Goal: Task Accomplishment & Management: Complete application form

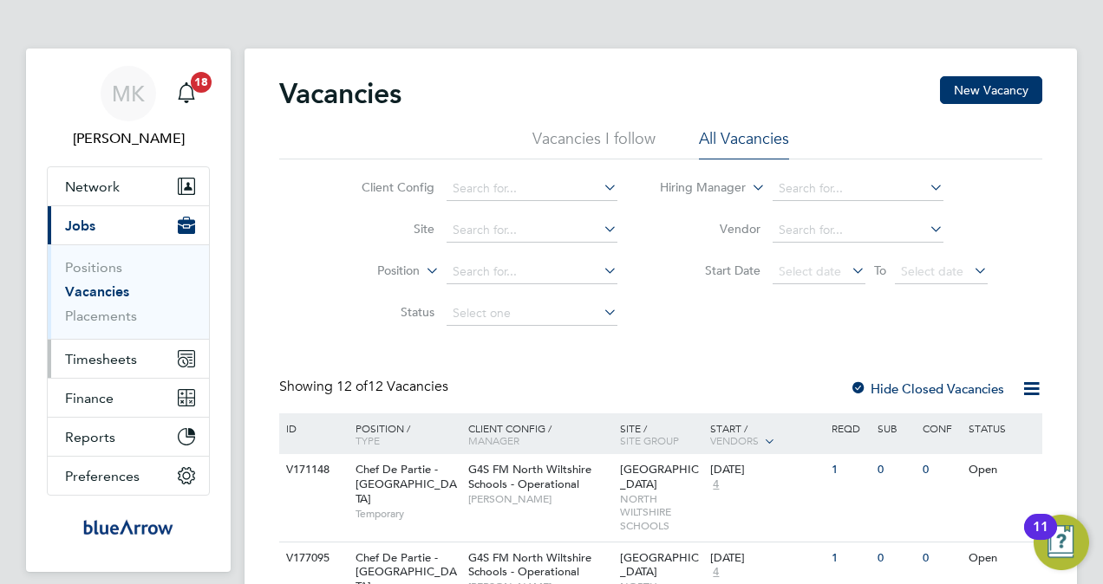
click at [102, 358] on span "Timesheets" at bounding box center [101, 359] width 72 height 16
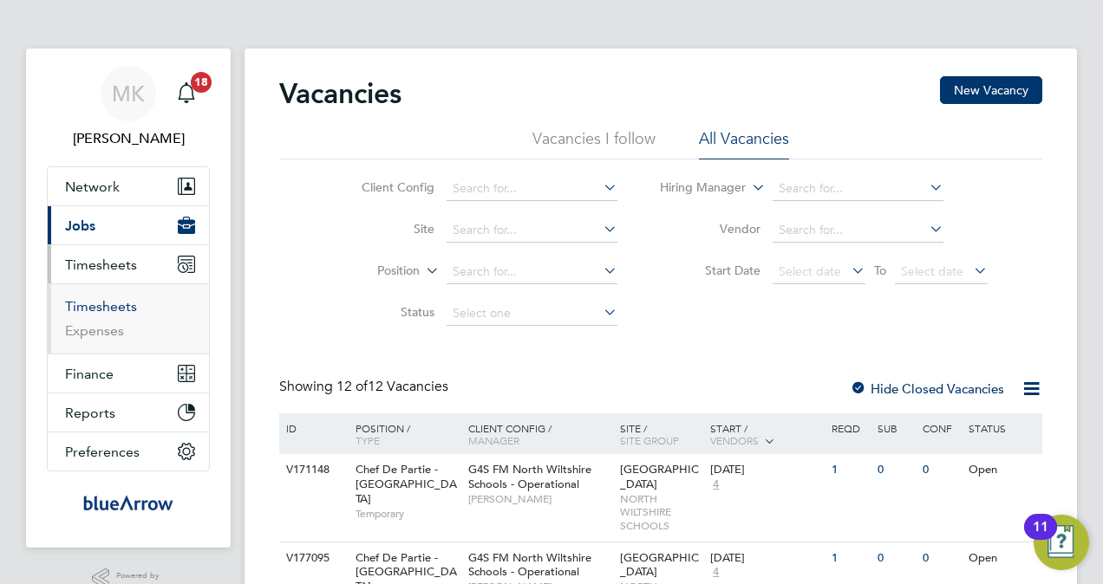
click at [116, 302] on link "Timesheets" at bounding box center [101, 306] width 72 height 16
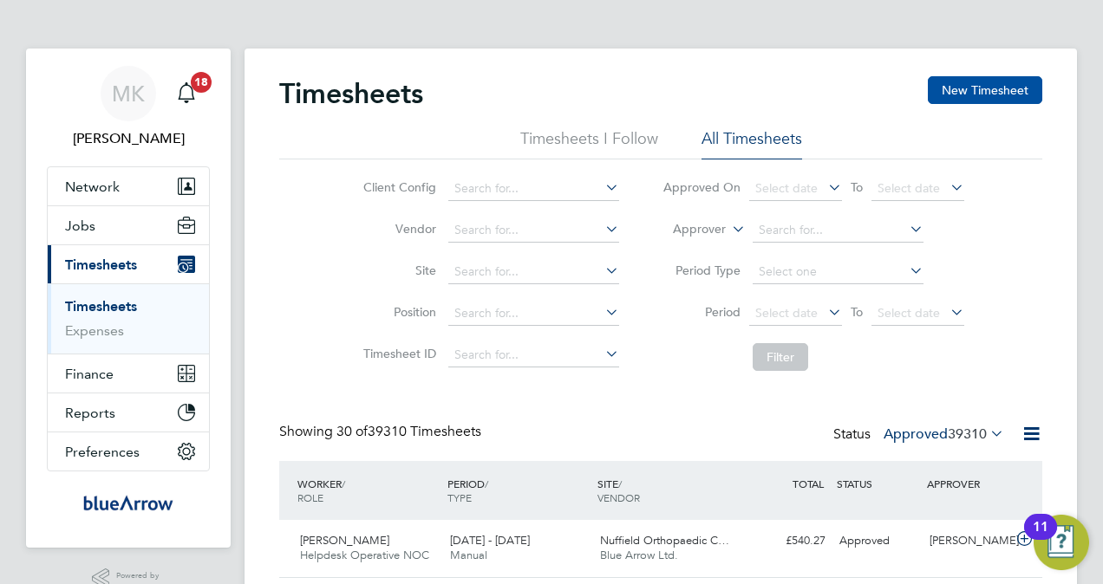
click at [995, 84] on button "New Timesheet" at bounding box center [985, 90] width 114 height 28
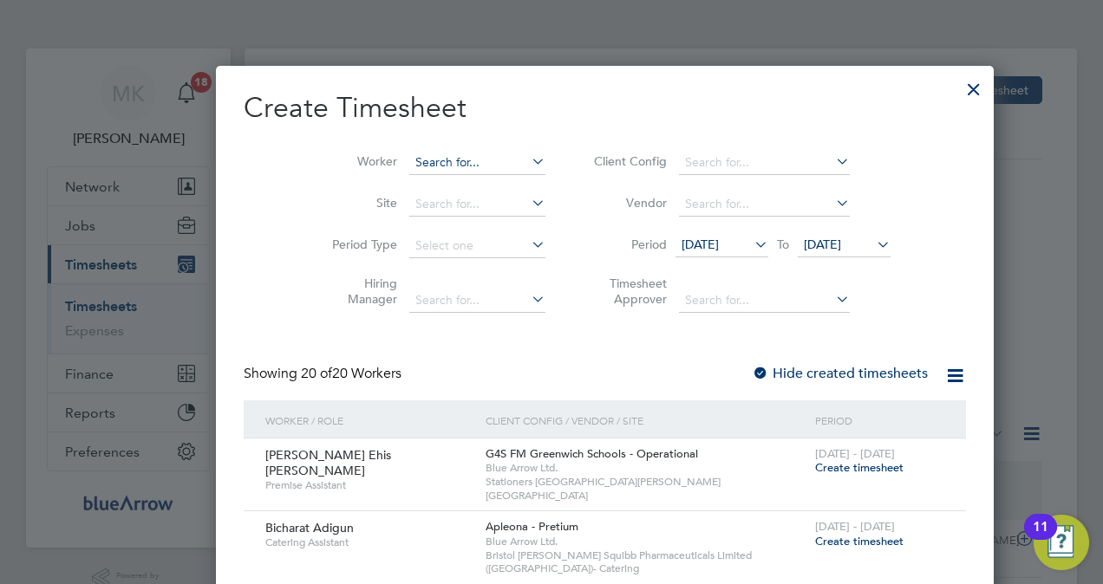
click at [421, 160] on input at bounding box center [477, 163] width 136 height 24
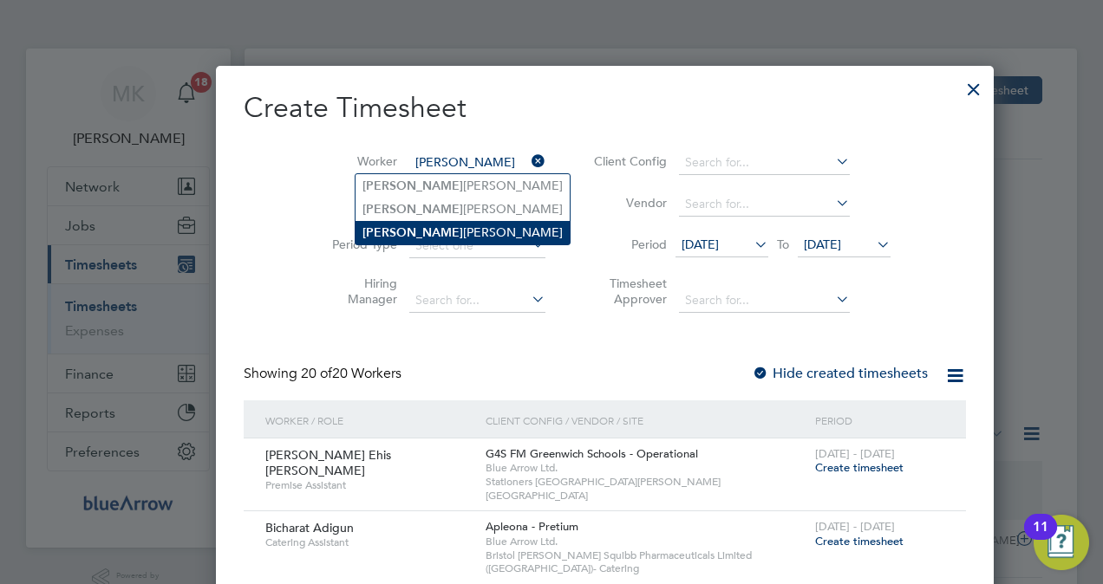
type input "[PERSON_NAME]"
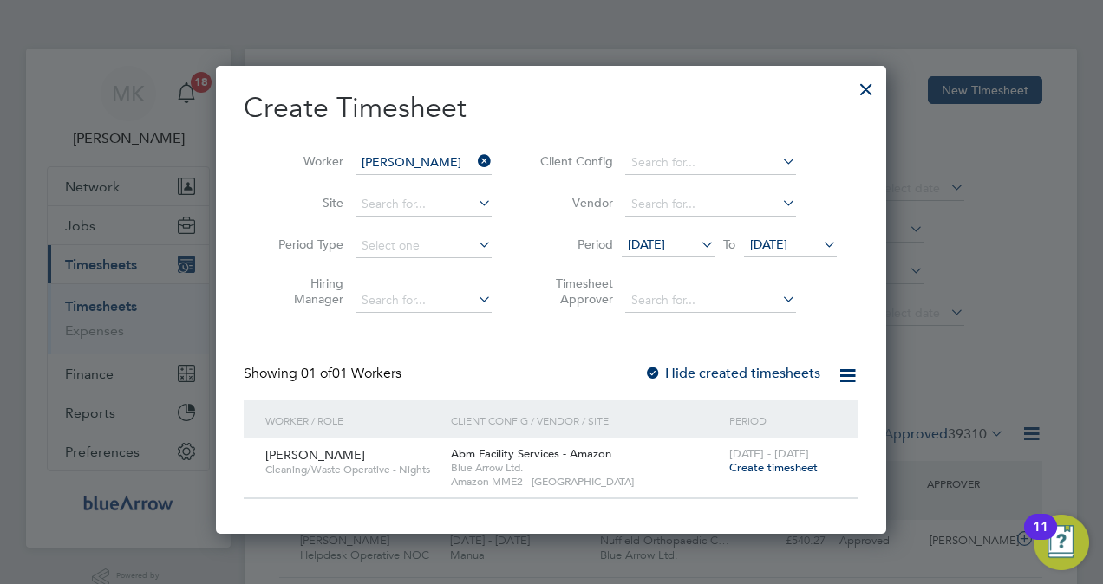
click at [772, 467] on span "Create timesheet" at bounding box center [773, 467] width 88 height 15
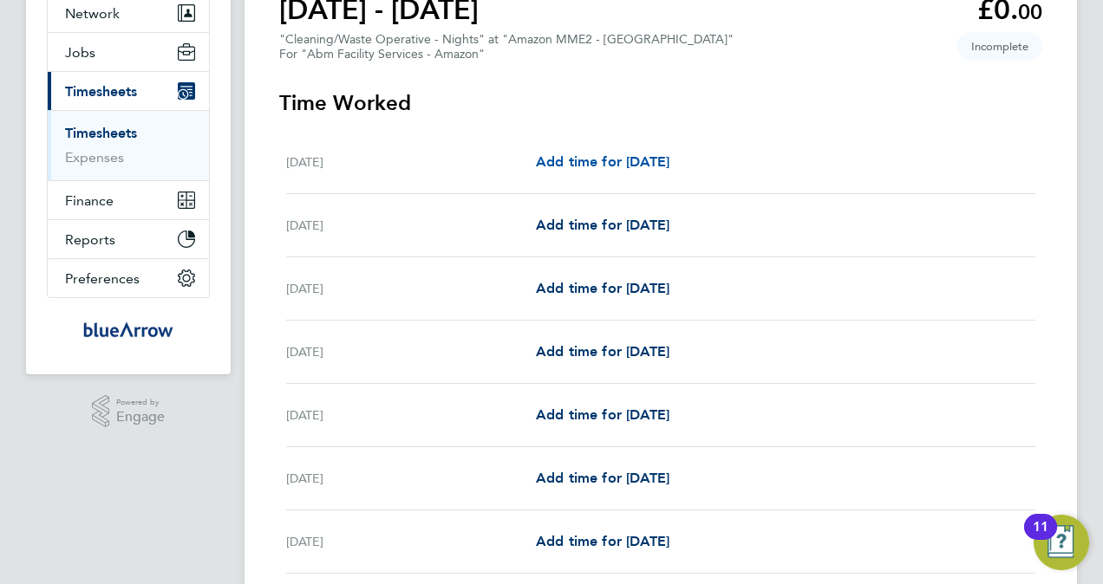
click at [618, 158] on span "Add time for [DATE]" at bounding box center [603, 161] width 134 height 16
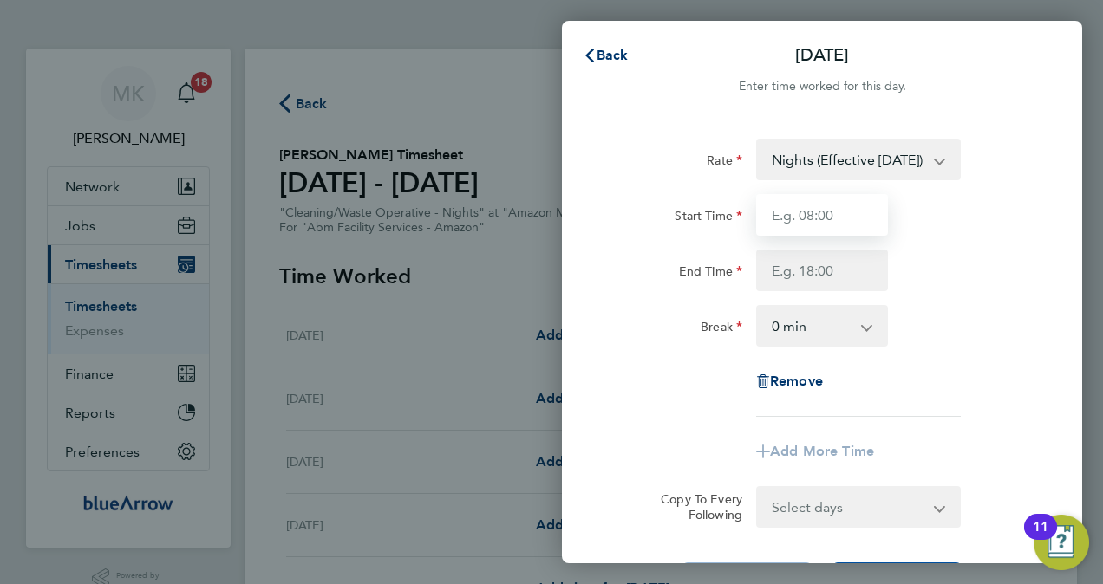
click at [816, 221] on input "Start Time" at bounding box center [822, 215] width 132 height 42
type input "19:00"
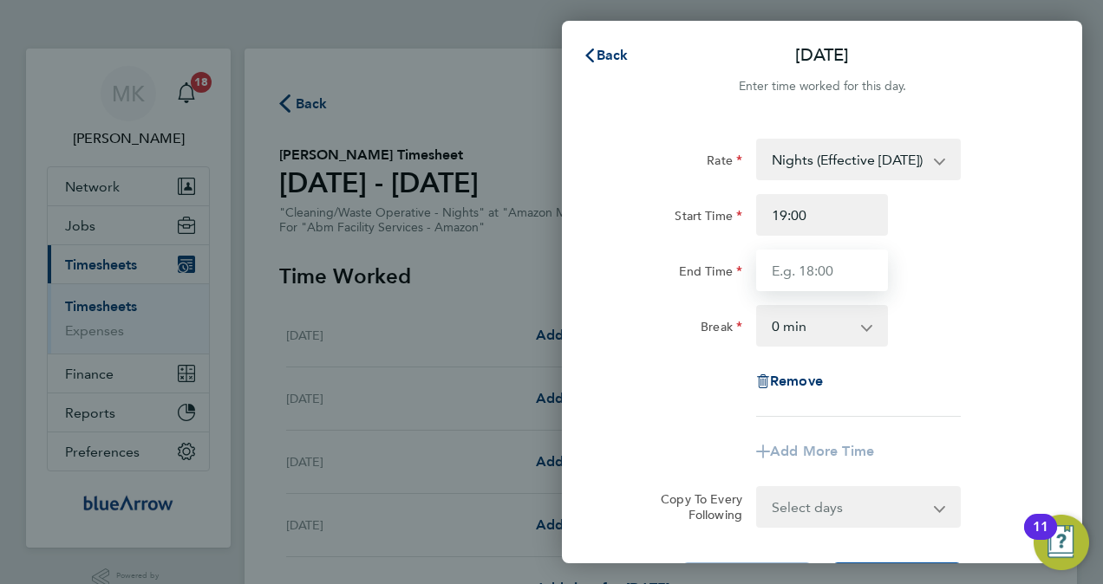
click at [813, 274] on input "End Time" at bounding box center [822, 271] width 132 height 42
type input "07:00"
click at [802, 329] on select "0 min 15 min 30 min 45 min 60 min 75 min 90 min" at bounding box center [812, 326] width 108 height 38
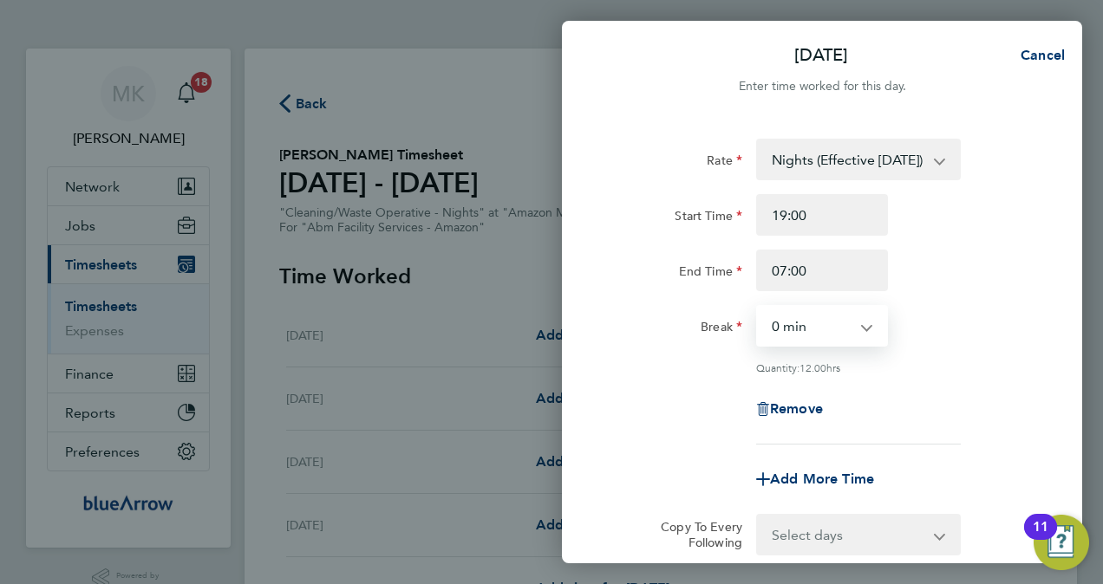
select select "60"
click at [758, 307] on select "0 min 15 min 30 min 45 min 60 min 75 min 90 min" at bounding box center [812, 326] width 108 height 38
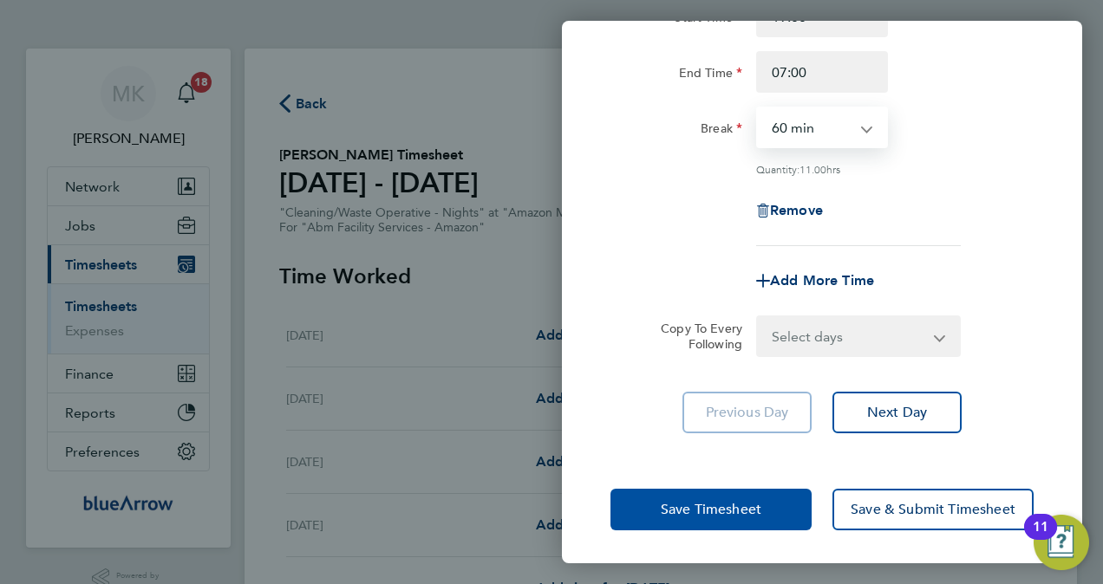
click at [734, 508] on span "Save Timesheet" at bounding box center [711, 509] width 101 height 17
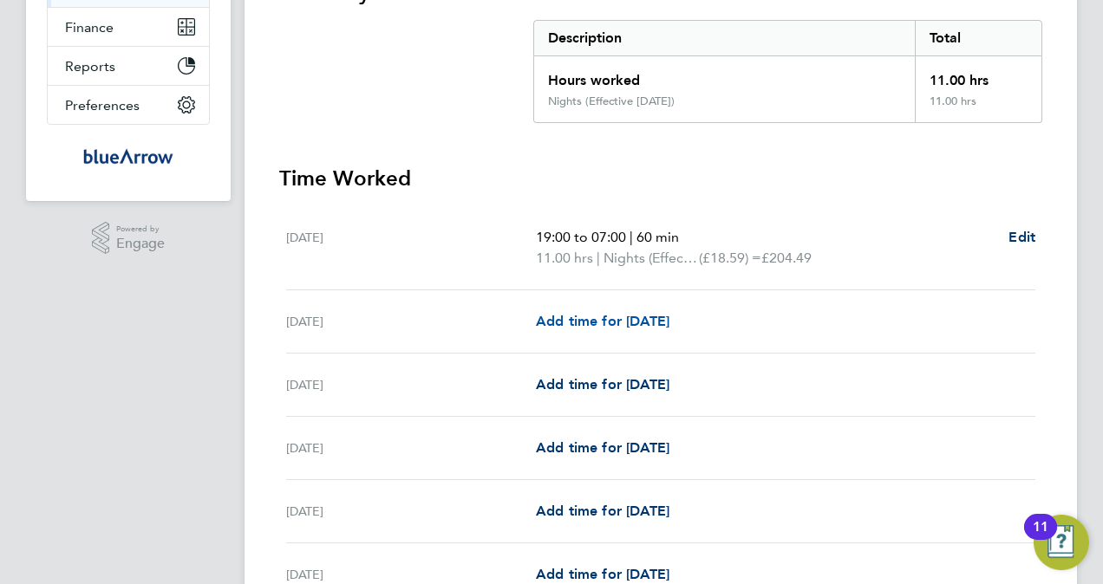
click at [669, 318] on span "Add time for [DATE]" at bounding box center [603, 321] width 134 height 16
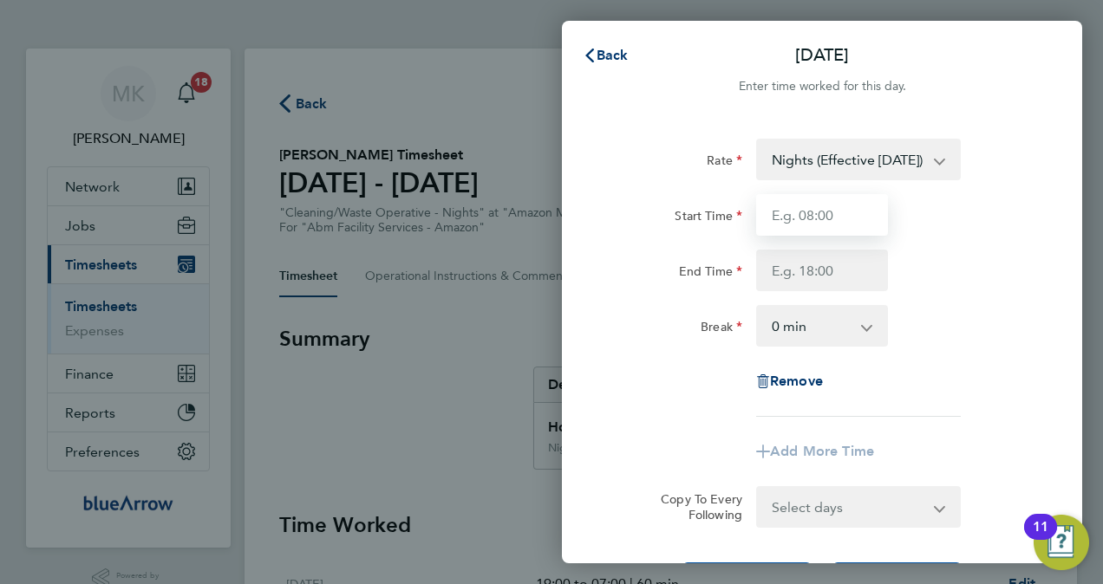
click at [858, 222] on input "Start Time" at bounding box center [822, 215] width 132 height 42
type input "19:00"
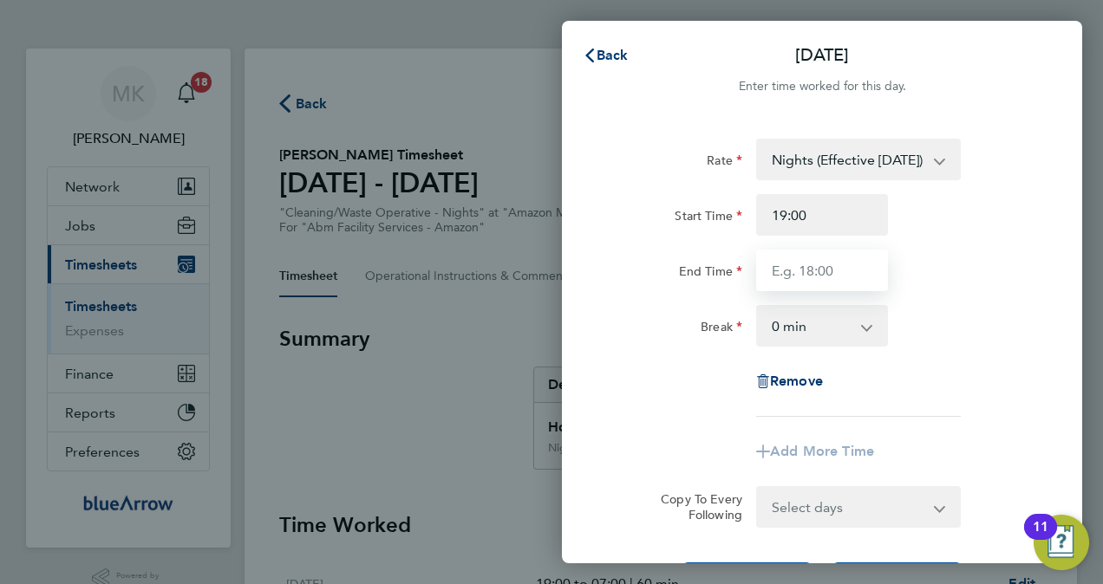
type input "07:00"
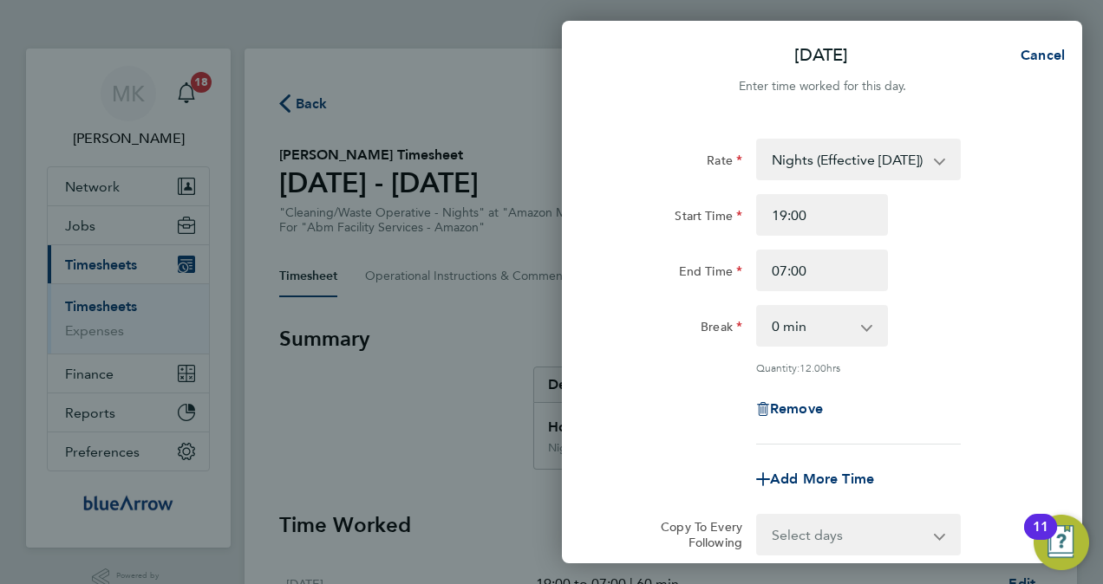
click at [846, 323] on select "0 min 15 min 30 min 45 min 60 min 75 min 90 min" at bounding box center [812, 326] width 108 height 38
select select "60"
click at [758, 307] on select "0 min 15 min 30 min 45 min 60 min 75 min 90 min" at bounding box center [812, 326] width 108 height 38
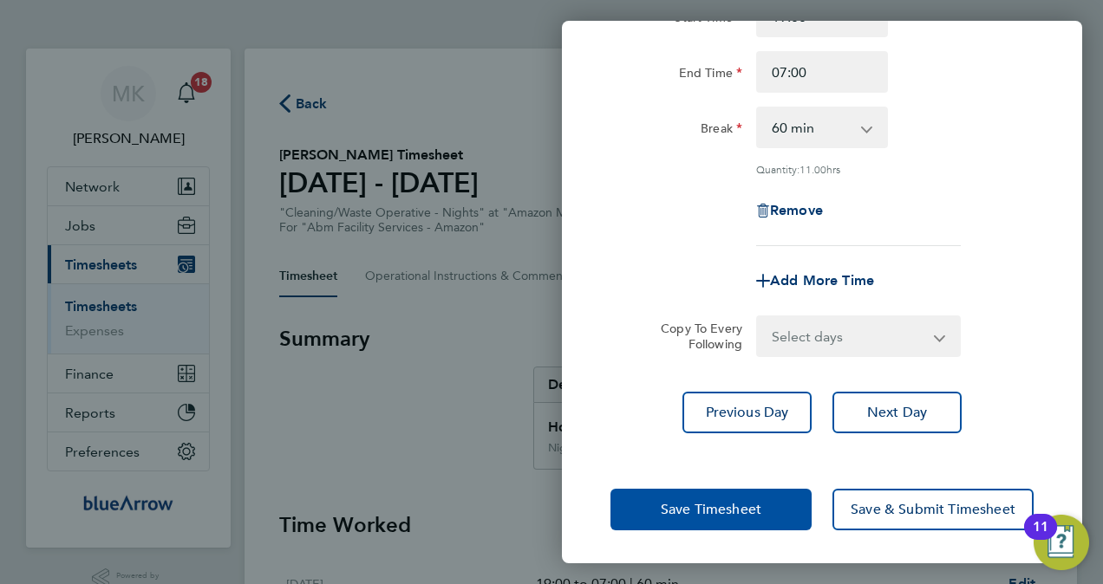
click at [766, 500] on button "Save Timesheet" at bounding box center [710, 510] width 201 height 42
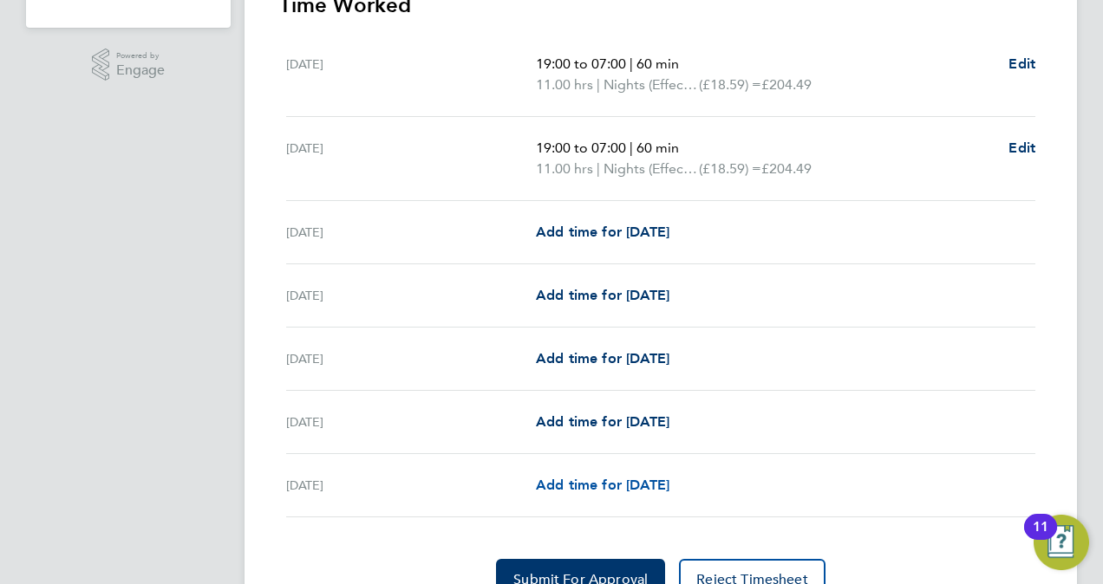
click at [669, 477] on span "Add time for [DATE]" at bounding box center [603, 485] width 134 height 16
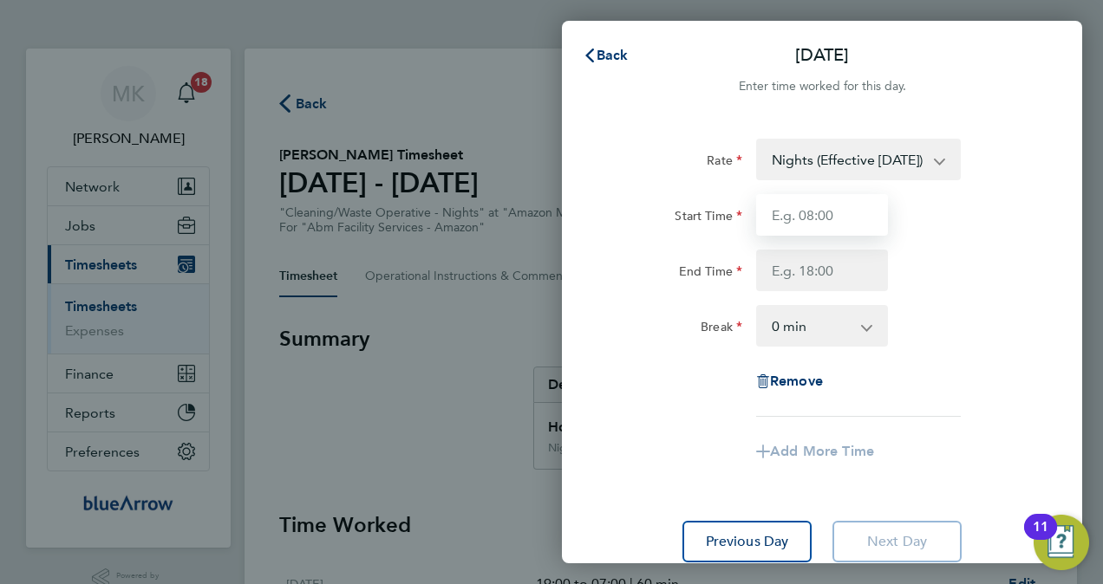
click at [824, 219] on input "Start Time" at bounding box center [822, 215] width 132 height 42
type input "19:00"
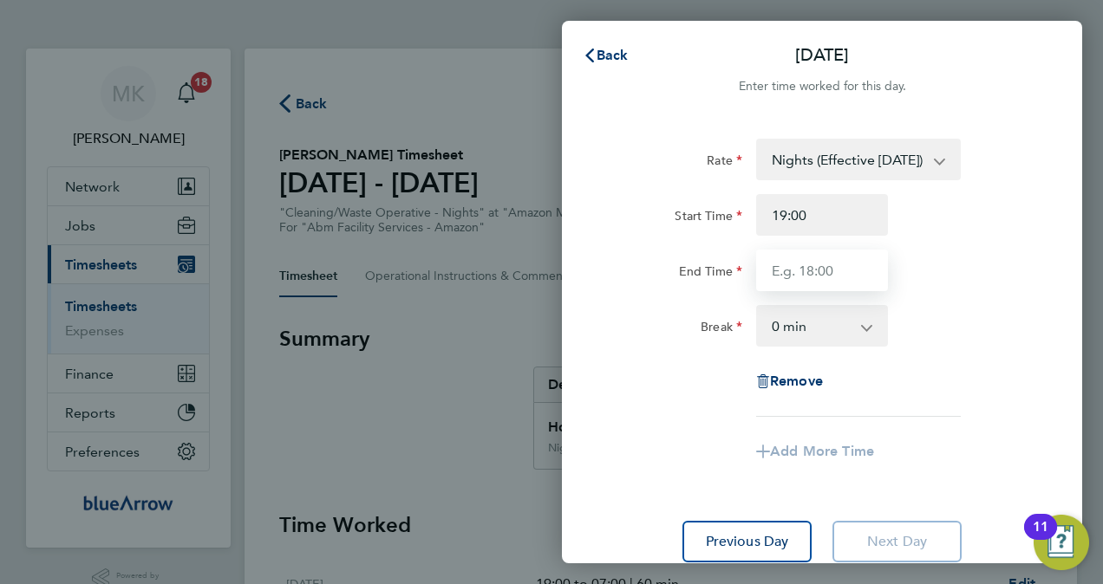
click at [786, 272] on input "End Time" at bounding box center [822, 271] width 132 height 42
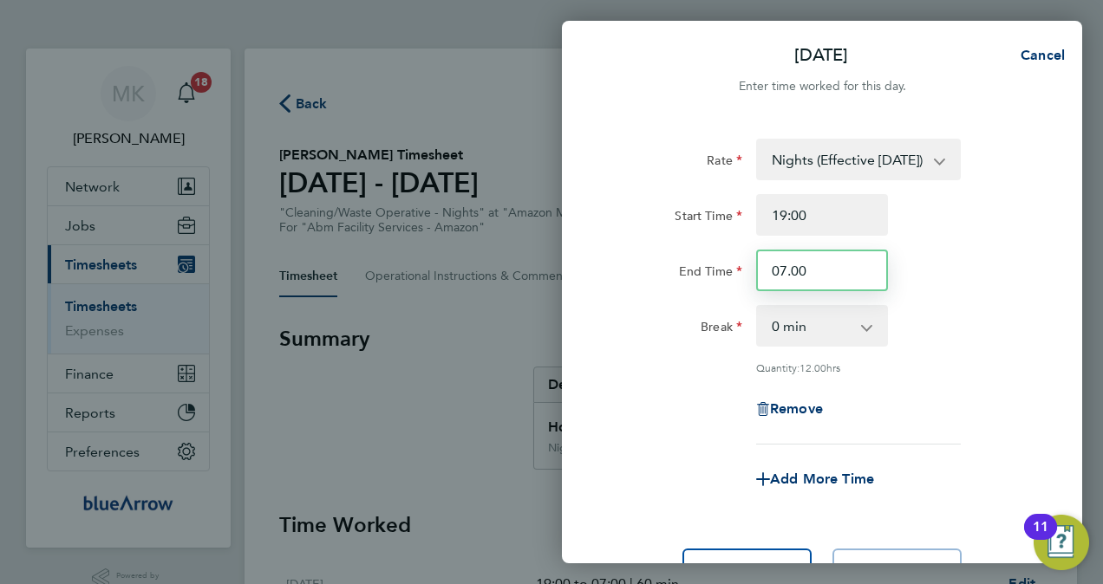
type input "07:00"
click at [808, 331] on select "0 min 15 min 30 min 45 min 60 min 75 min 90 min" at bounding box center [812, 326] width 108 height 38
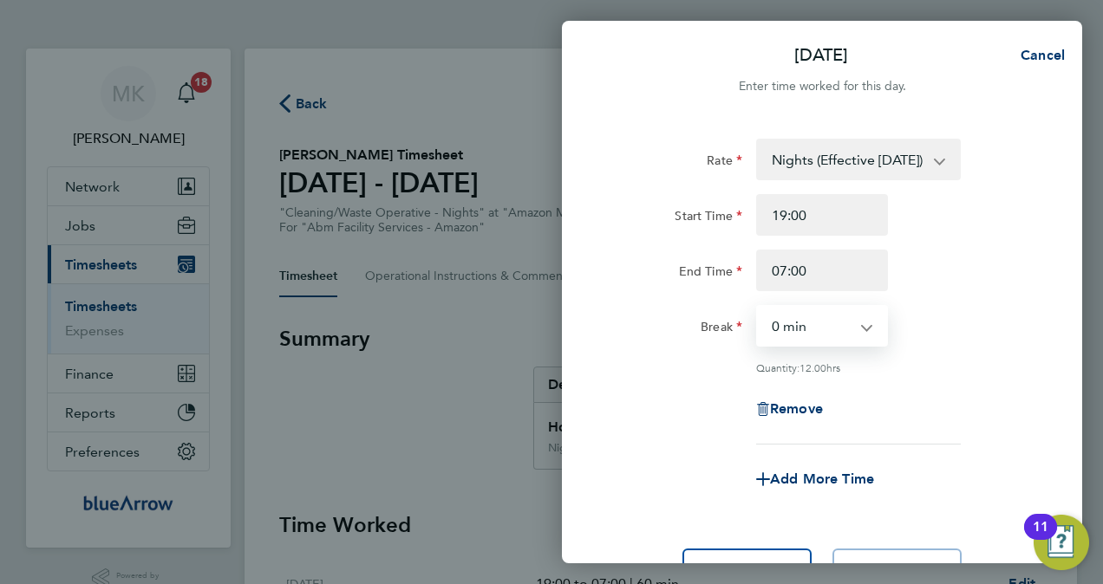
select select "60"
click at [758, 307] on select "0 min 15 min 30 min 45 min 60 min 75 min 90 min" at bounding box center [812, 326] width 108 height 38
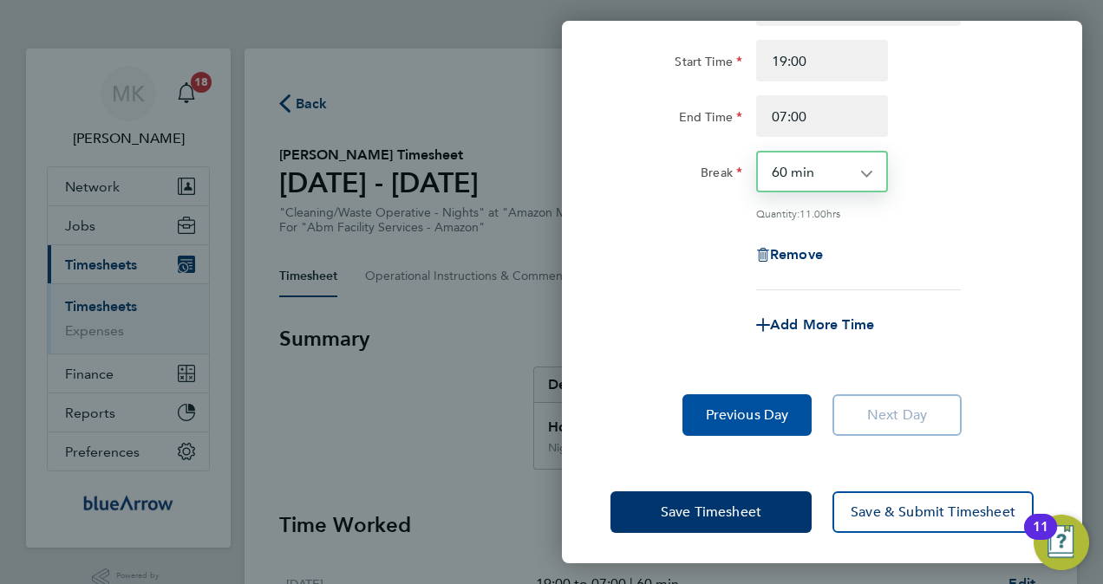
scroll to position [157, 0]
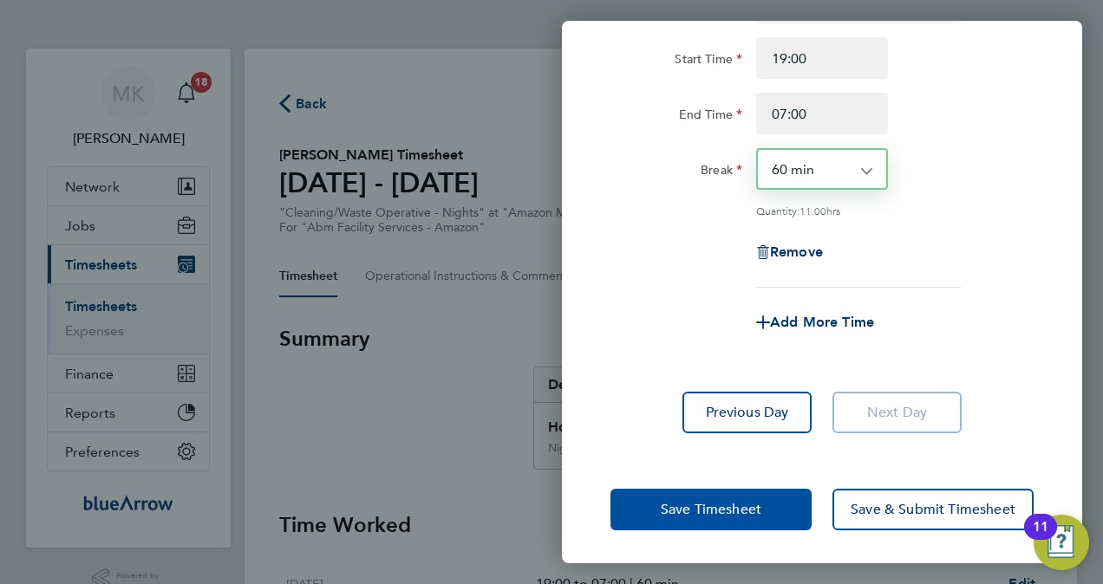
click at [770, 511] on button "Save Timesheet" at bounding box center [710, 510] width 201 height 42
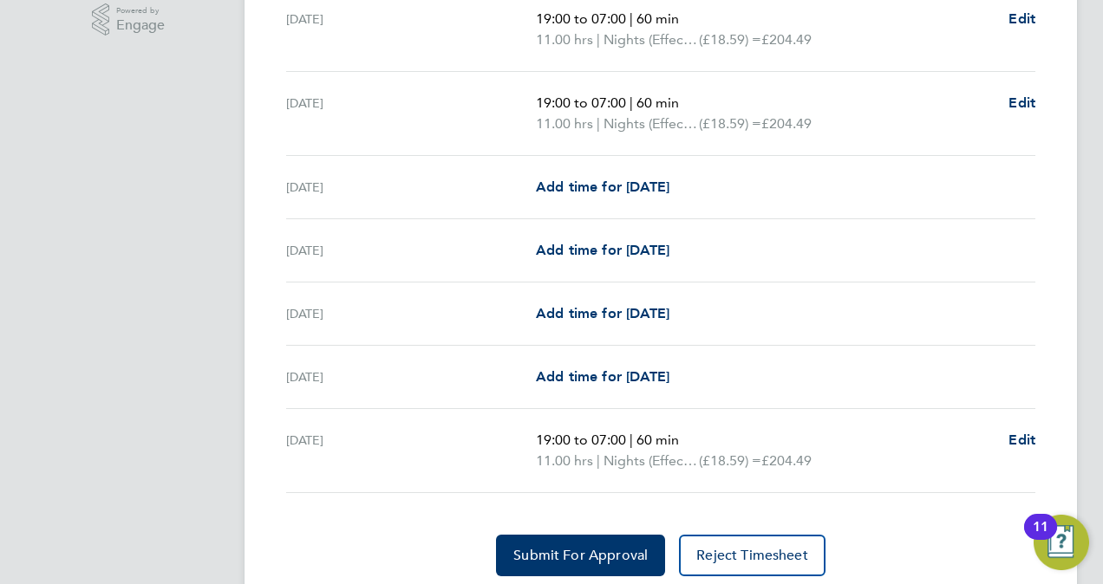
scroll to position [623, 0]
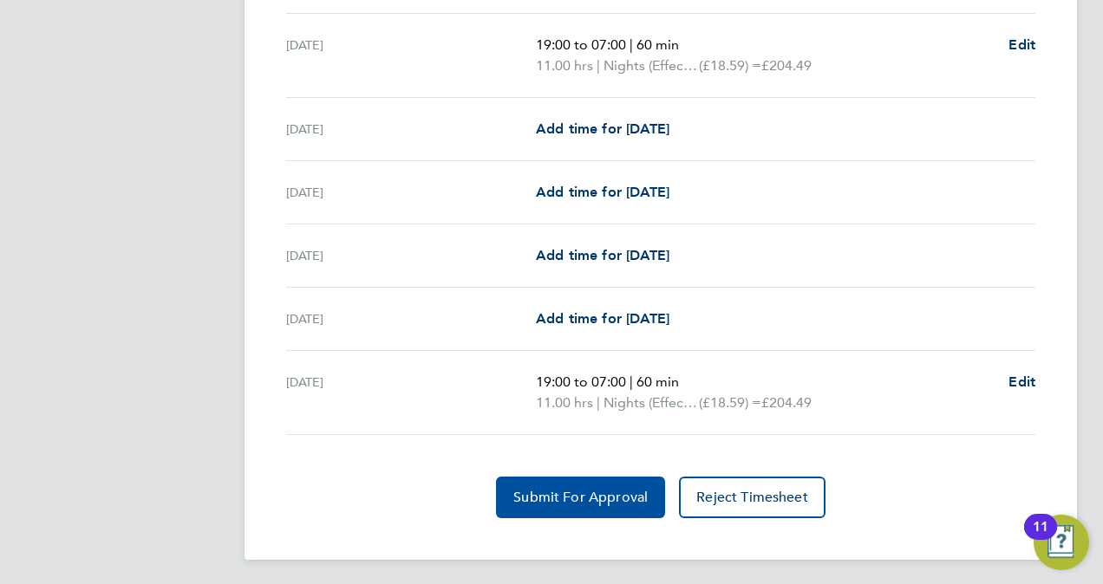
click at [584, 494] on span "Submit For Approval" at bounding box center [580, 497] width 134 height 17
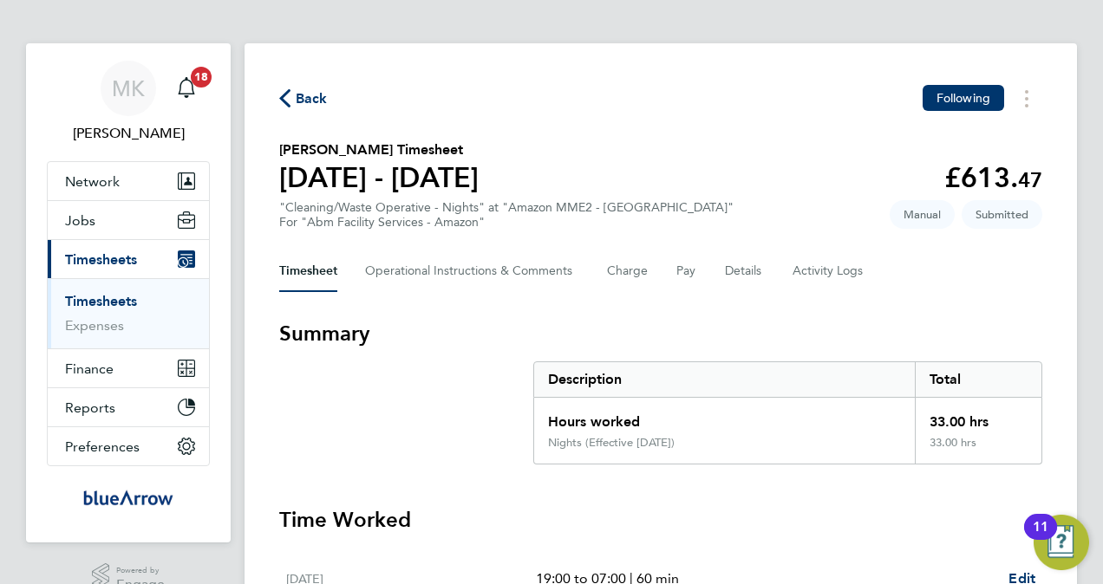
scroll to position [0, 0]
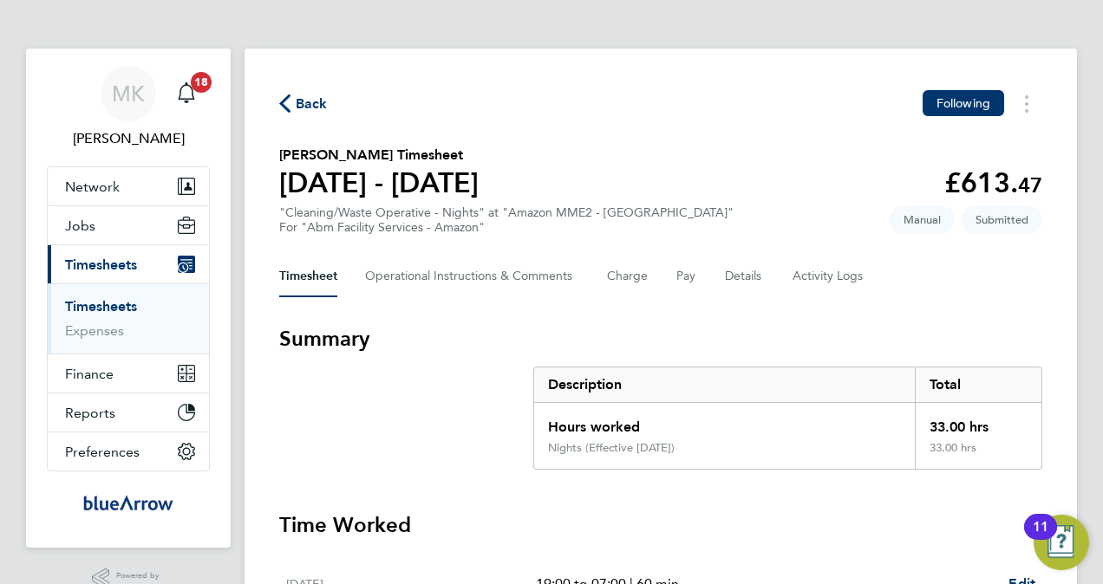
click at [96, 309] on link "Timesheets" at bounding box center [101, 306] width 72 height 16
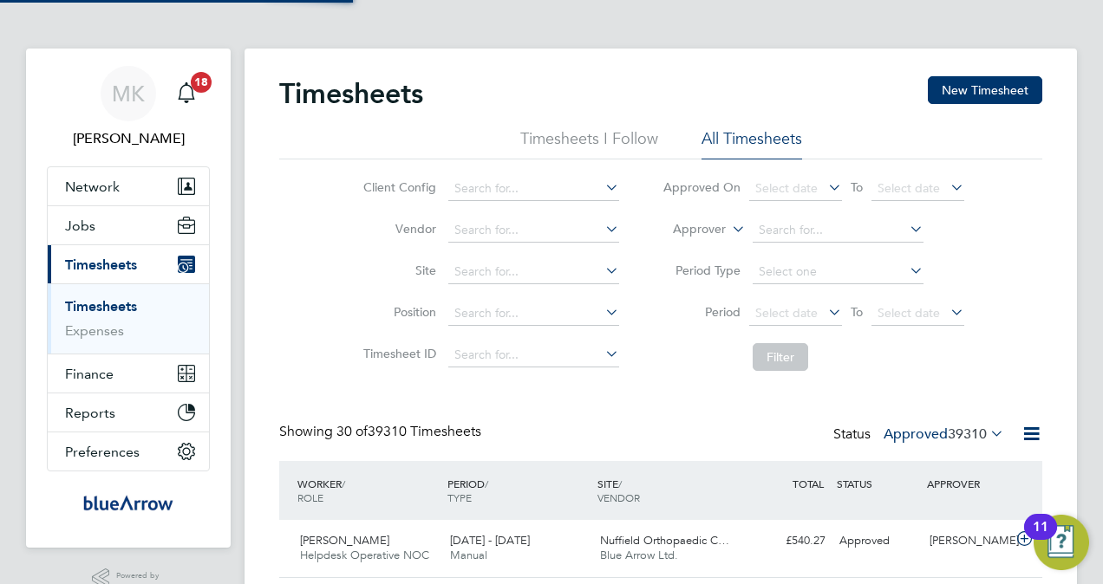
scroll to position [58, 150]
click at [980, 91] on button "New Timesheet" at bounding box center [985, 90] width 114 height 28
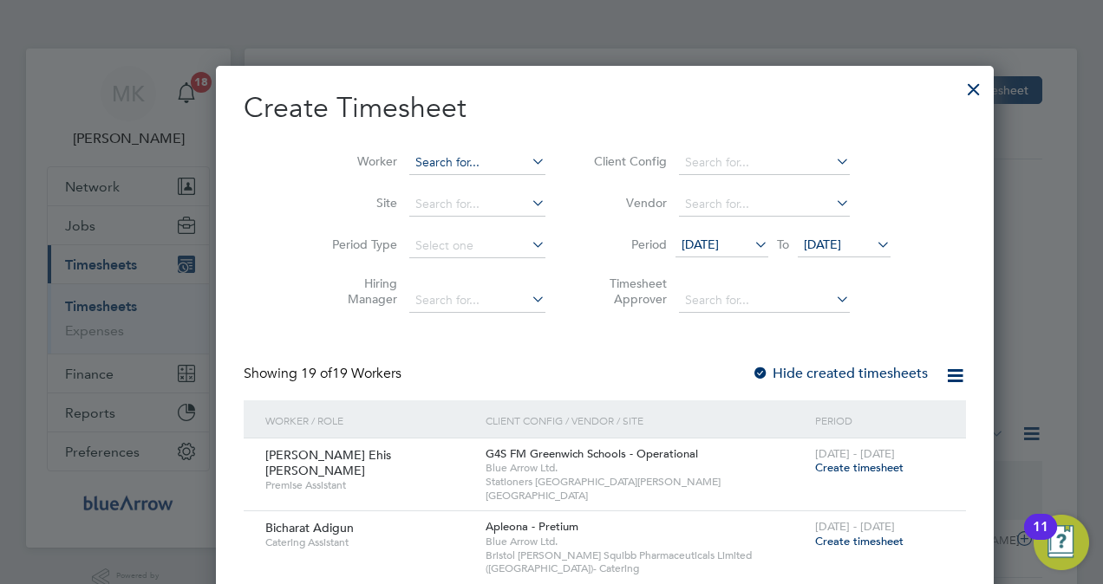
click at [409, 172] on input at bounding box center [477, 163] width 136 height 24
click at [409, 164] on input at bounding box center [477, 163] width 136 height 24
paste input "a"
click at [412, 161] on input at bounding box center [477, 163] width 136 height 24
click at [454, 188] on li "[PERSON_NAME] Ad am" at bounding box center [431, 185] width 151 height 23
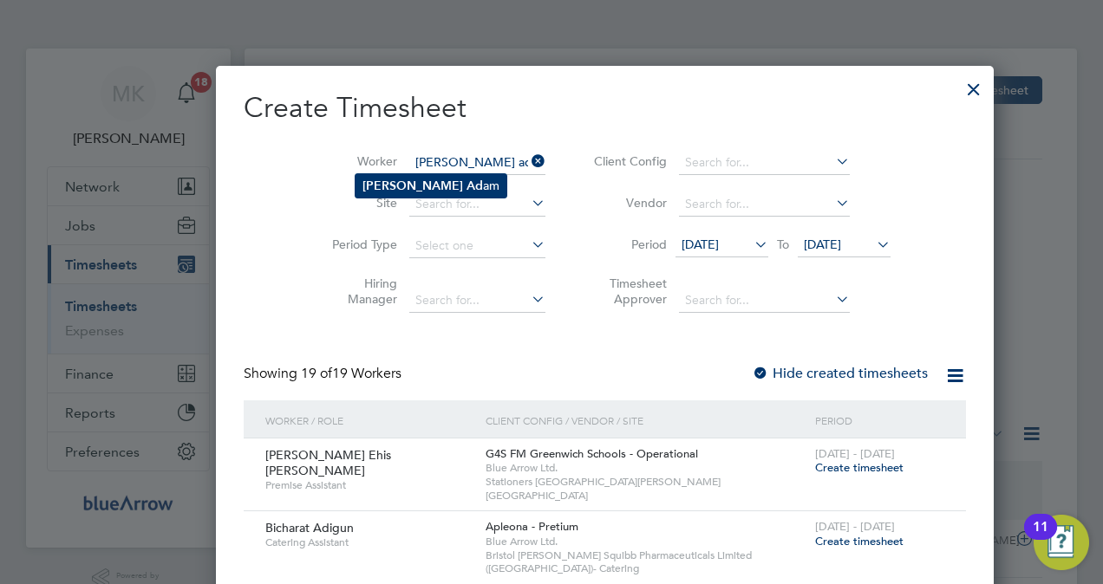
type input "[PERSON_NAME]"
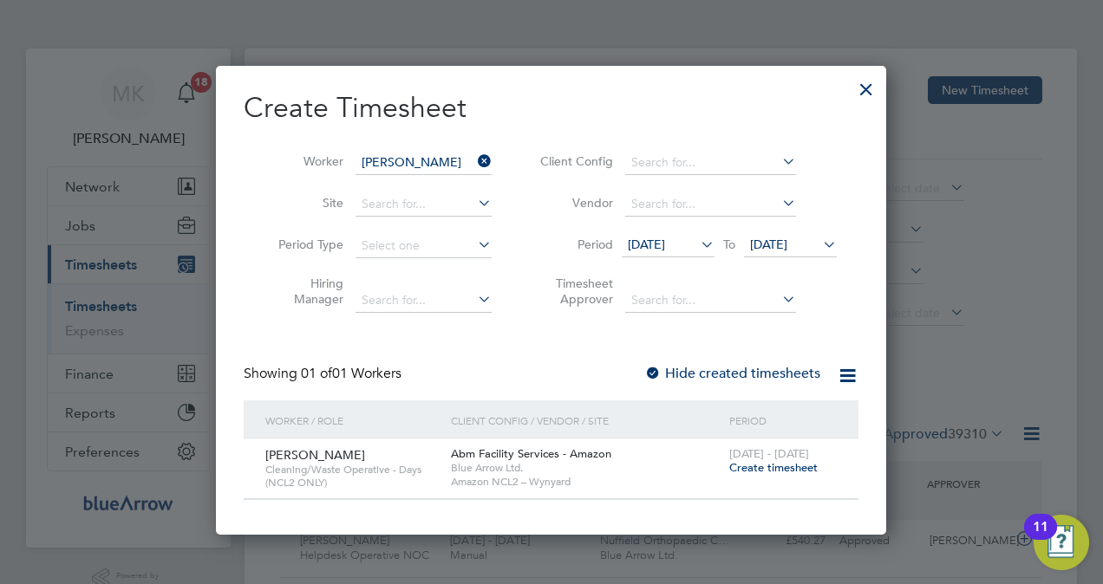
click at [710, 372] on label "Hide created timesheets" at bounding box center [732, 373] width 176 height 17
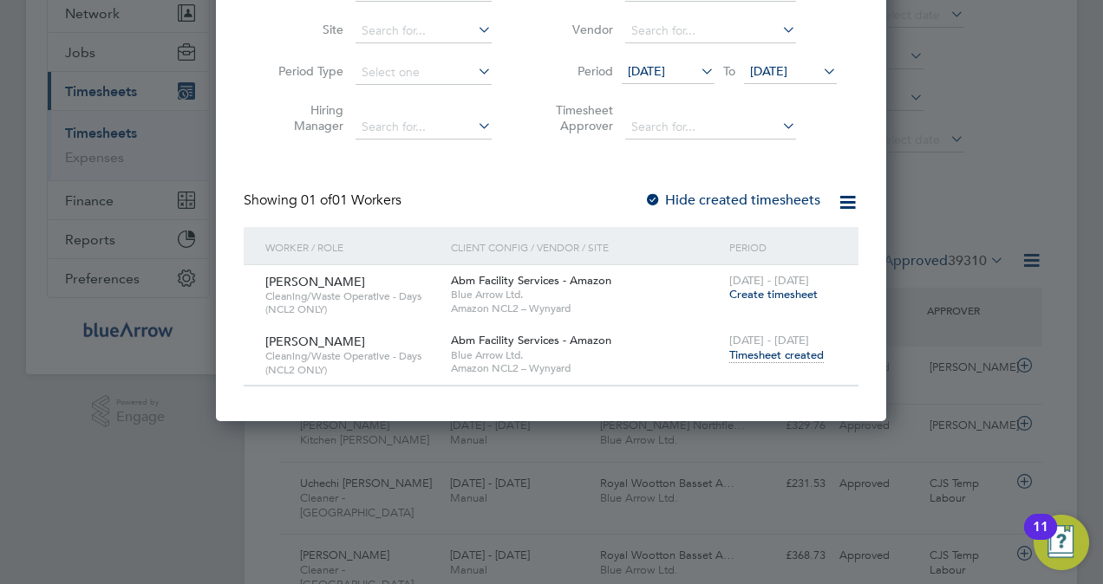
click at [784, 356] on span "Timesheet created" at bounding box center [776, 356] width 95 height 16
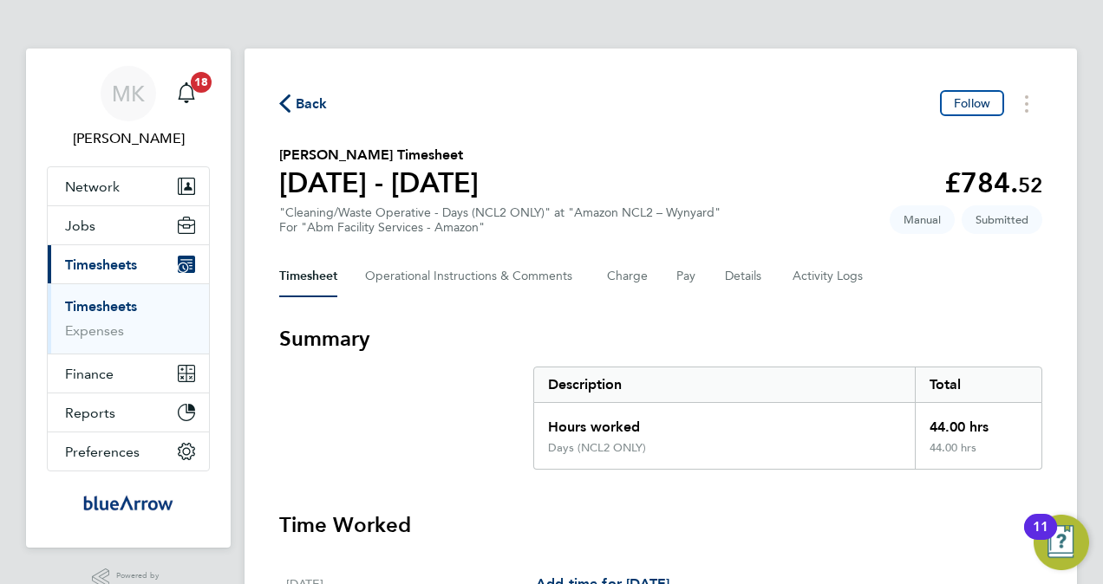
click at [87, 302] on link "Timesheets" at bounding box center [101, 306] width 72 height 16
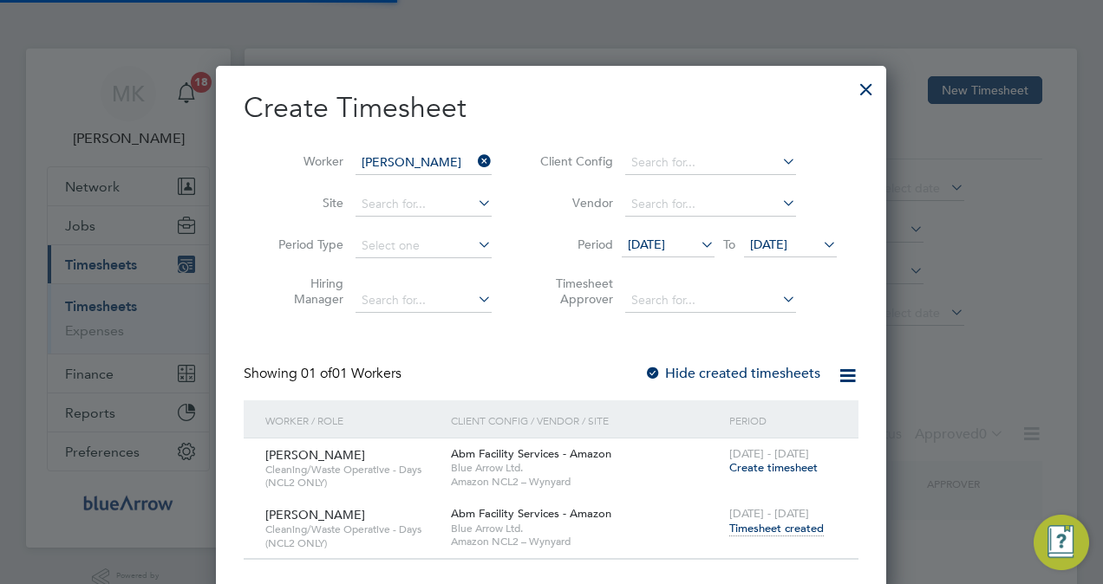
click at [451, 160] on input "[PERSON_NAME]" at bounding box center [424, 163] width 136 height 24
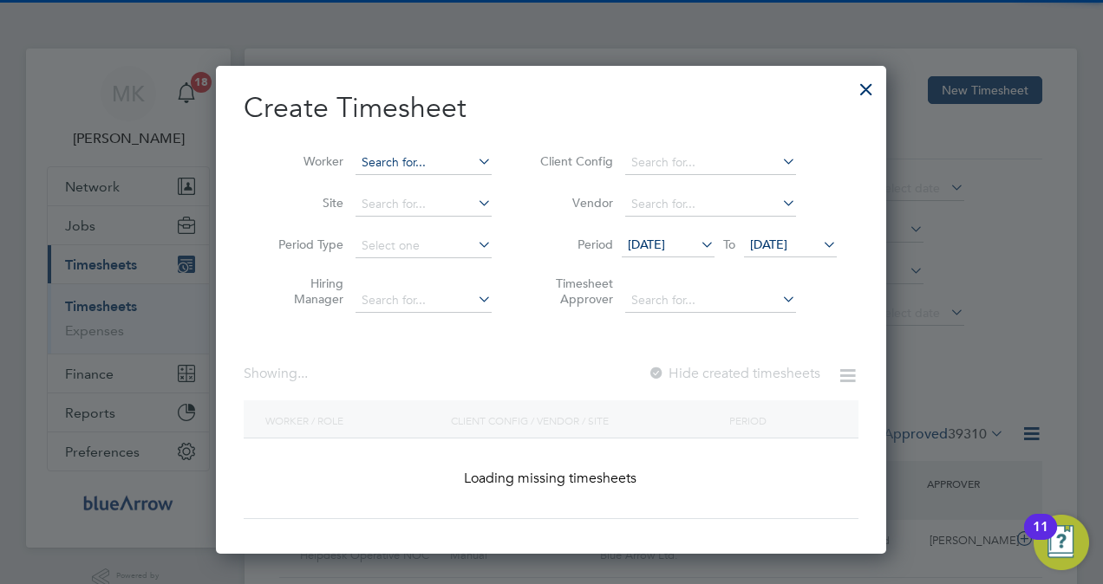
scroll to position [43, 150]
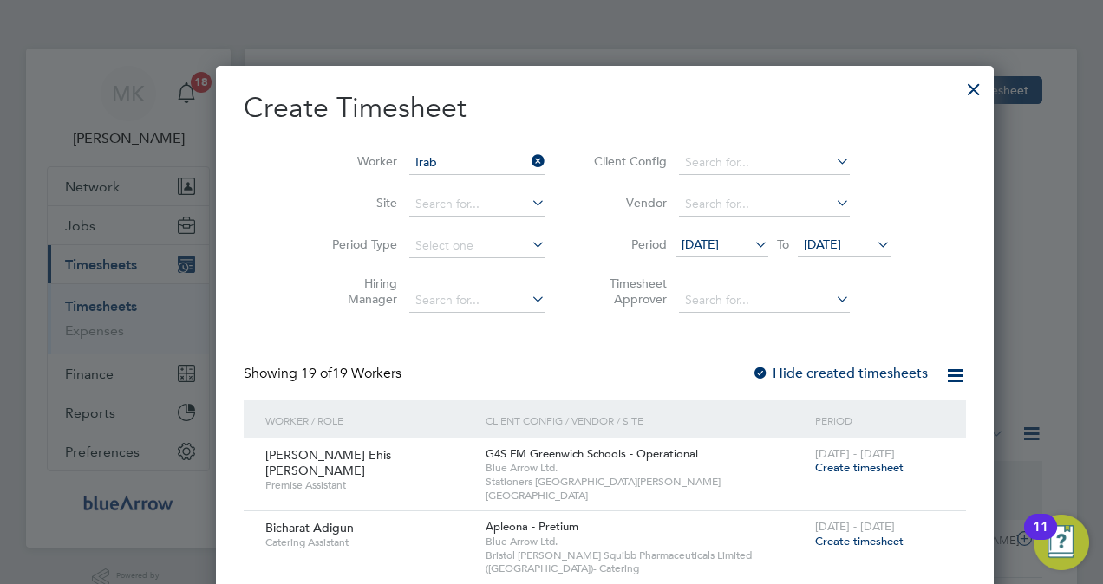
click at [427, 184] on li "Irab or Endurance" at bounding box center [424, 185] width 137 height 23
type input "Irabor Endurance"
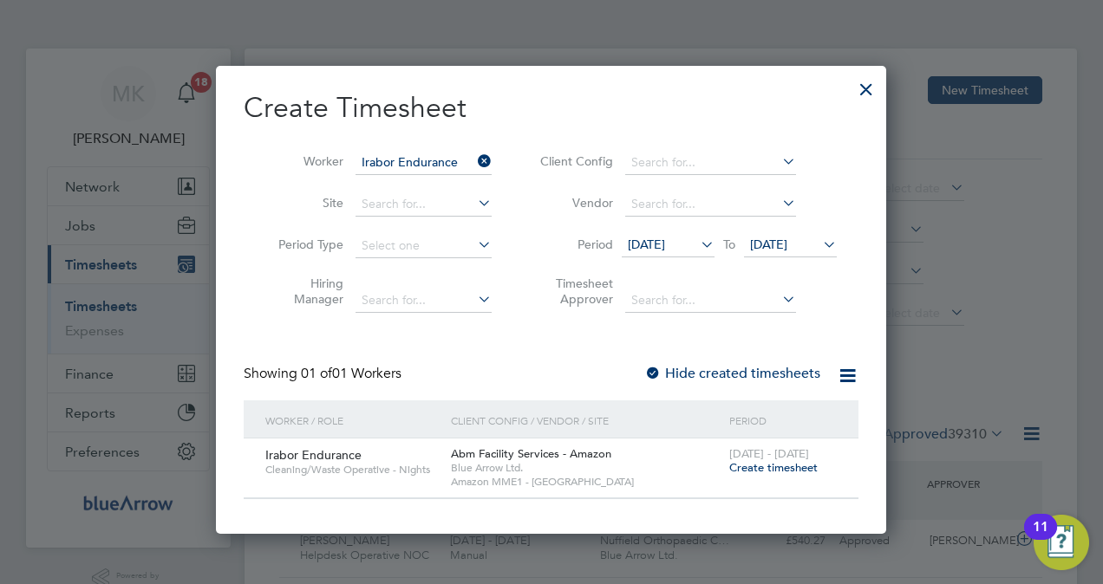
click at [781, 471] on span "Create timesheet" at bounding box center [773, 467] width 88 height 15
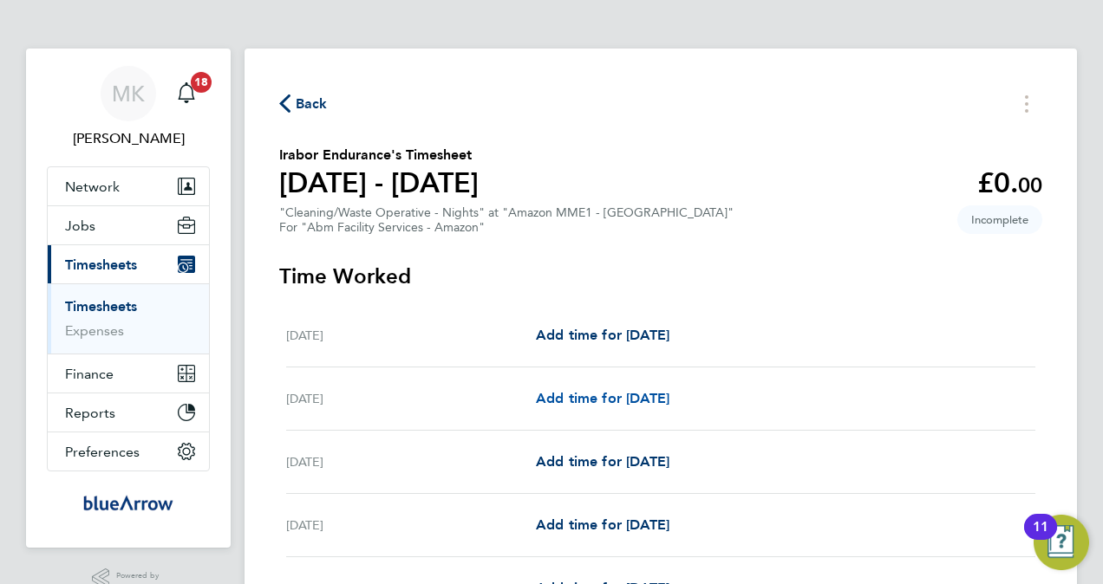
click at [633, 395] on span "Add time for [DATE]" at bounding box center [603, 398] width 134 height 16
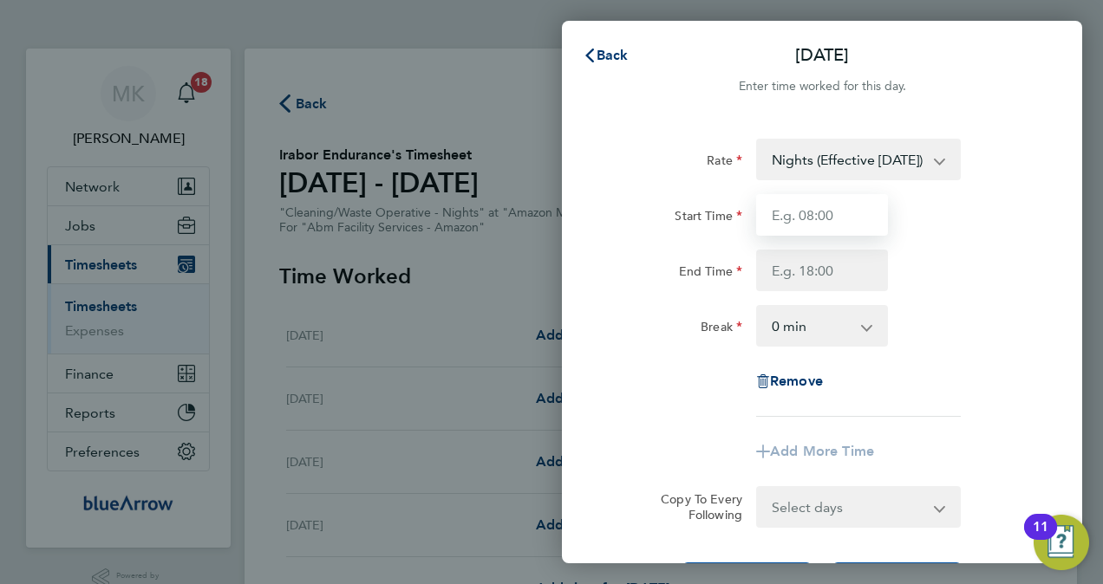
click at [832, 223] on input "Start Time" at bounding box center [822, 215] width 132 height 42
type input "19:00"
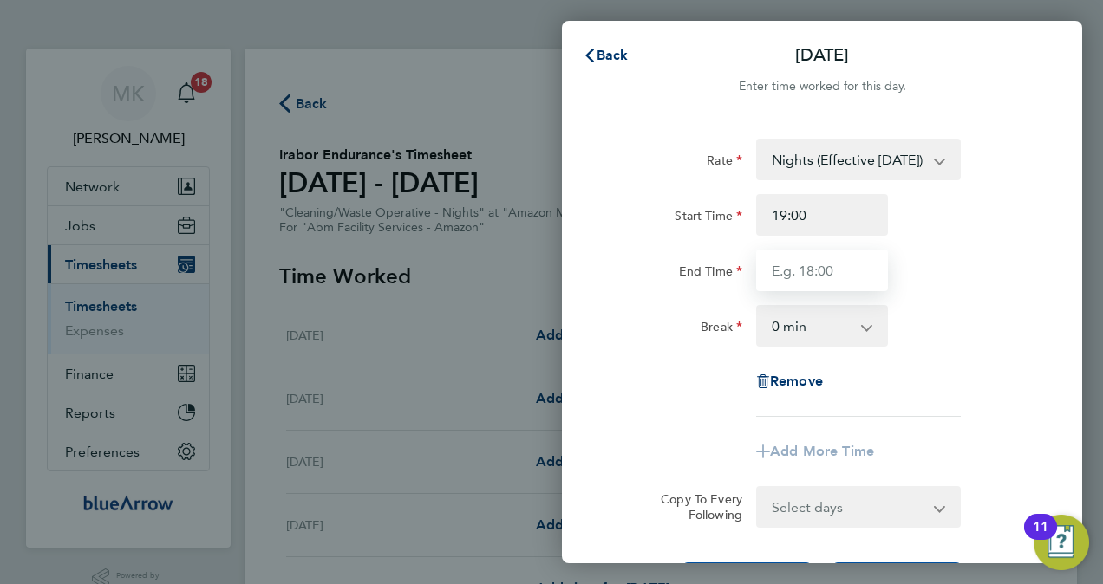
click at [826, 272] on input "End Time" at bounding box center [822, 271] width 132 height 42
type input "07:00"
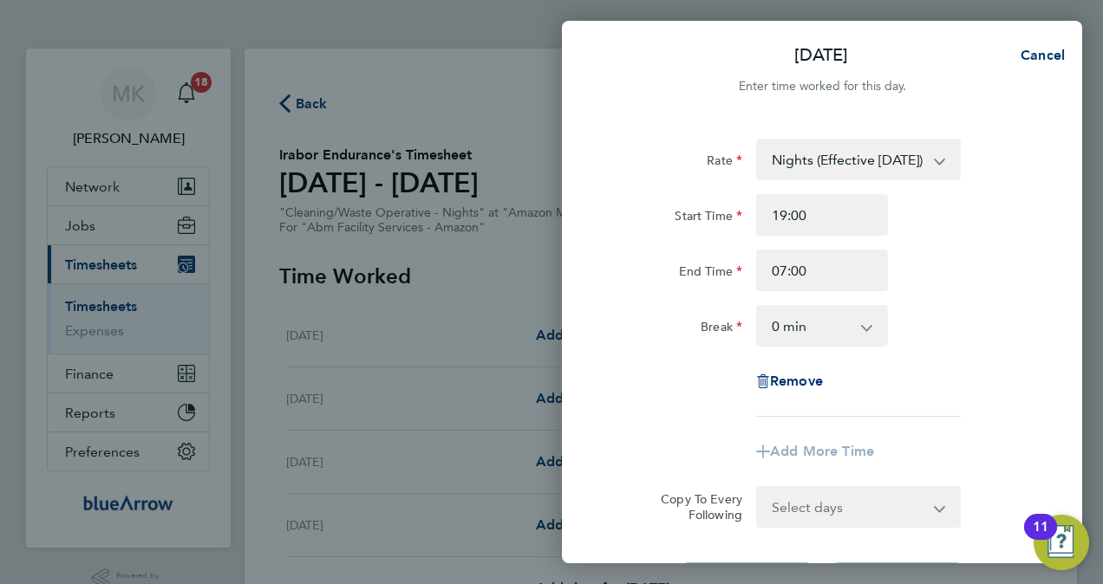
click at [825, 333] on select "0 min 15 min 30 min 45 min 60 min 75 min 90 min" at bounding box center [812, 326] width 108 height 38
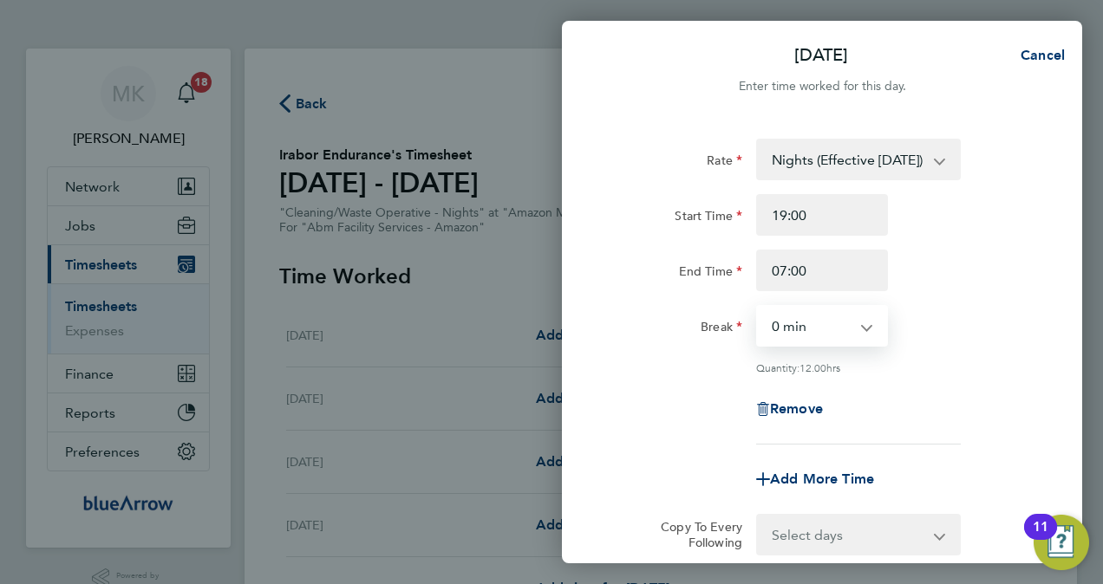
select select "60"
click at [758, 307] on select "0 min 15 min 30 min 45 min 60 min 75 min 90 min" at bounding box center [812, 326] width 108 height 38
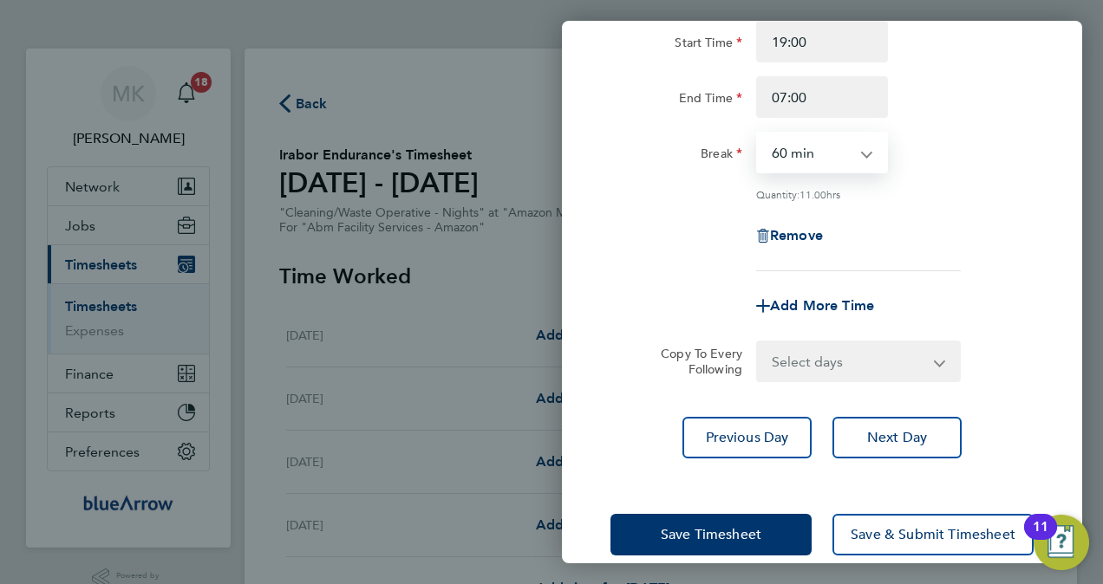
click at [851, 352] on select "Select days Day [DATE] [DATE] [DATE] [DATE] [DATE]" at bounding box center [849, 361] width 182 height 38
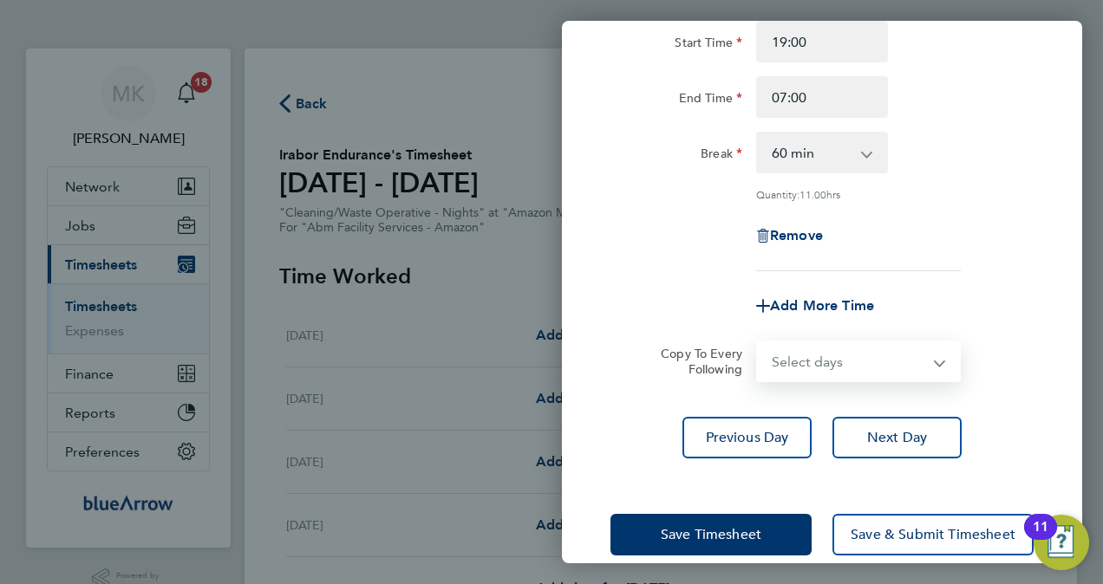
select select "DAY"
click at [758, 342] on select "Select days Day [DATE] [DATE] [DATE] [DATE] [DATE]" at bounding box center [849, 361] width 182 height 38
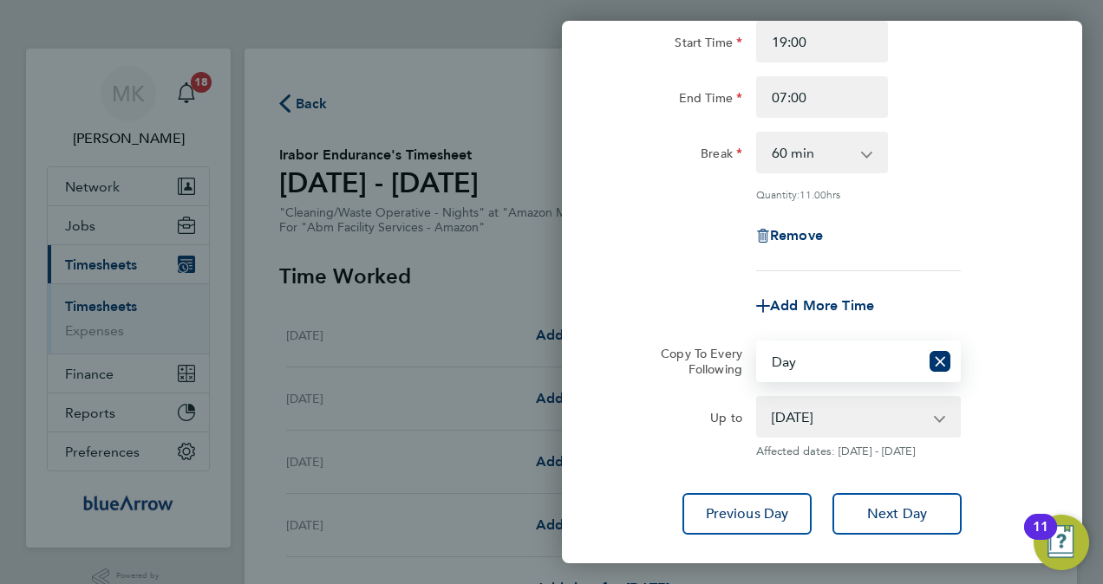
click at [838, 411] on select "[DATE] [DATE] [DATE] [DATE] [DATE]" at bounding box center [848, 417] width 180 height 38
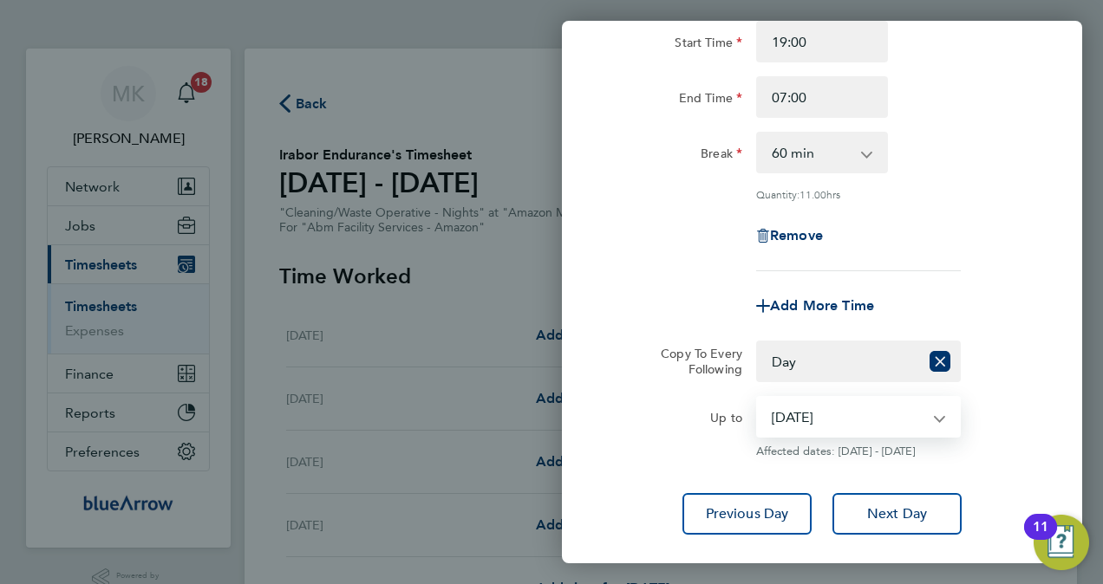
select select "[DATE]"
click at [758, 398] on select "[DATE] [DATE] [DATE] [DATE] [DATE]" at bounding box center [848, 417] width 180 height 38
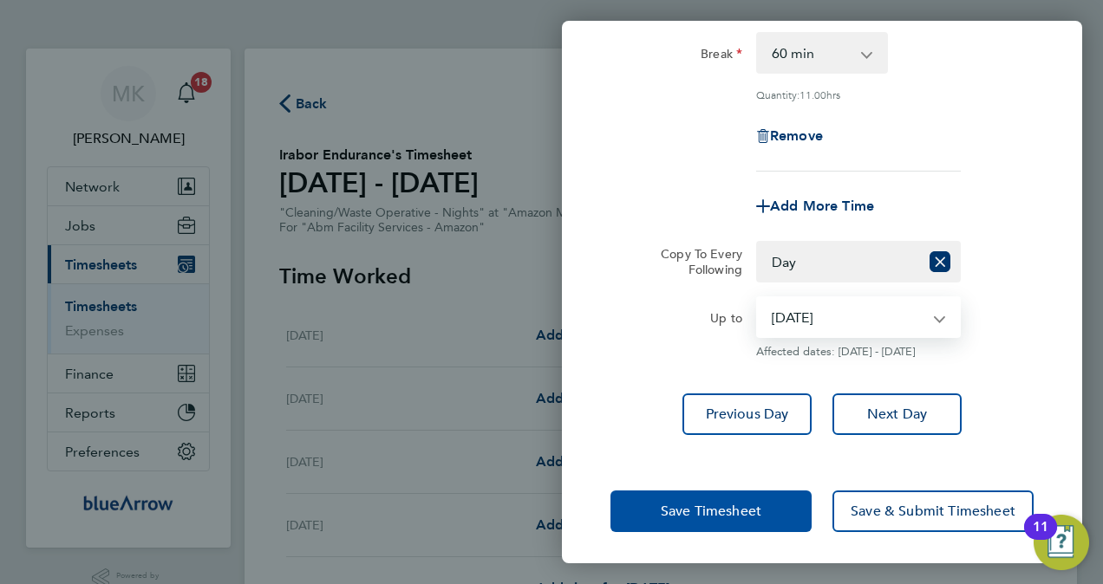
scroll to position [275, 0]
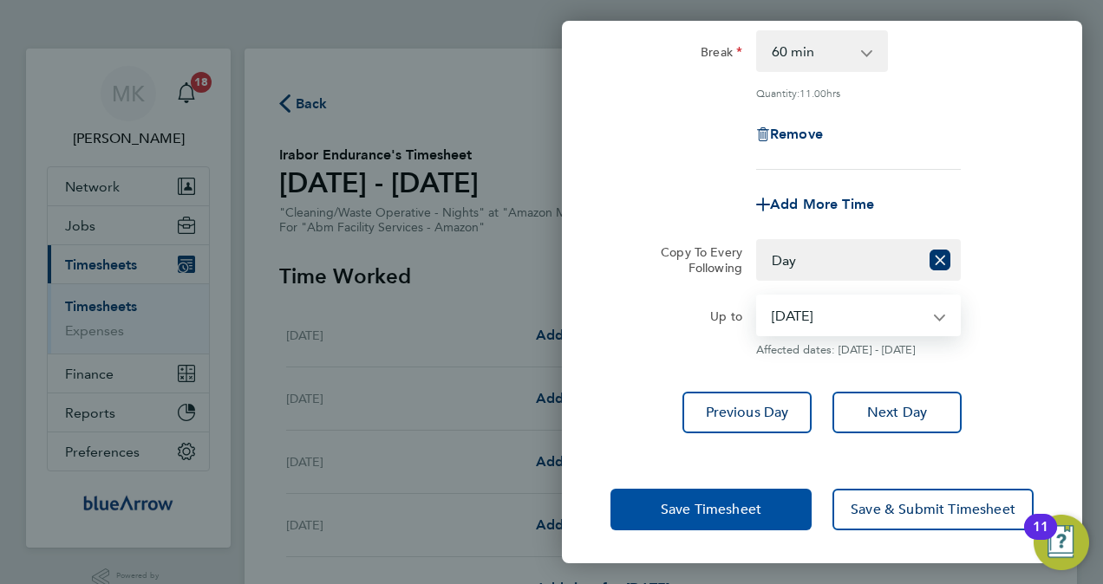
click at [763, 509] on button "Save Timesheet" at bounding box center [710, 510] width 201 height 42
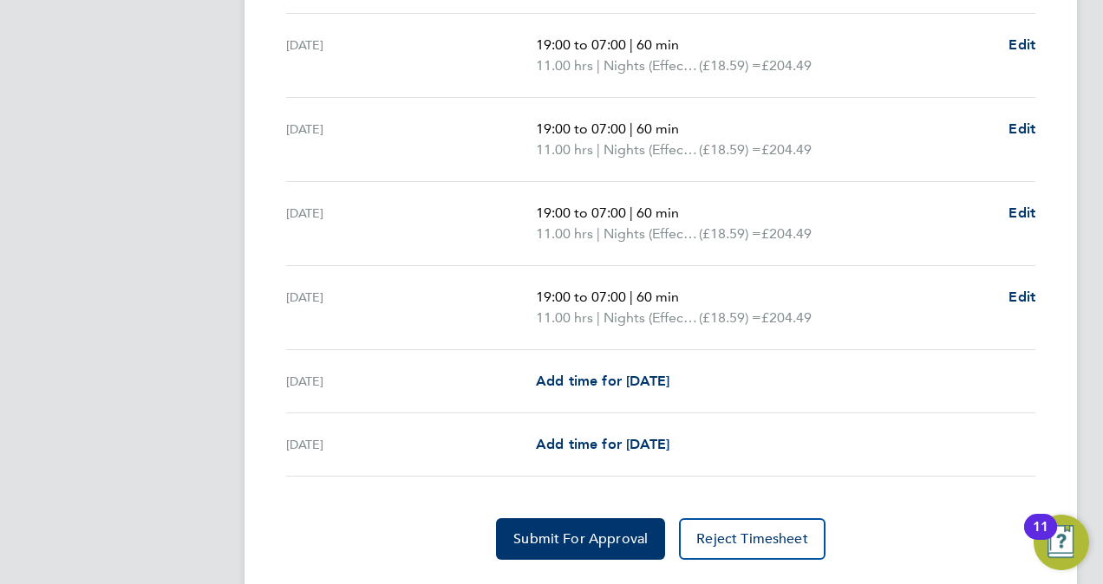
scroll to position [644, 0]
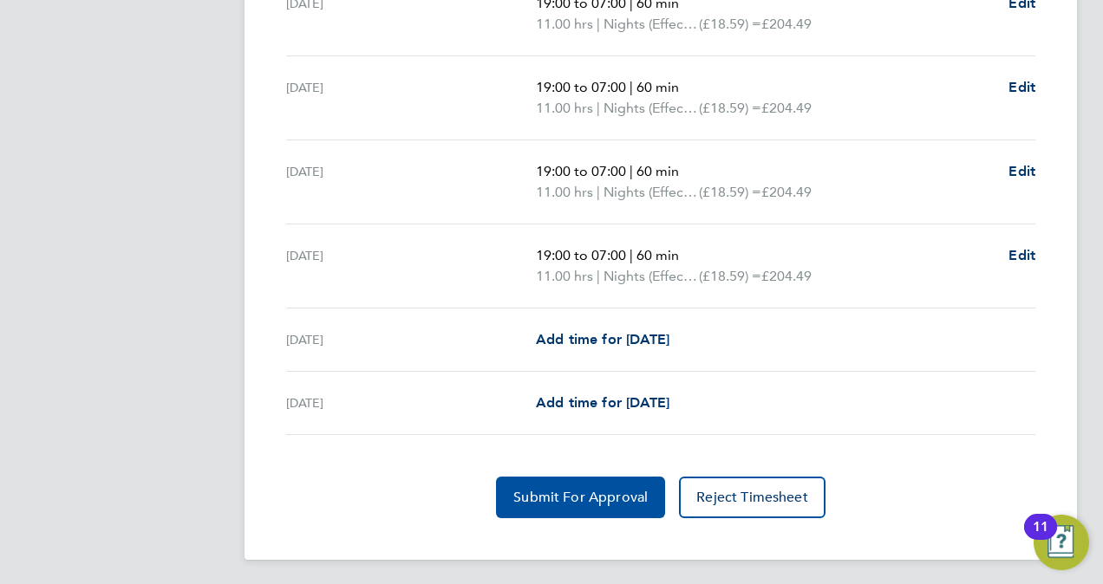
click at [608, 502] on button "Submit For Approval" at bounding box center [580, 498] width 169 height 42
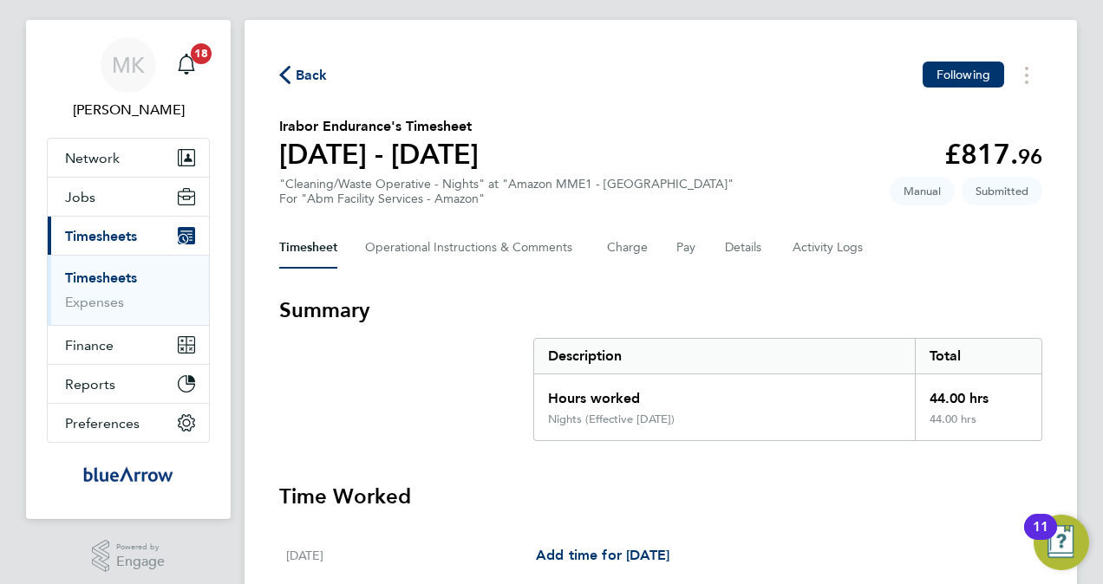
scroll to position [0, 0]
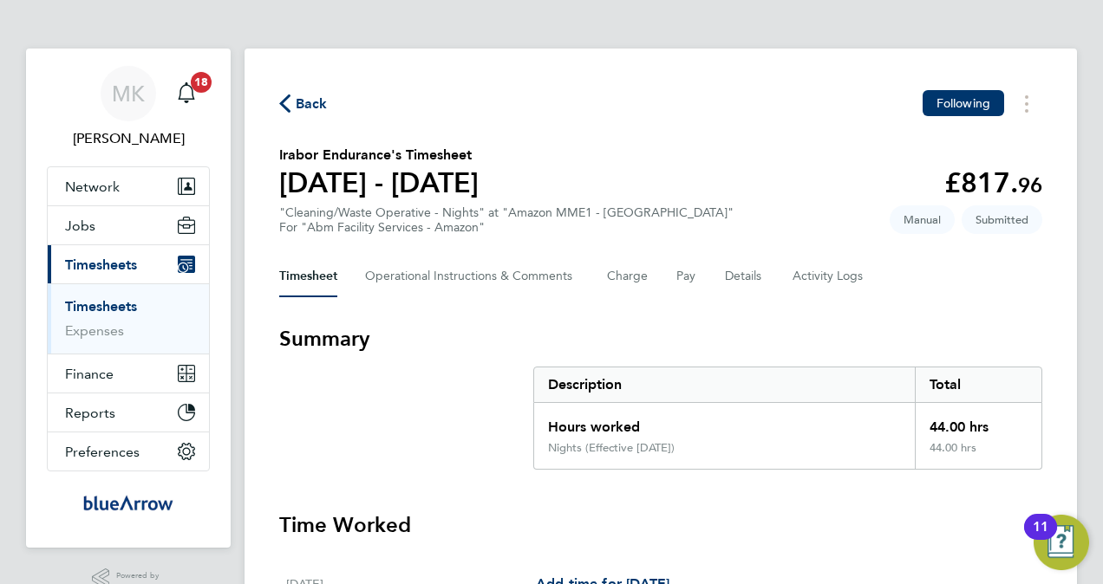
click at [111, 304] on link "Timesheets" at bounding box center [101, 306] width 72 height 16
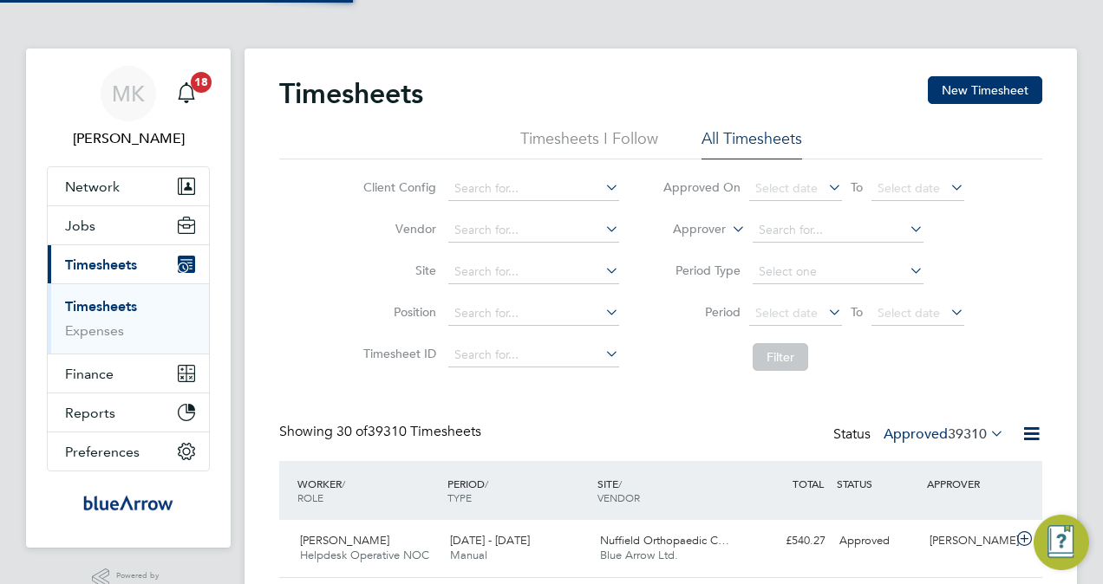
scroll to position [58, 150]
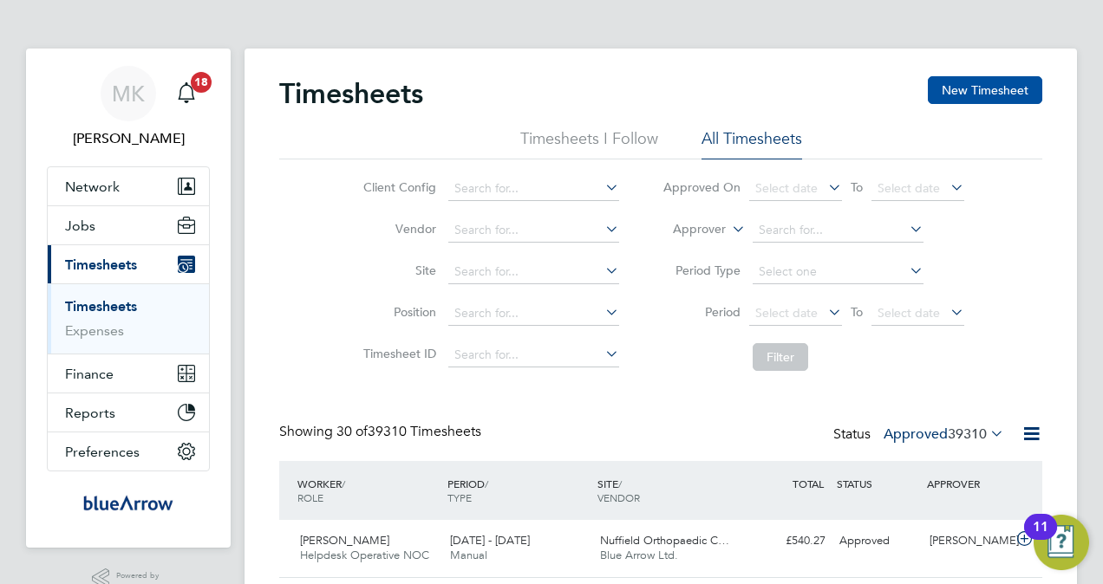
click at [973, 95] on button "New Timesheet" at bounding box center [985, 90] width 114 height 28
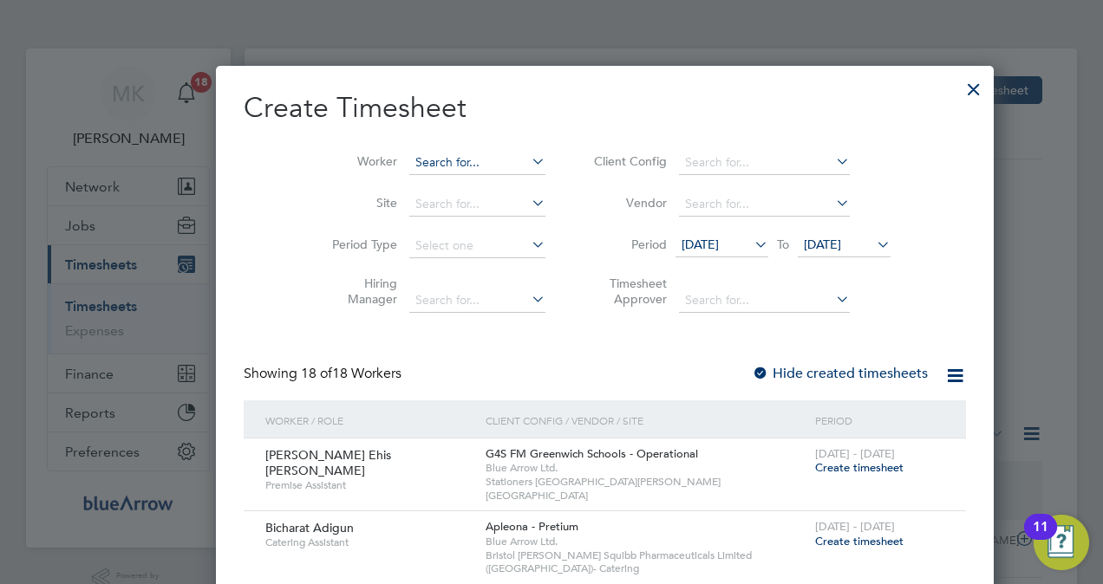
click at [430, 160] on input at bounding box center [477, 163] width 136 height 24
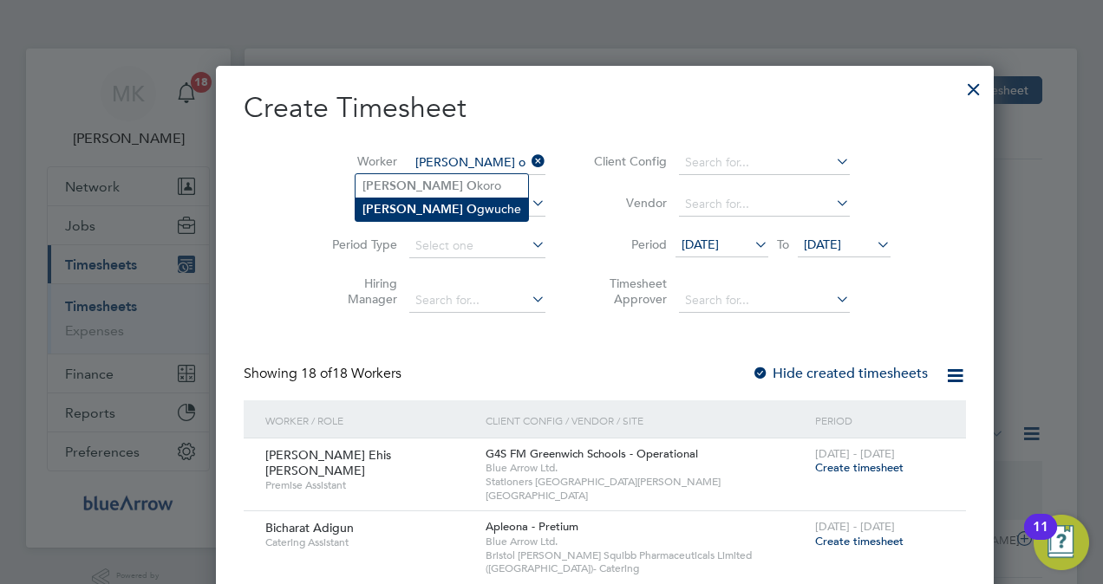
click at [440, 201] on li "[PERSON_NAME] O gwuche" at bounding box center [442, 209] width 173 height 23
type input "[PERSON_NAME]"
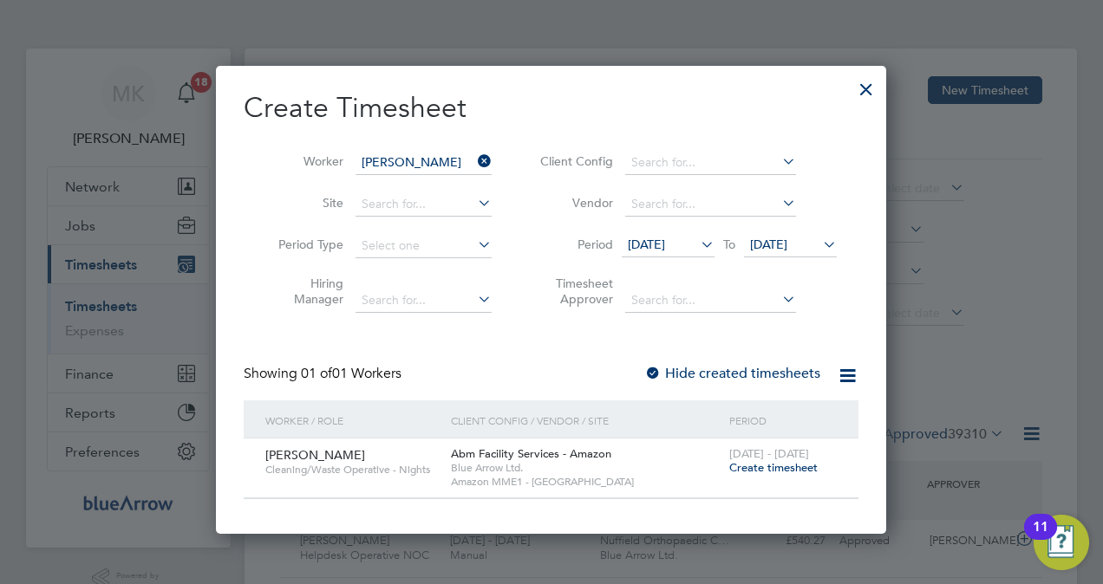
click at [754, 467] on span "Create timesheet" at bounding box center [773, 467] width 88 height 15
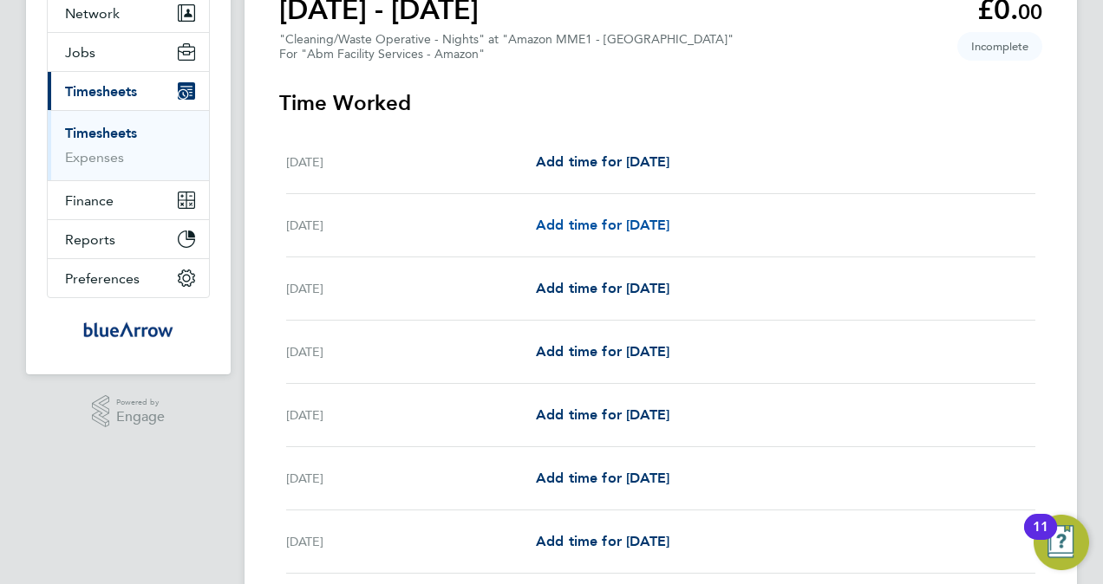
click at [629, 221] on span "Add time for [DATE]" at bounding box center [603, 225] width 134 height 16
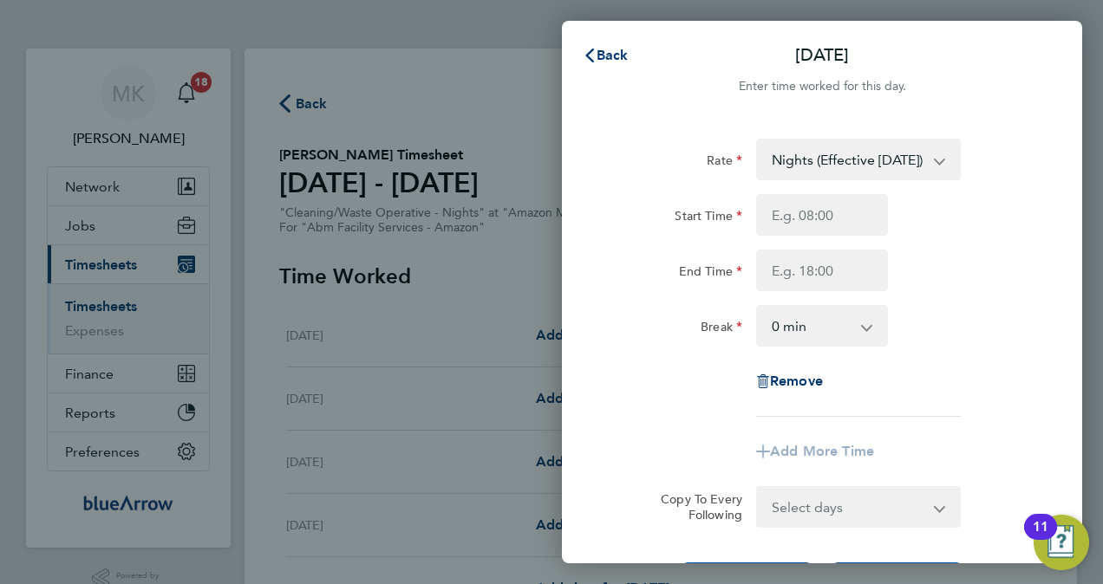
drag, startPoint x: 629, startPoint y: 221, endPoint x: 705, endPoint y: 284, distance: 98.5
click at [662, 312] on div "Break" at bounding box center [676, 322] width 132 height 35
click at [814, 219] on input "Start Time" at bounding box center [822, 215] width 132 height 42
type input "19:00"
click at [809, 278] on input "End Time" at bounding box center [822, 271] width 132 height 42
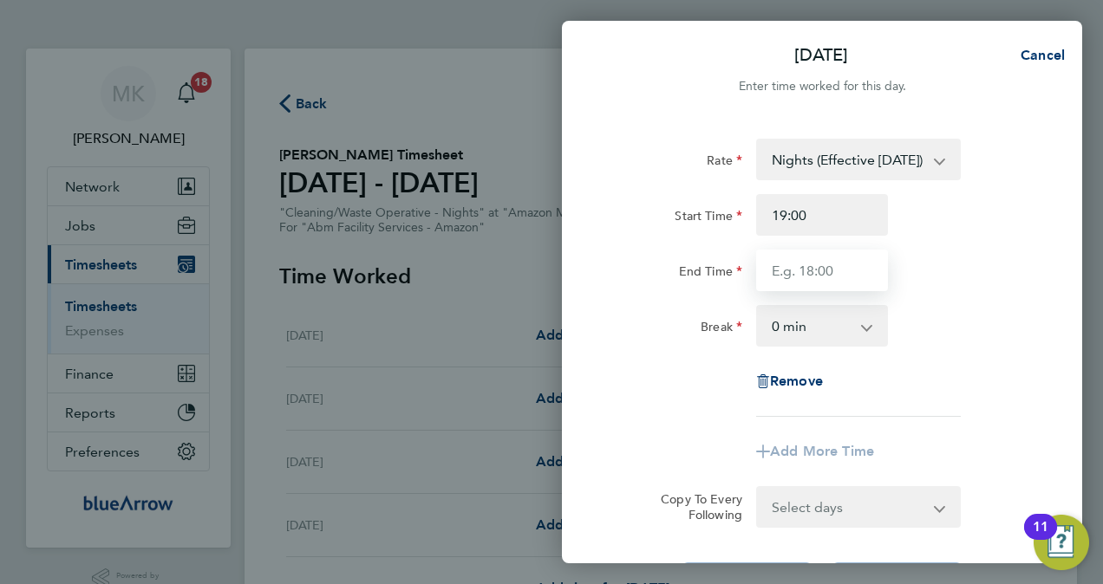
type input "07:00"
click at [818, 321] on select "0 min 15 min 30 min 45 min 60 min 75 min 90 min" at bounding box center [812, 326] width 108 height 38
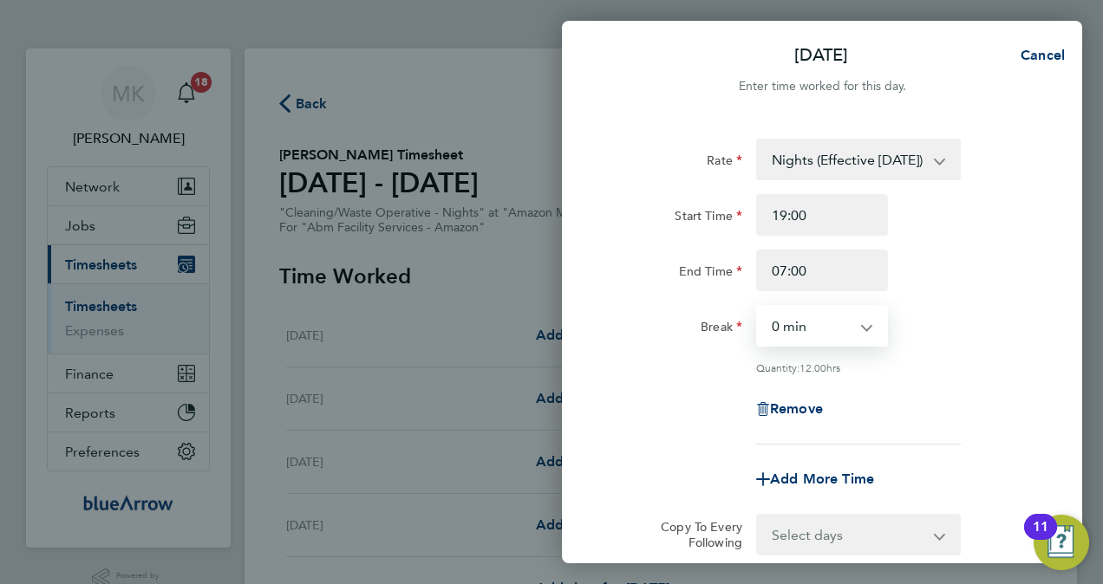
select select "60"
click at [758, 307] on select "0 min 15 min 30 min 45 min 60 min 75 min 90 min" at bounding box center [812, 326] width 108 height 38
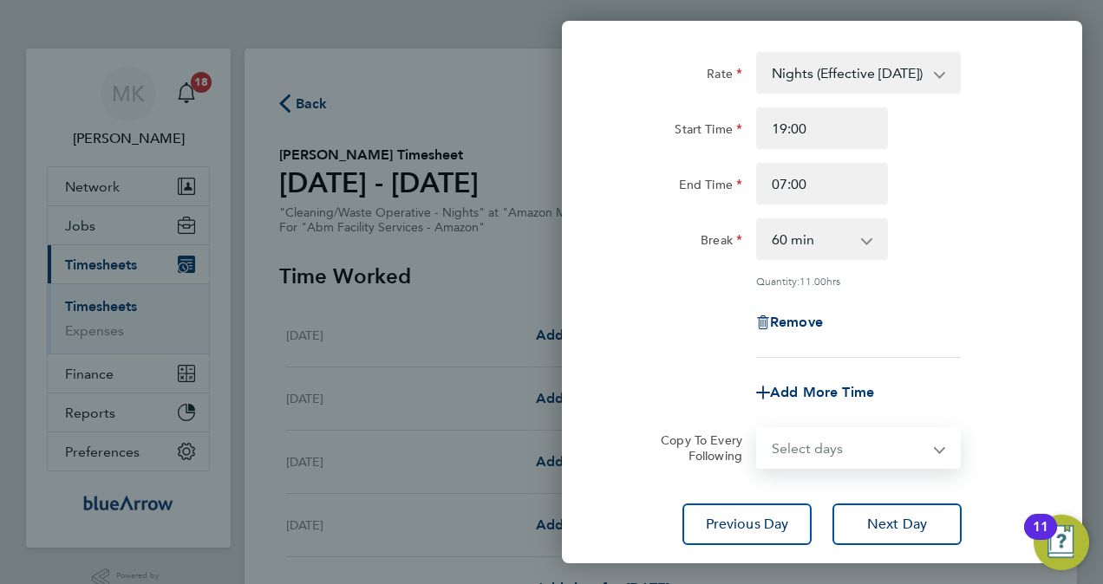
click at [850, 440] on select "Select days Day [DATE] [DATE] [DATE] [DATE] [DATE]" at bounding box center [849, 448] width 182 height 38
select select "DAY"
click at [758, 429] on select "Select days Day [DATE] [DATE] [DATE] [DATE] [DATE]" at bounding box center [849, 448] width 182 height 38
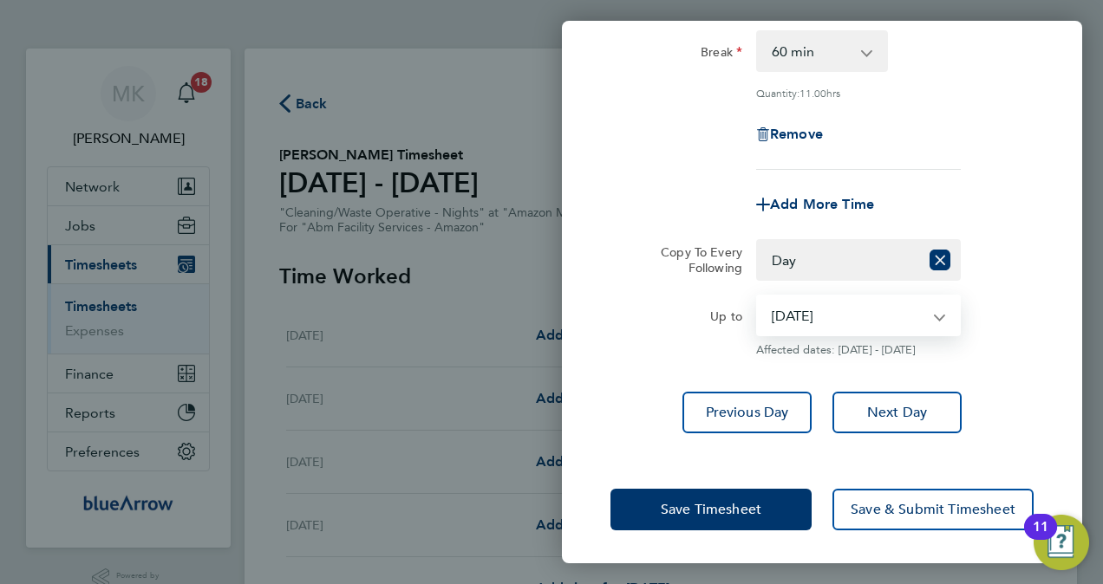
click at [894, 310] on select "[DATE] [DATE] [DATE] [DATE] [DATE]" at bounding box center [848, 316] width 180 height 38
select select "[DATE]"
click at [758, 297] on select "[DATE] [DATE] [DATE] [DATE] [DATE]" at bounding box center [848, 316] width 180 height 38
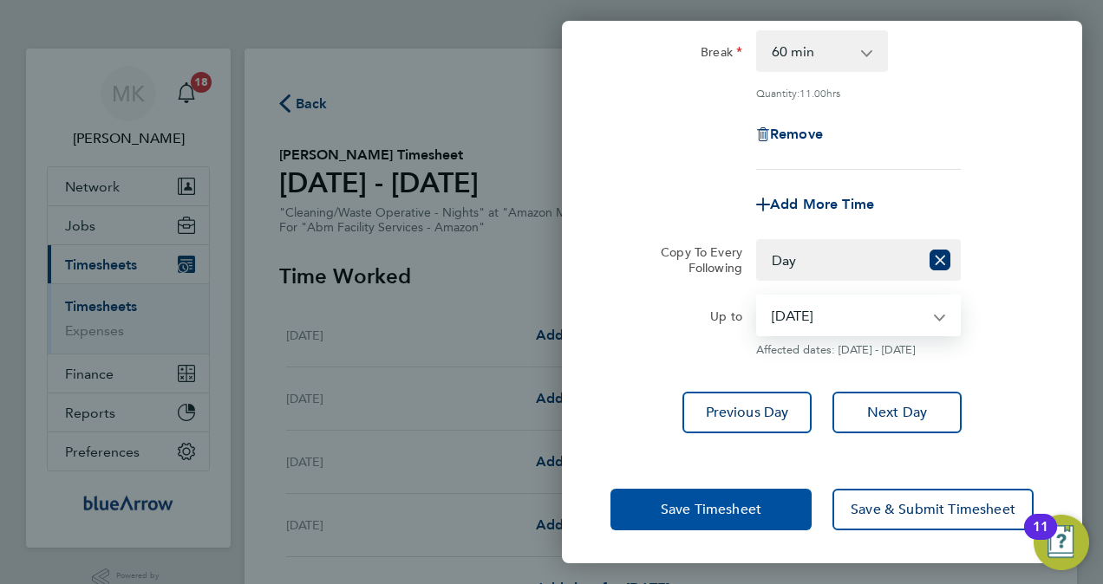
click at [733, 503] on span "Save Timesheet" at bounding box center [711, 509] width 101 height 17
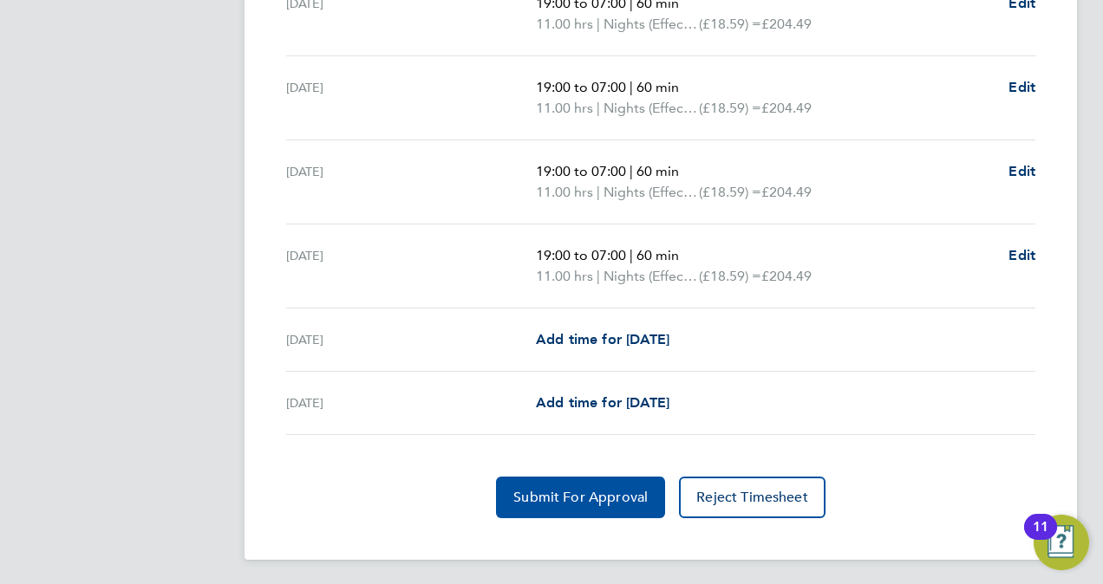
click at [556, 508] on button "Submit For Approval" at bounding box center [580, 498] width 169 height 42
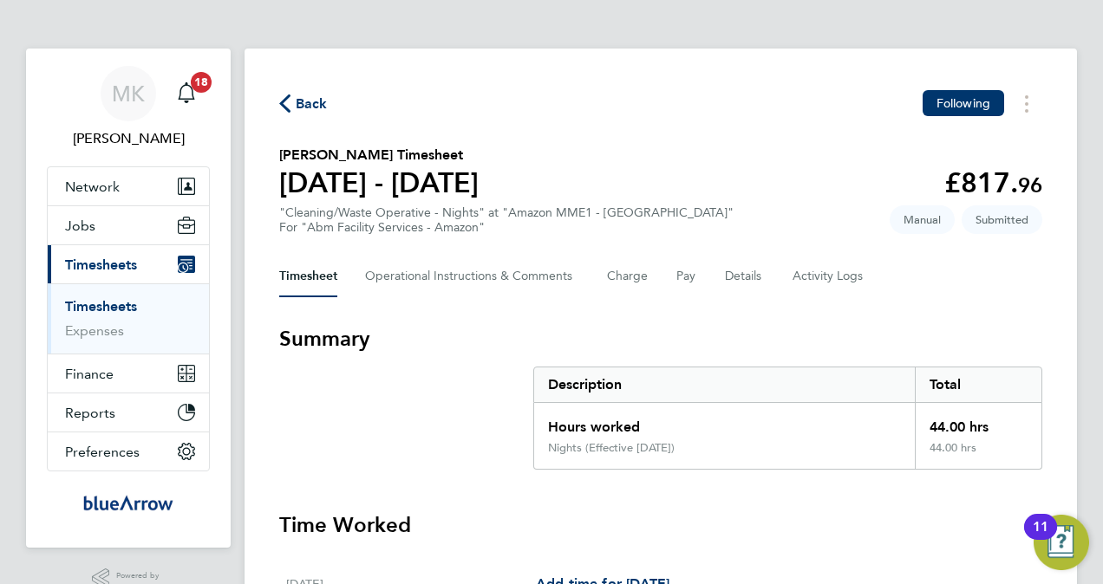
click at [121, 303] on link "Timesheets" at bounding box center [101, 306] width 72 height 16
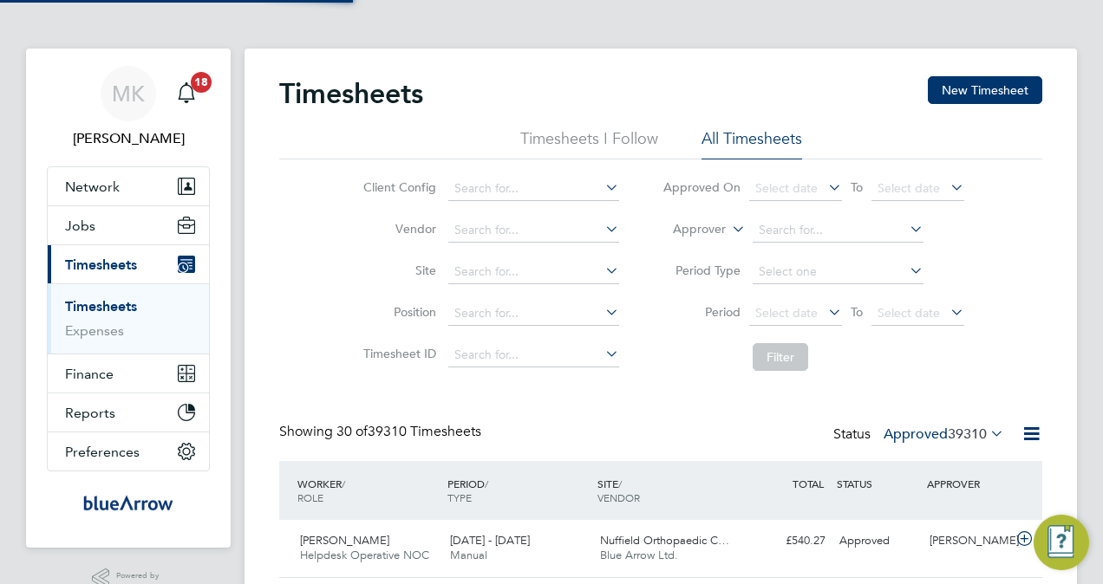
scroll to position [58, 150]
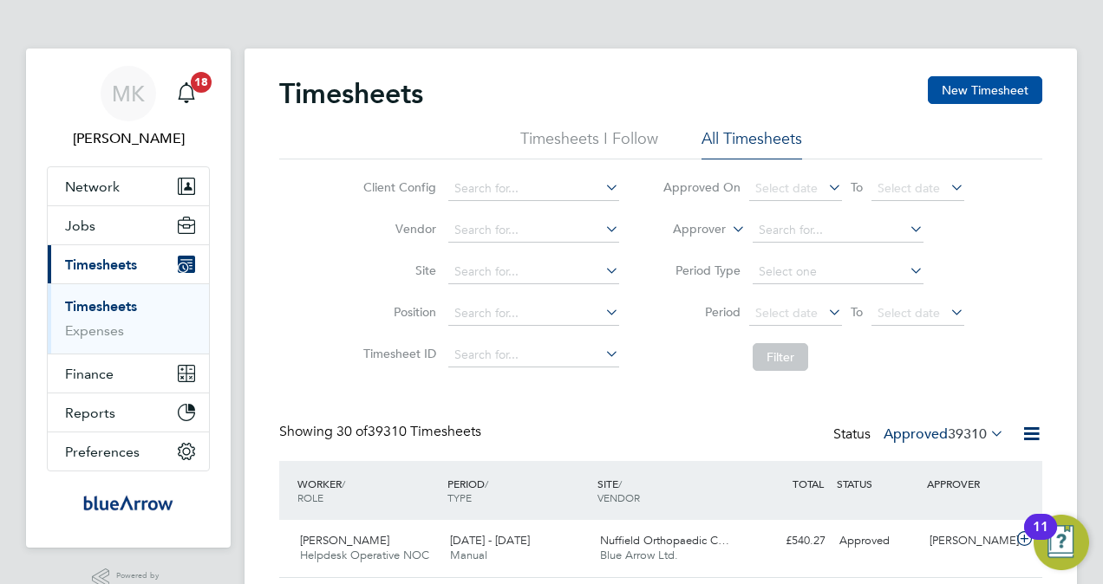
click at [973, 82] on button "New Timesheet" at bounding box center [985, 90] width 114 height 28
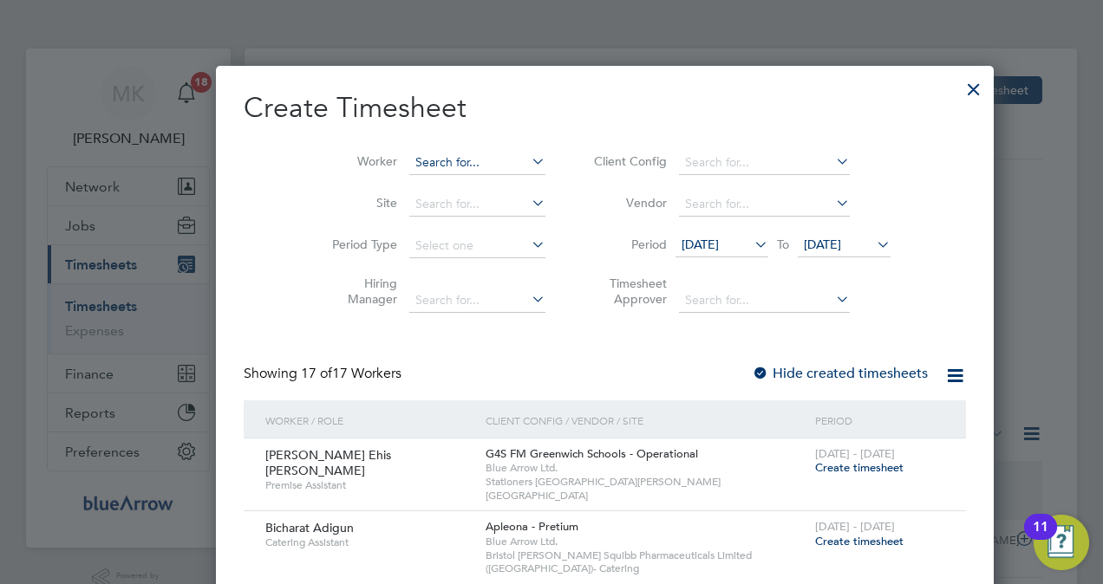
click at [419, 161] on input at bounding box center [477, 163] width 136 height 24
click at [446, 208] on li "Olab ode Ologunoyan" at bounding box center [439, 209] width 167 height 23
type input "[PERSON_NAME]"
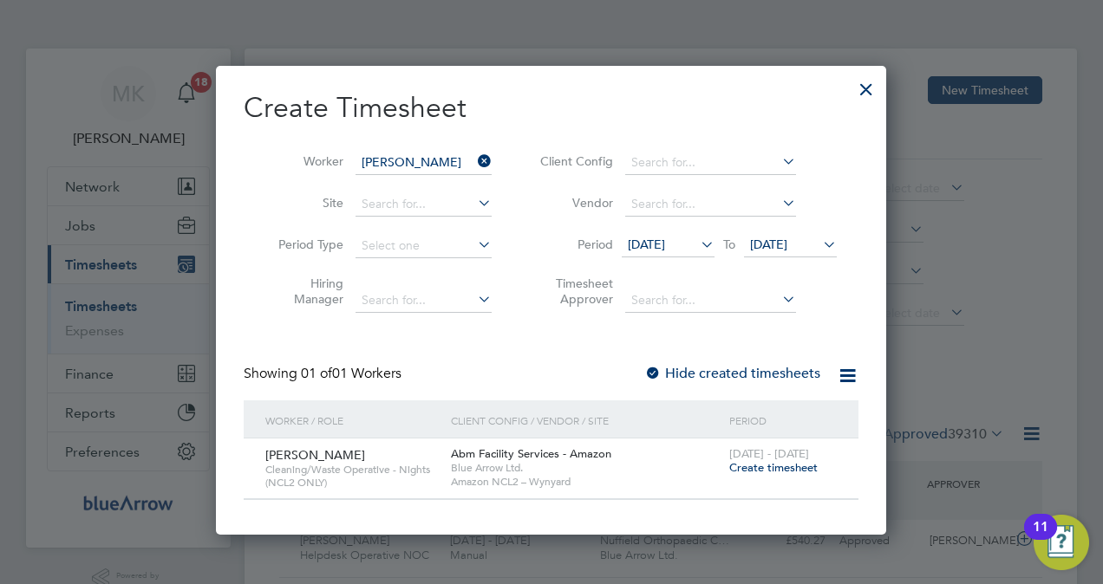
click at [766, 468] on span "Create timesheet" at bounding box center [773, 467] width 88 height 15
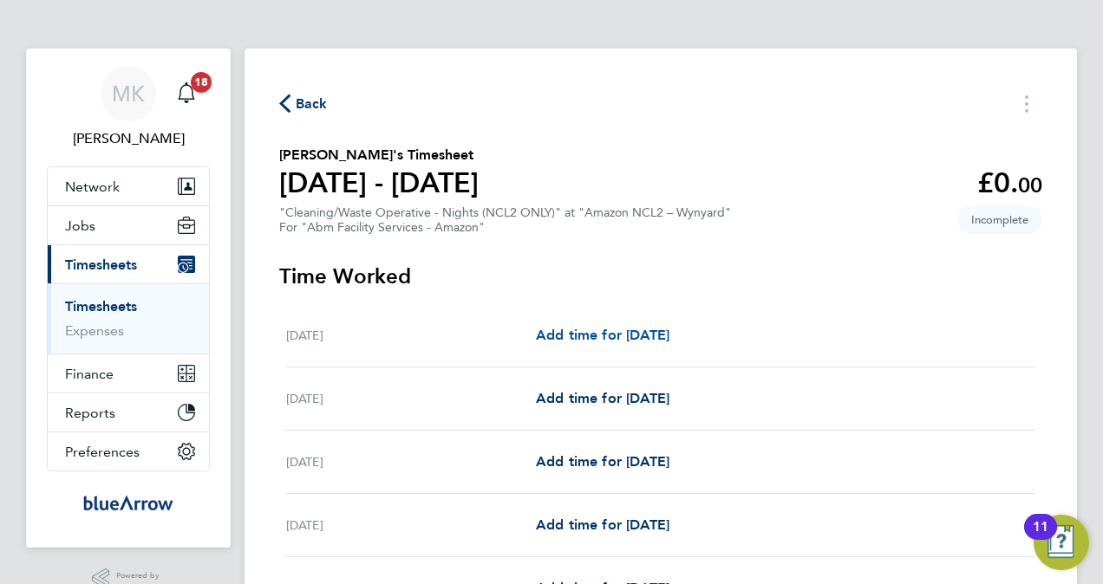
click at [608, 334] on span "Add time for [DATE]" at bounding box center [603, 335] width 134 height 16
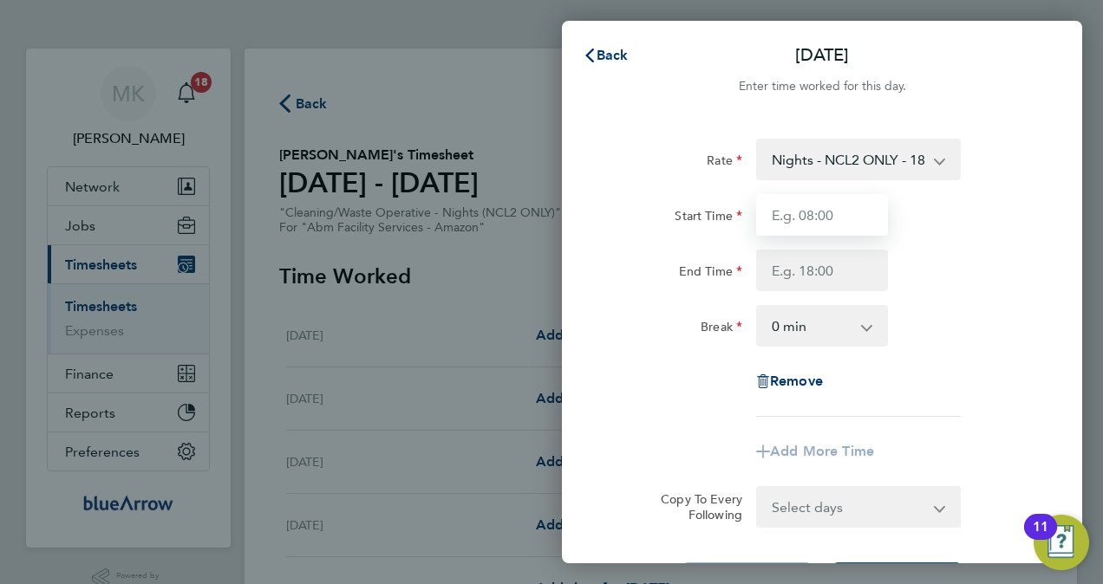
click at [848, 214] on input "Start Time" at bounding box center [822, 215] width 132 height 42
type input "19:00"
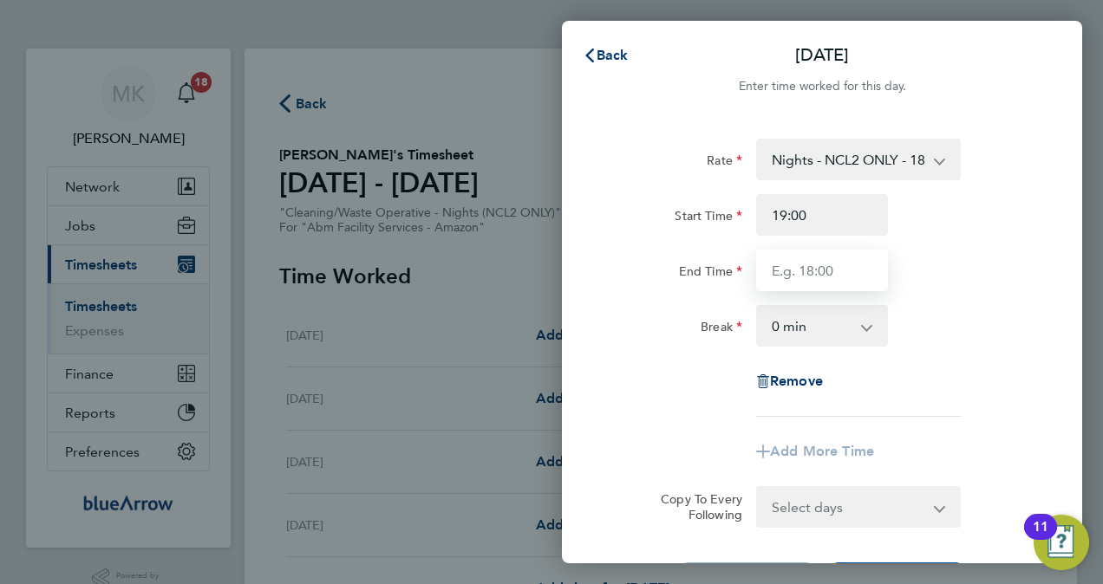
type input "07:00"
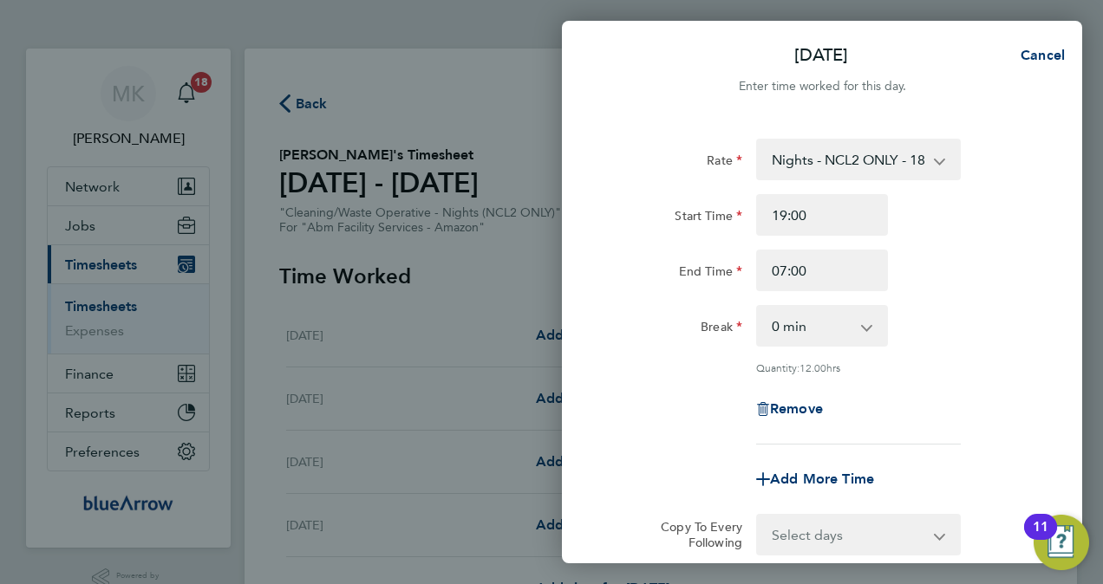
click at [817, 332] on select "0 min 15 min 30 min 45 min 60 min 75 min 90 min" at bounding box center [812, 326] width 108 height 38
select select "60"
click at [758, 307] on select "0 min 15 min 30 min 45 min 60 min 75 min 90 min" at bounding box center [812, 326] width 108 height 38
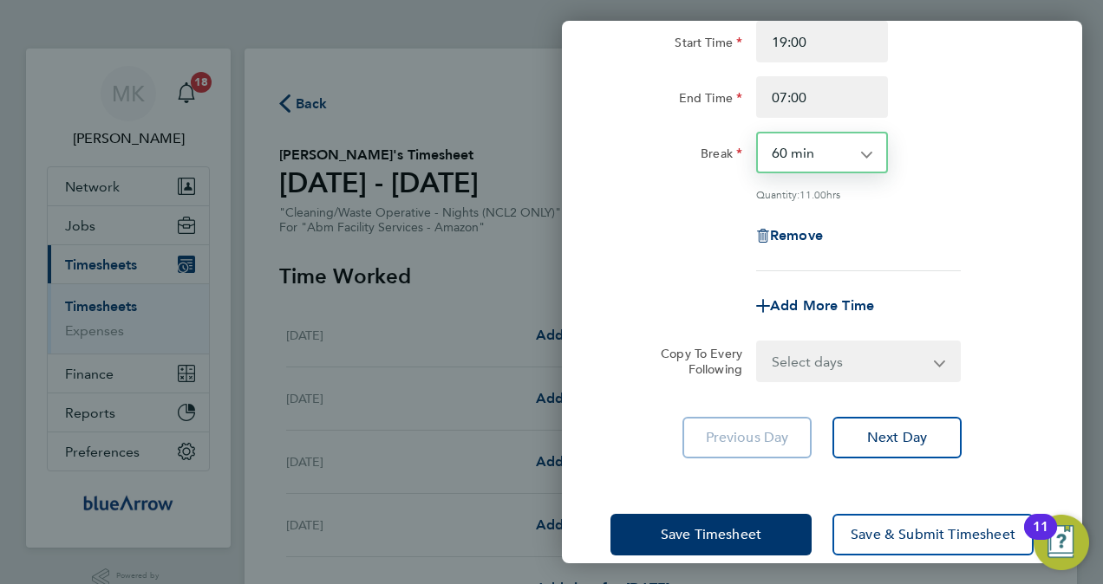
click at [834, 360] on select "Select days Day Weekday (Mon-Fri) [DATE] [DATE] [DATE] [DATE] [DATE] [DATE]" at bounding box center [849, 361] width 182 height 38
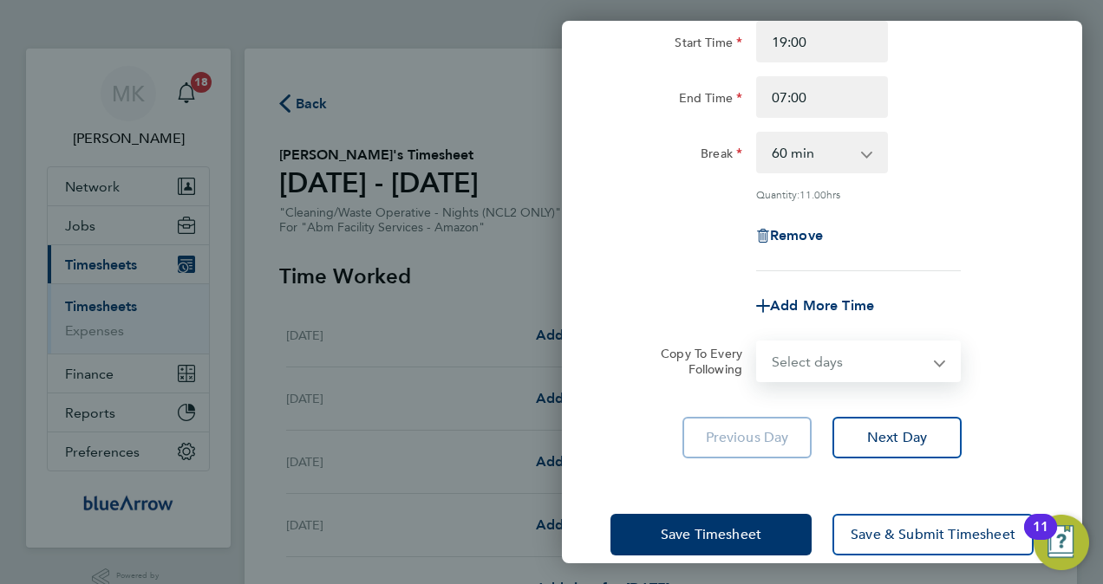
select select "DAY"
click at [758, 342] on select "Select days Day Weekday (Mon-Fri) [DATE] [DATE] [DATE] [DATE] [DATE] [DATE]" at bounding box center [849, 361] width 182 height 38
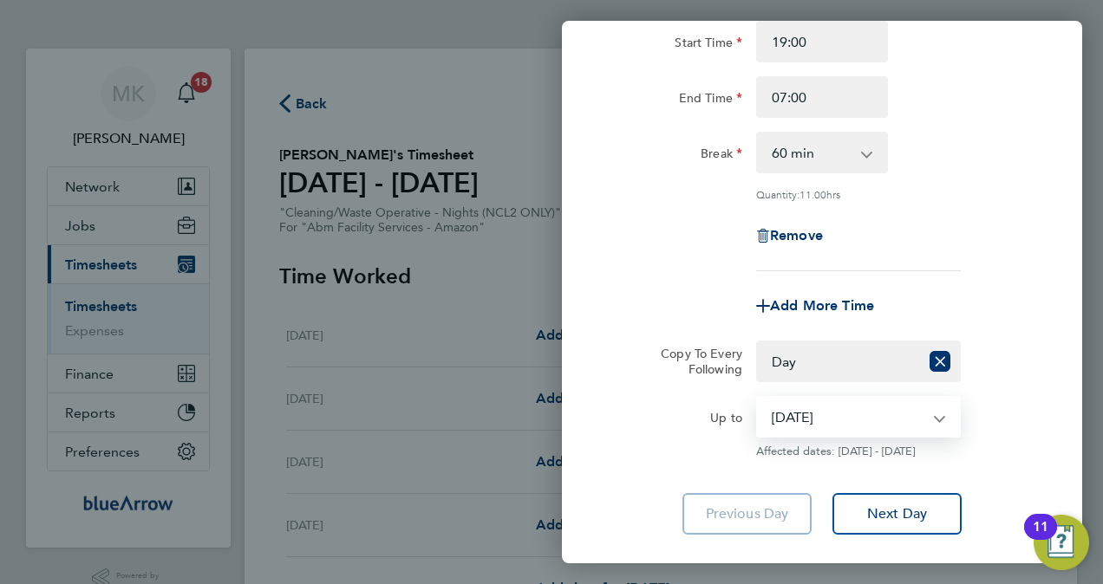
click at [838, 418] on select "[DATE] [DATE] [DATE] [DATE] [DATE] [DATE]" at bounding box center [848, 417] width 180 height 38
select select "[DATE]"
click at [758, 398] on select "[DATE] [DATE] [DATE] [DATE] [DATE] [DATE]" at bounding box center [848, 417] width 180 height 38
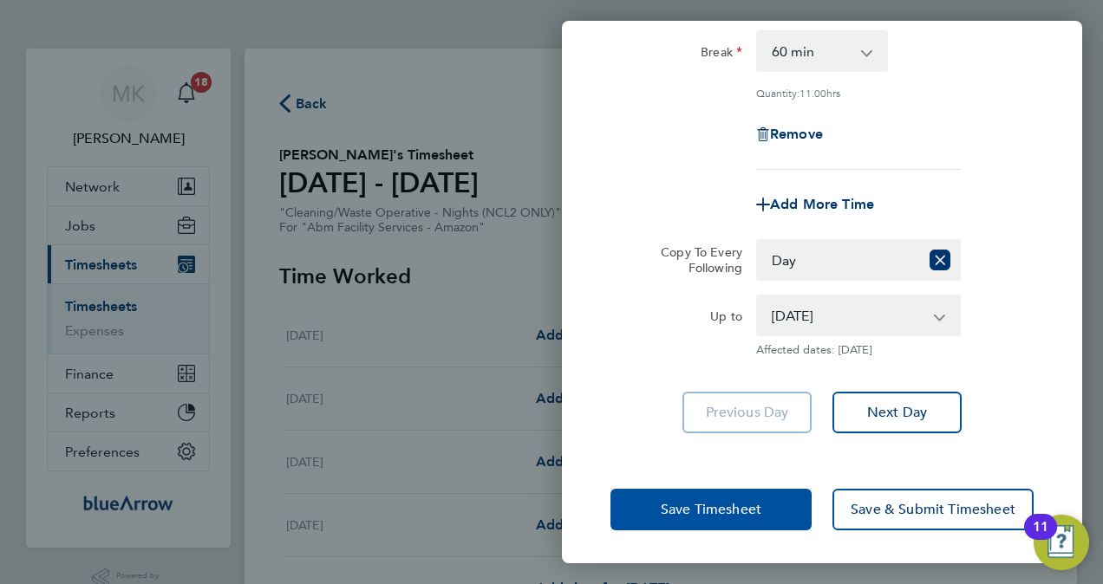
click at [758, 501] on span "Save Timesheet" at bounding box center [711, 509] width 101 height 17
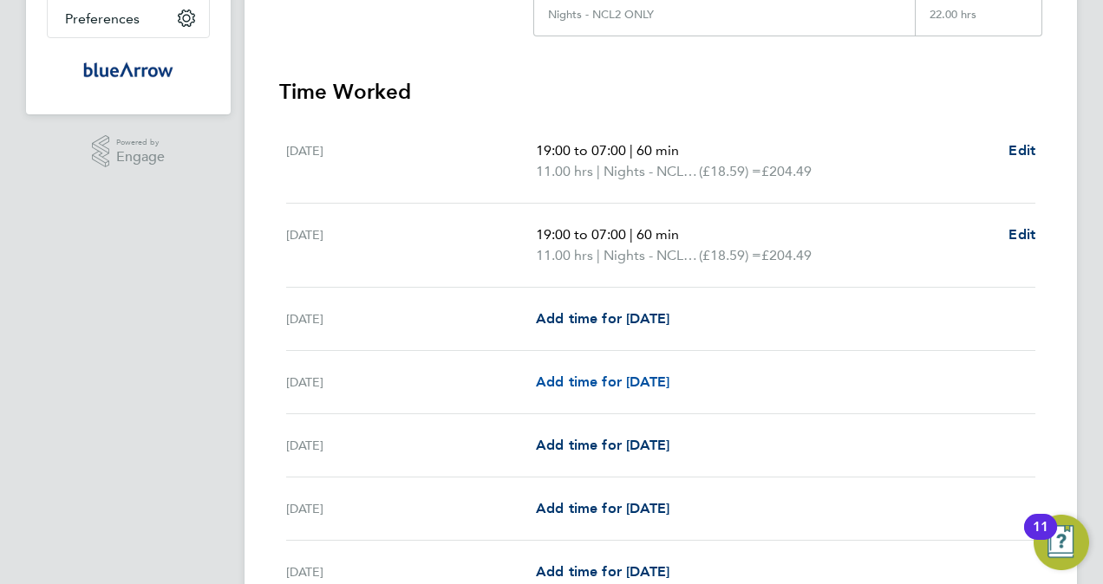
click at [575, 375] on span "Add time for [DATE]" at bounding box center [603, 382] width 134 height 16
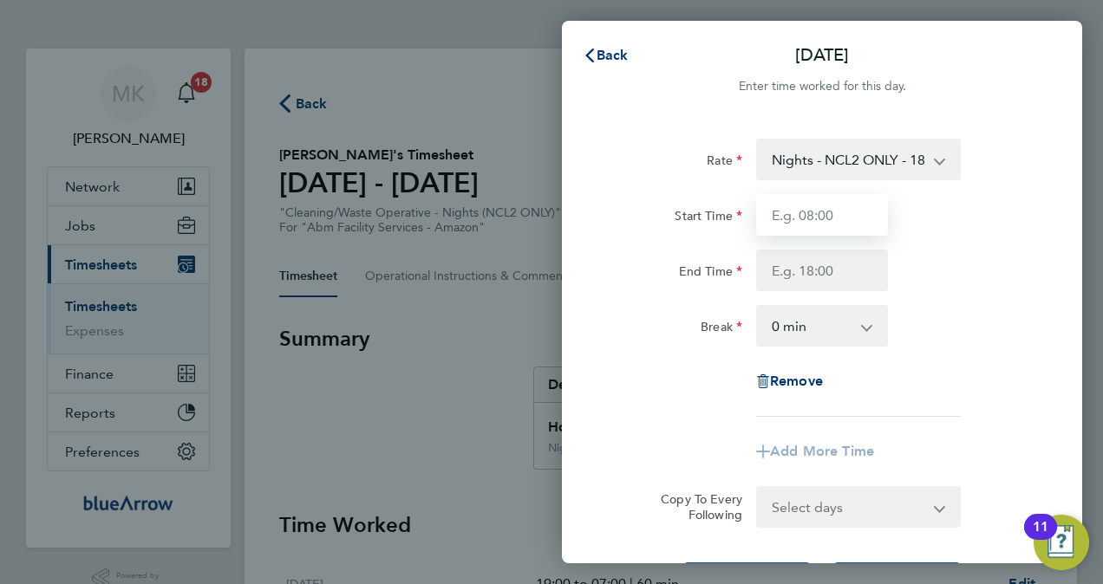
click at [827, 217] on input "Start Time" at bounding box center [822, 215] width 132 height 42
type input "19:00"
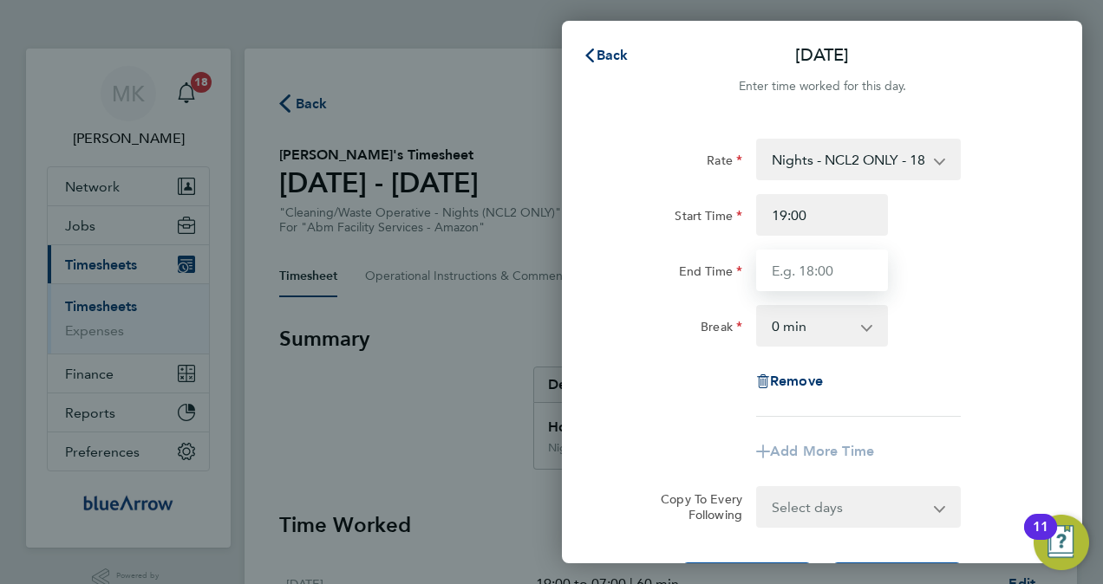
type input "07:00"
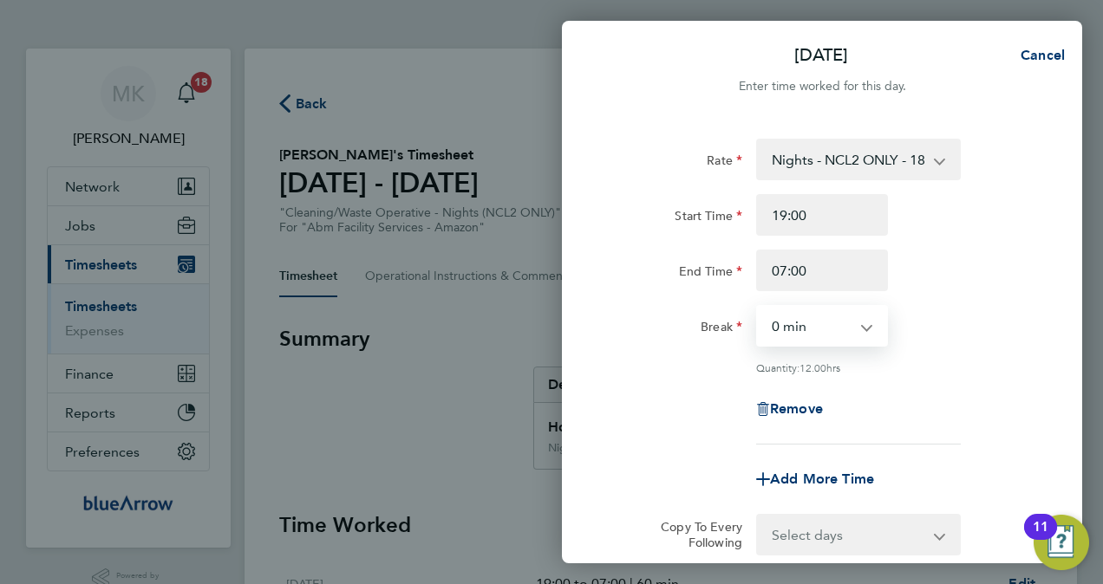
click at [815, 326] on select "0 min 15 min 30 min 45 min 60 min 75 min 90 min" at bounding box center [812, 326] width 108 height 38
select select "60"
click at [758, 307] on select "0 min 15 min 30 min 45 min 60 min 75 min 90 min" at bounding box center [812, 326] width 108 height 38
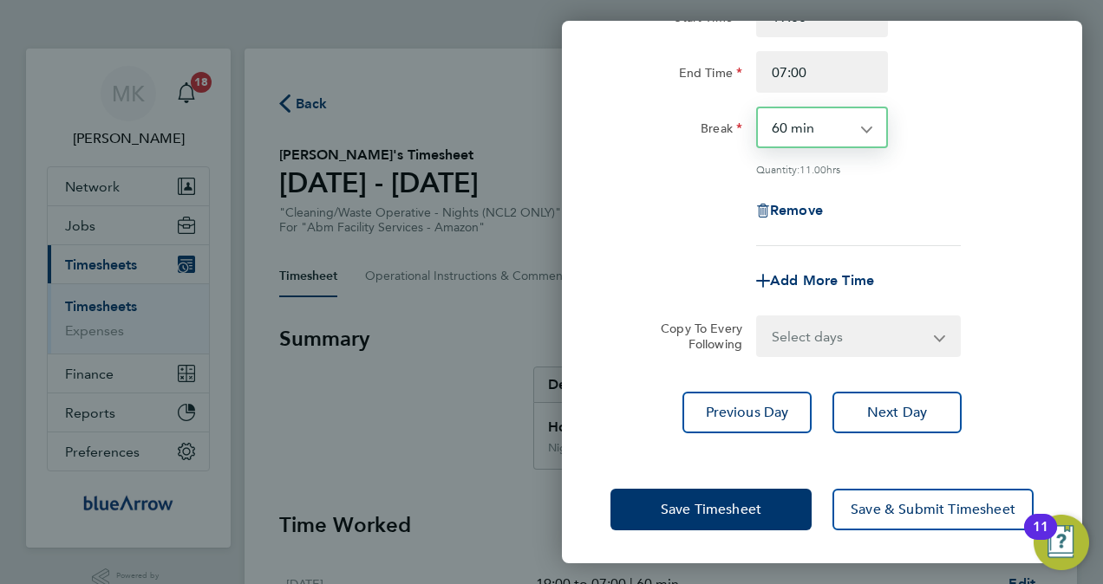
click at [825, 337] on select "Select days Day [DATE] [DATE] [DATE]" at bounding box center [849, 336] width 182 height 38
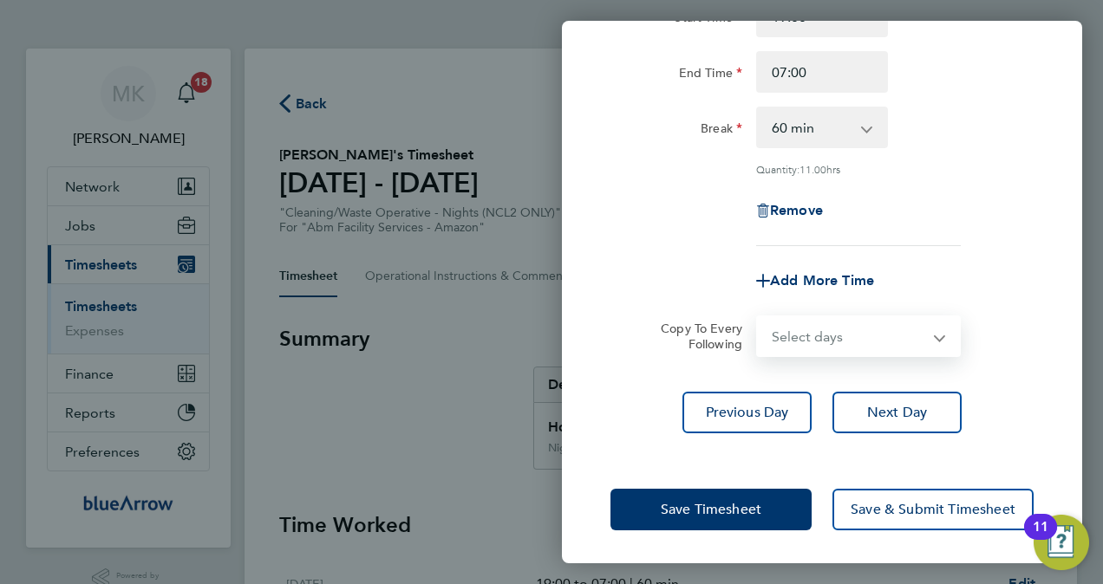
select select "DAY"
click at [758, 317] on select "Select days Day [DATE] [DATE] [DATE]" at bounding box center [849, 336] width 182 height 38
select select "[DATE]"
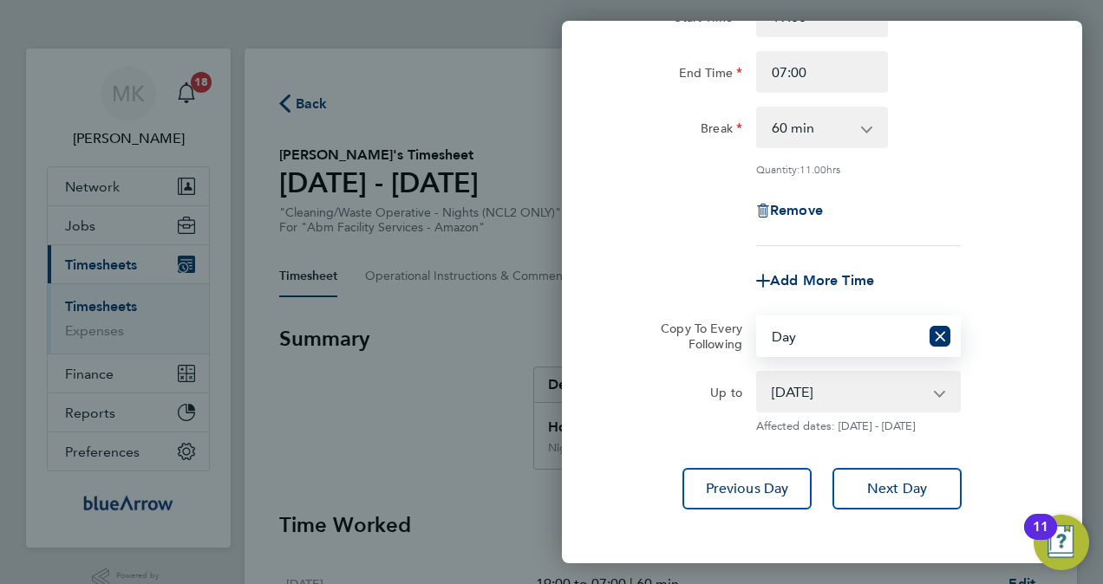
scroll to position [275, 0]
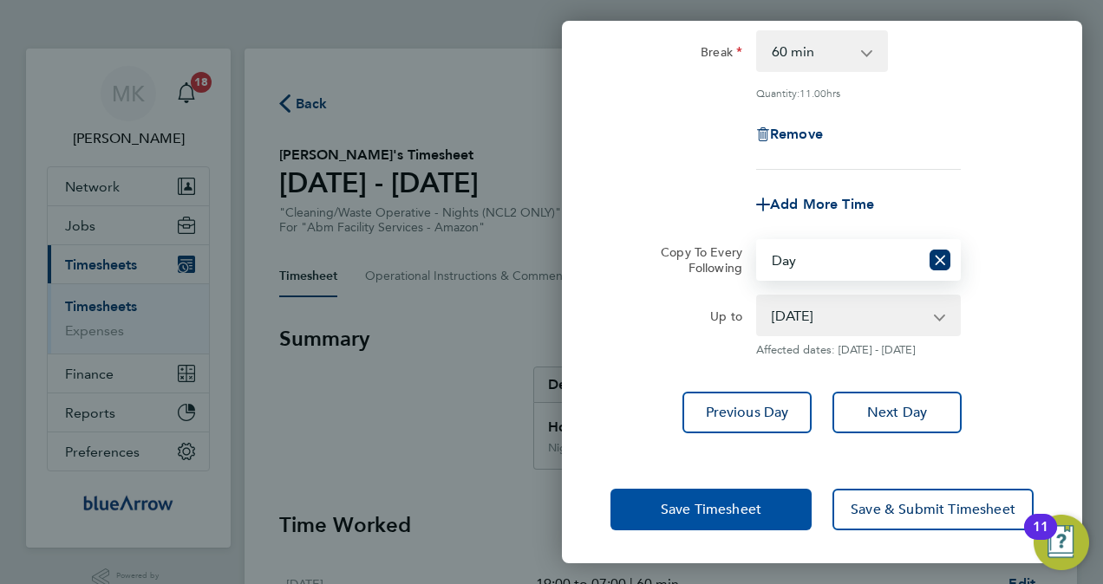
click at [744, 501] on span "Save Timesheet" at bounding box center [711, 509] width 101 height 17
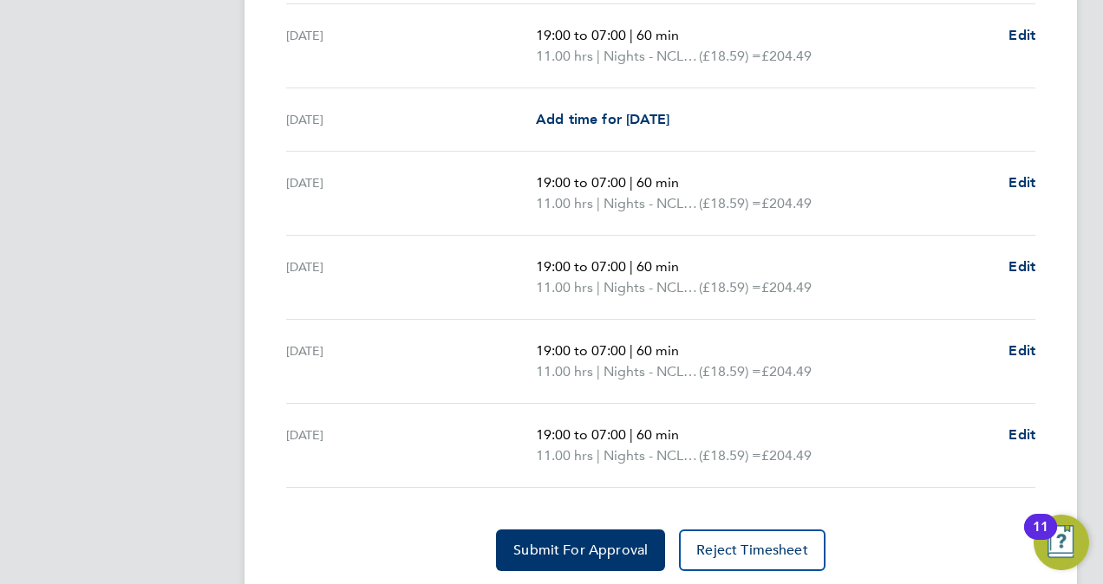
scroll to position [686, 0]
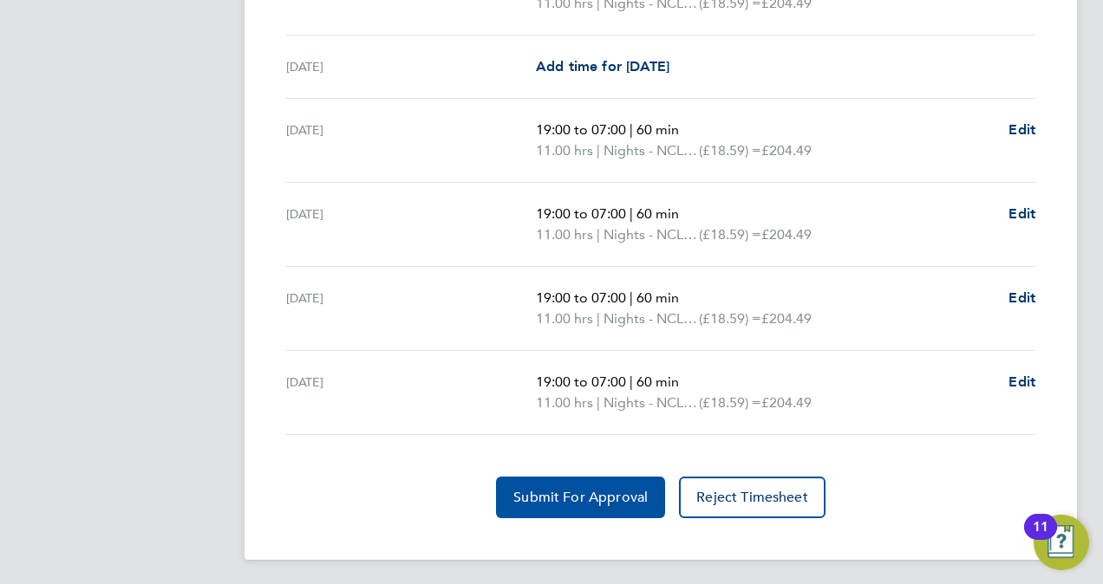
click at [596, 484] on button "Submit For Approval" at bounding box center [580, 498] width 169 height 42
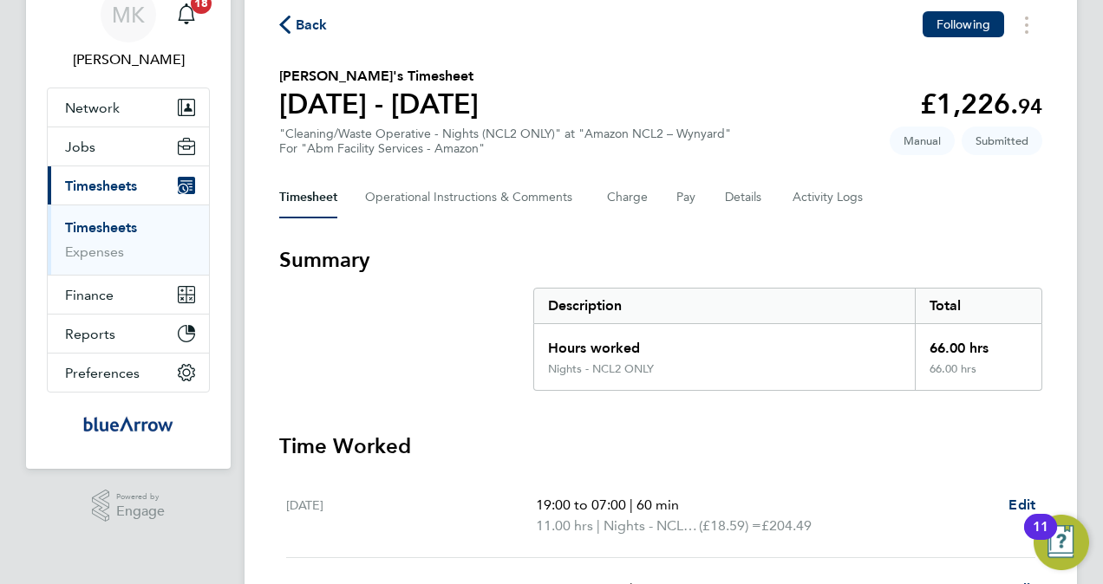
scroll to position [0, 0]
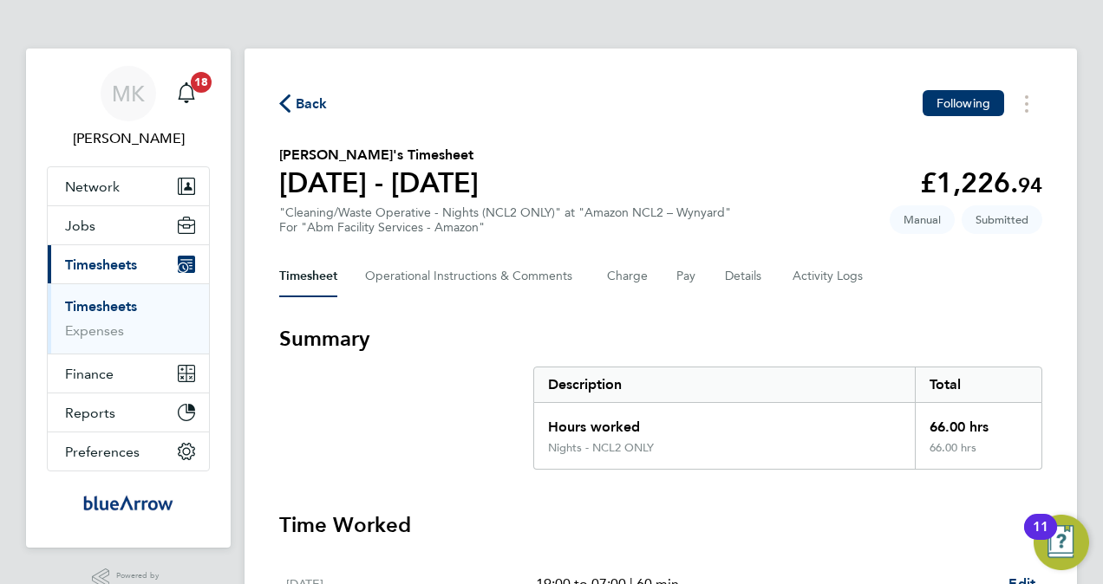
click at [108, 303] on link "Timesheets" at bounding box center [101, 306] width 72 height 16
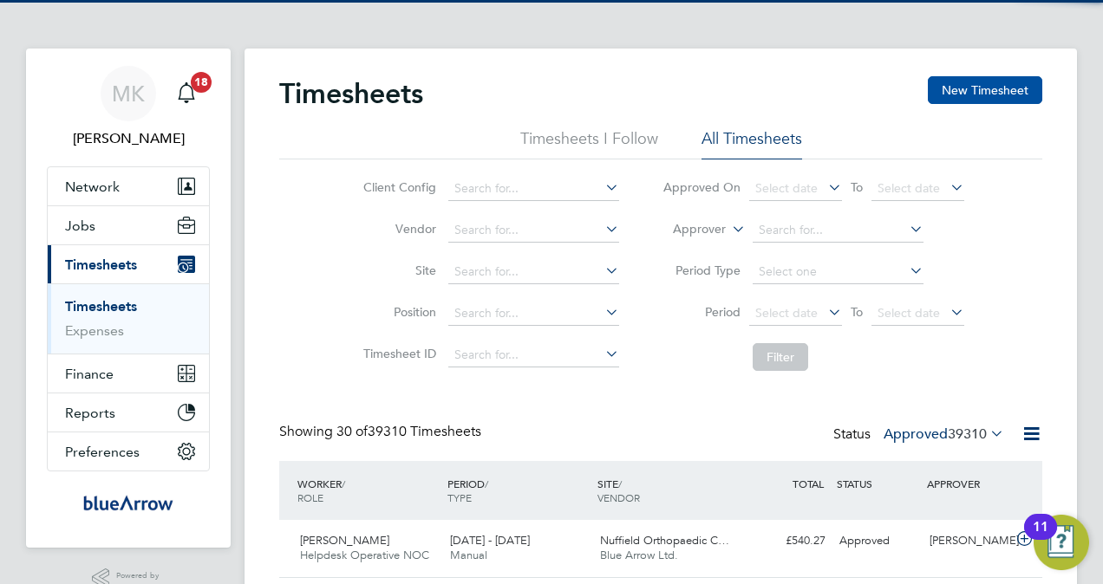
click at [1010, 99] on button "New Timesheet" at bounding box center [985, 90] width 114 height 28
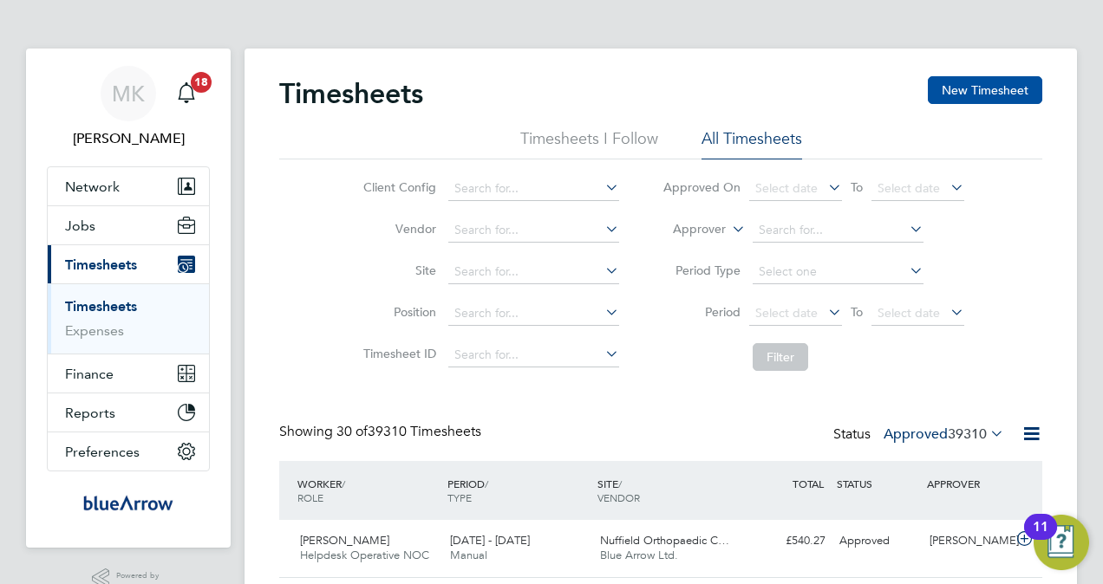
scroll to position [58, 150]
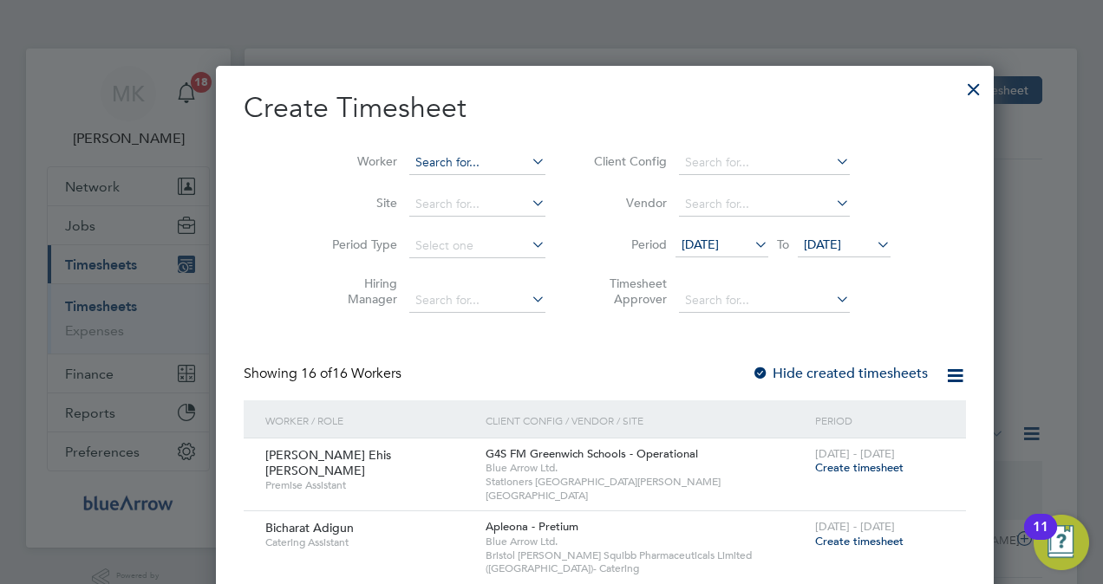
click at [409, 155] on input at bounding box center [477, 163] width 136 height 24
click at [447, 188] on li "[PERSON_NAME] [PERSON_NAME]" at bounding box center [436, 185] width 161 height 23
type input "[PERSON_NAME]"
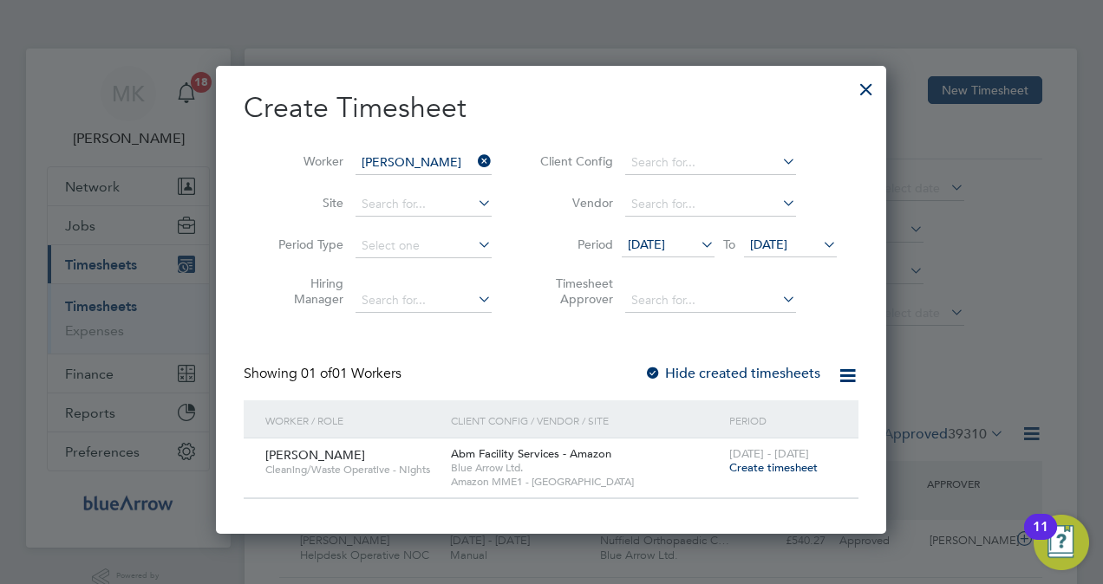
click at [779, 470] on span "Create timesheet" at bounding box center [773, 467] width 88 height 15
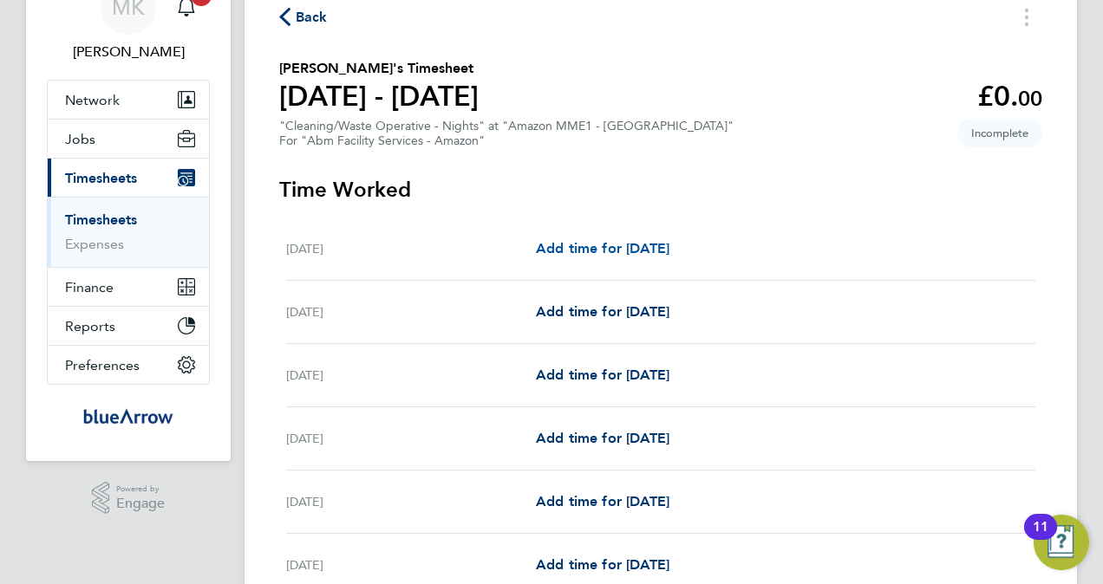
click at [597, 246] on span "Add time for [DATE]" at bounding box center [603, 248] width 134 height 16
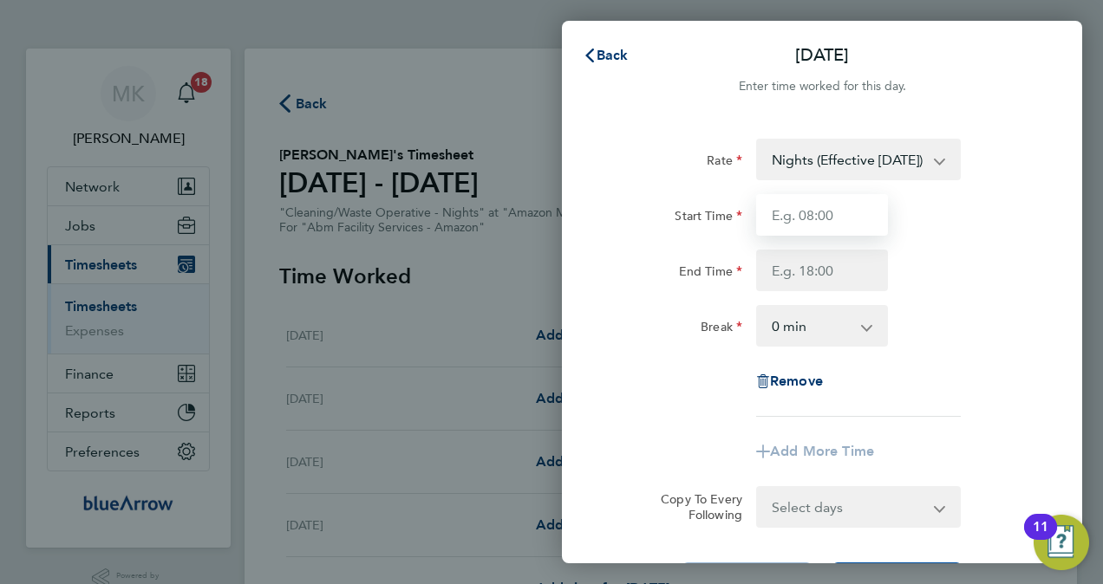
click at [838, 216] on input "Start Time" at bounding box center [822, 215] width 132 height 42
type input "19:00"
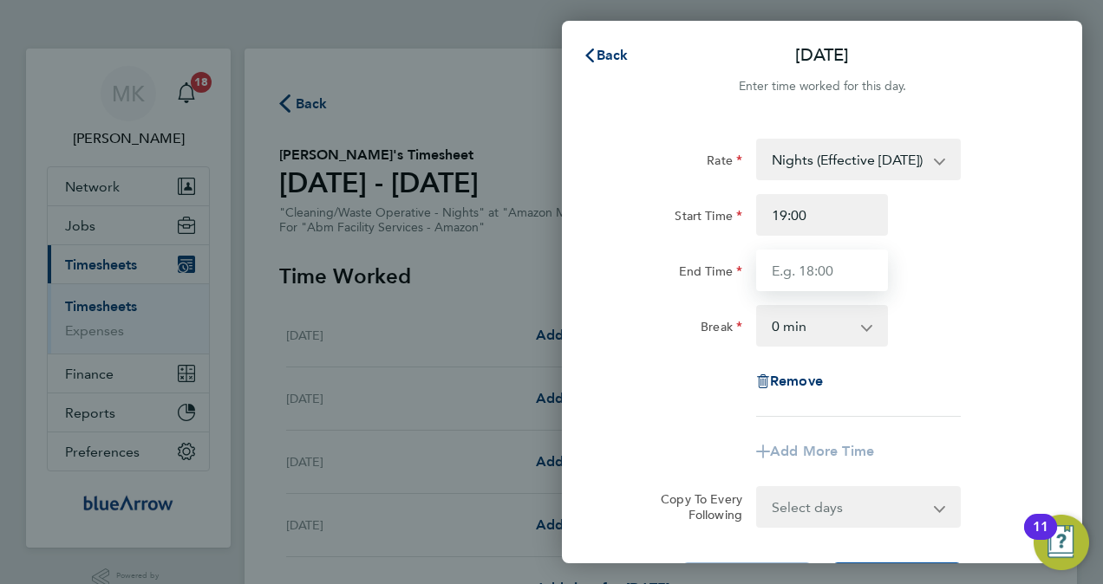
type input "07:00"
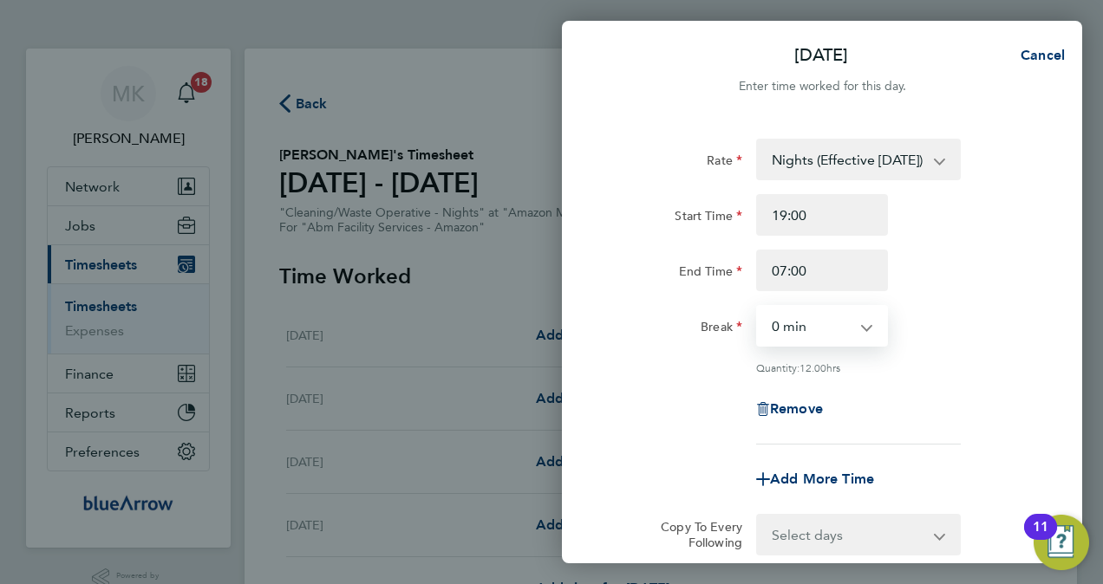
click at [829, 326] on select "0 min 15 min 30 min 45 min 60 min 75 min 90 min" at bounding box center [812, 326] width 108 height 38
select select "60"
click at [758, 307] on select "0 min 15 min 30 min 45 min 60 min 75 min 90 min" at bounding box center [812, 326] width 108 height 38
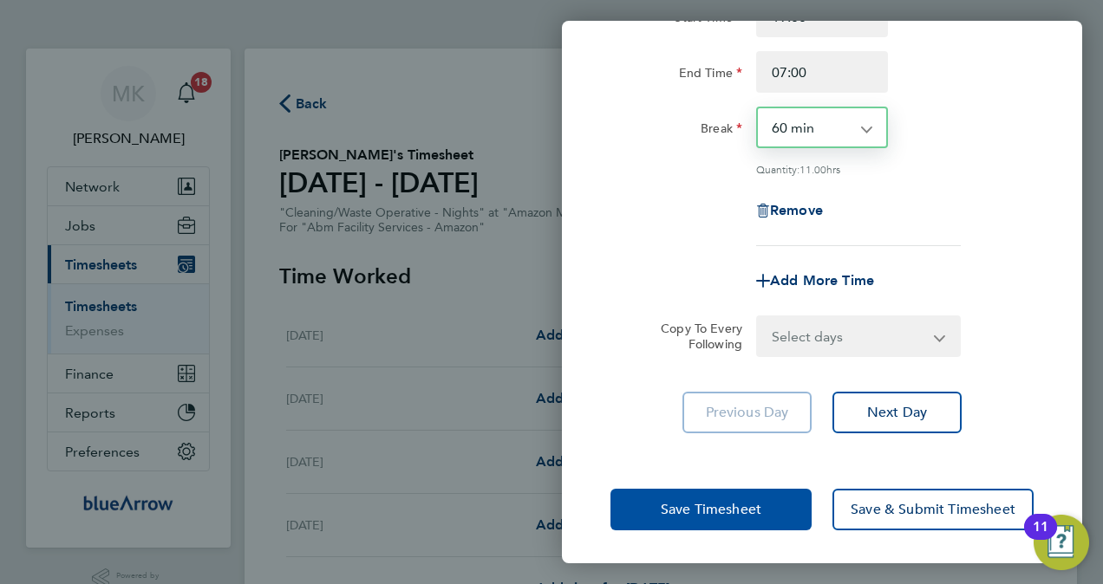
click at [743, 518] on button "Save Timesheet" at bounding box center [710, 510] width 201 height 42
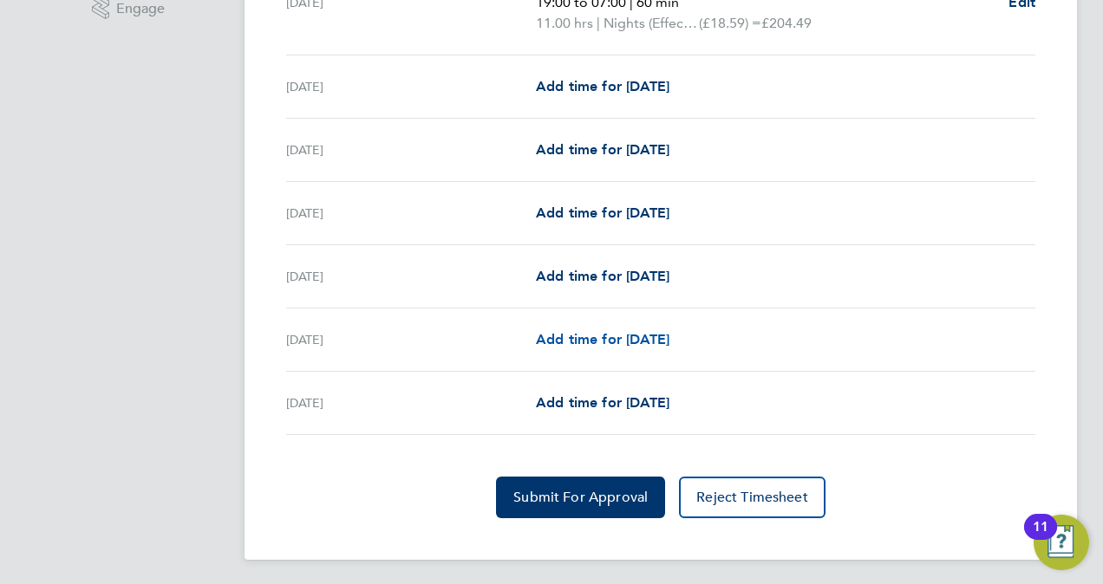
click at [638, 336] on span "Add time for [DATE]" at bounding box center [603, 339] width 134 height 16
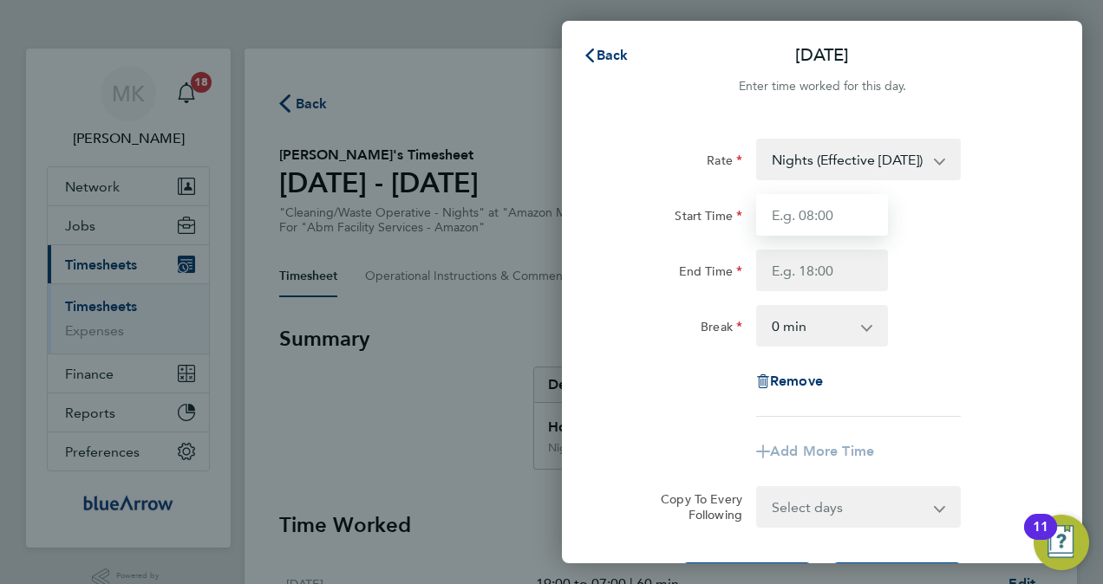
click at [865, 208] on input "Start Time" at bounding box center [822, 215] width 132 height 42
type input "19:00"
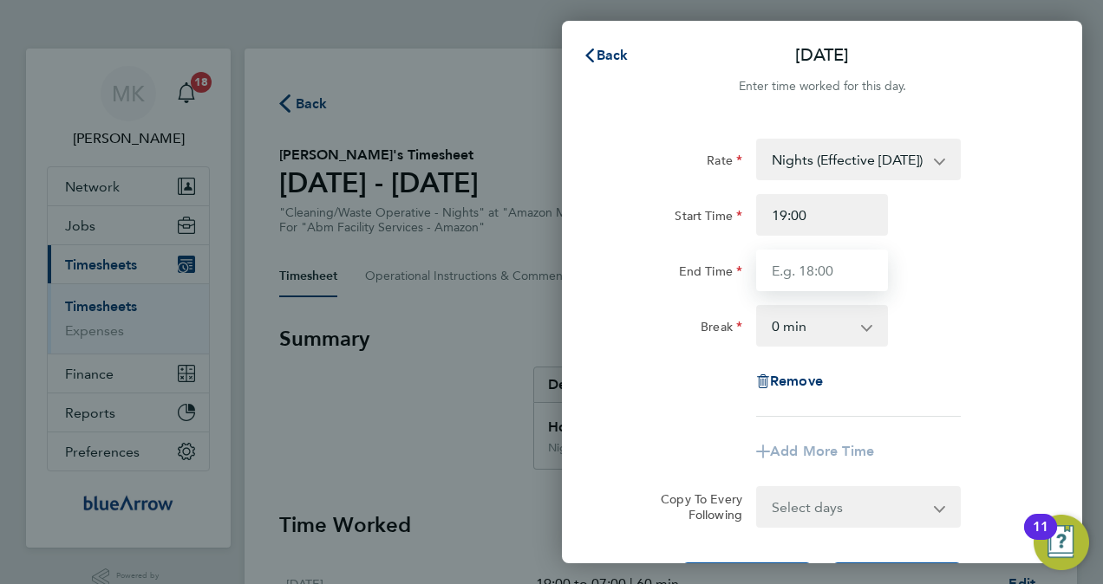
type input "07:00"
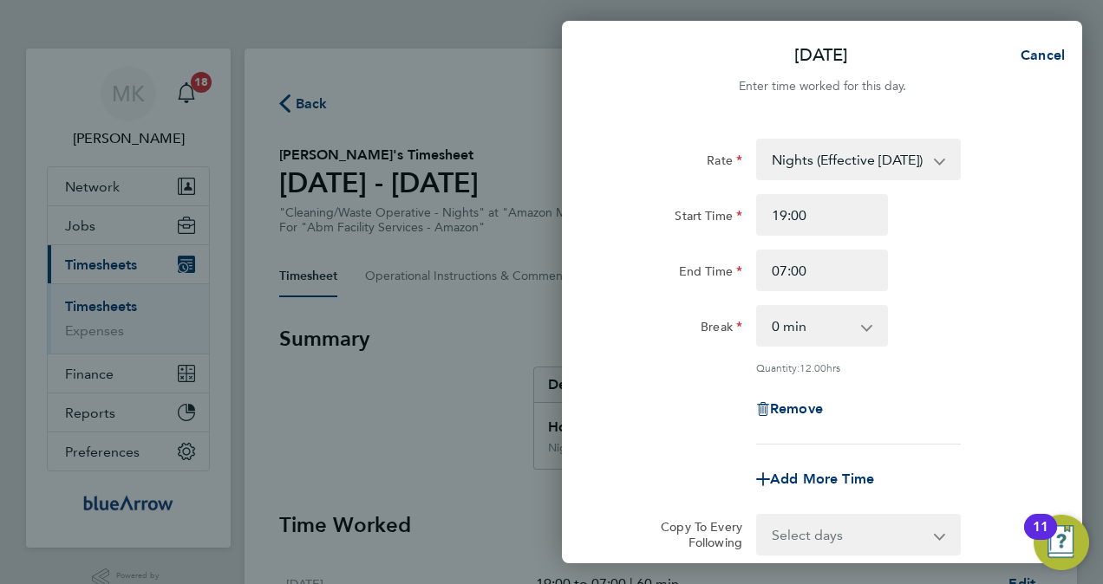
click at [820, 327] on select "0 min 15 min 30 min 45 min 60 min 75 min 90 min" at bounding box center [812, 326] width 108 height 38
select select "60"
click at [758, 307] on select "0 min 15 min 30 min 45 min 60 min 75 min 90 min" at bounding box center [812, 326] width 108 height 38
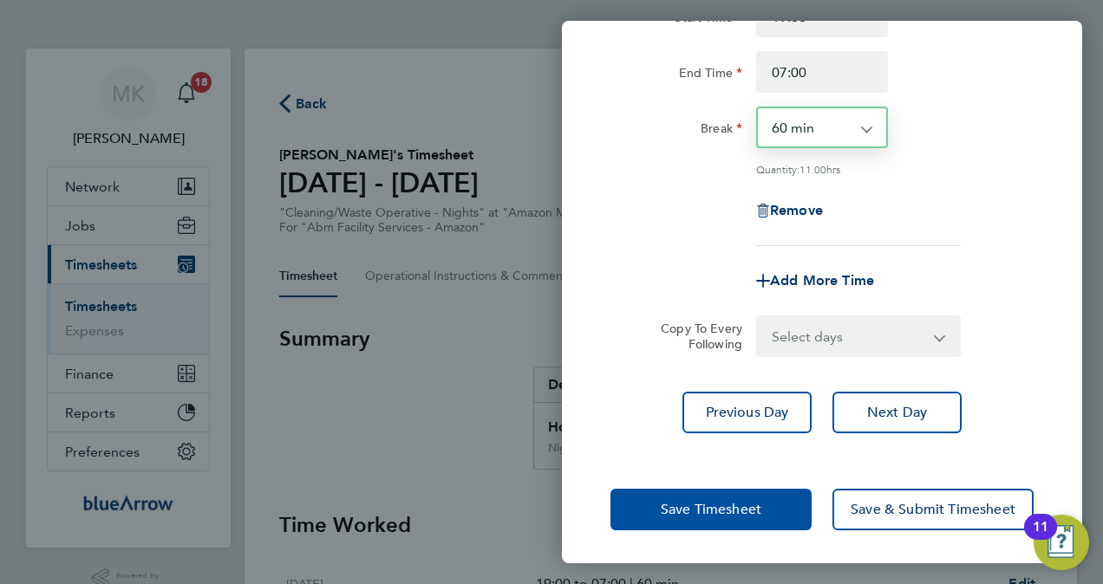
click at [754, 506] on span "Save Timesheet" at bounding box center [711, 509] width 101 height 17
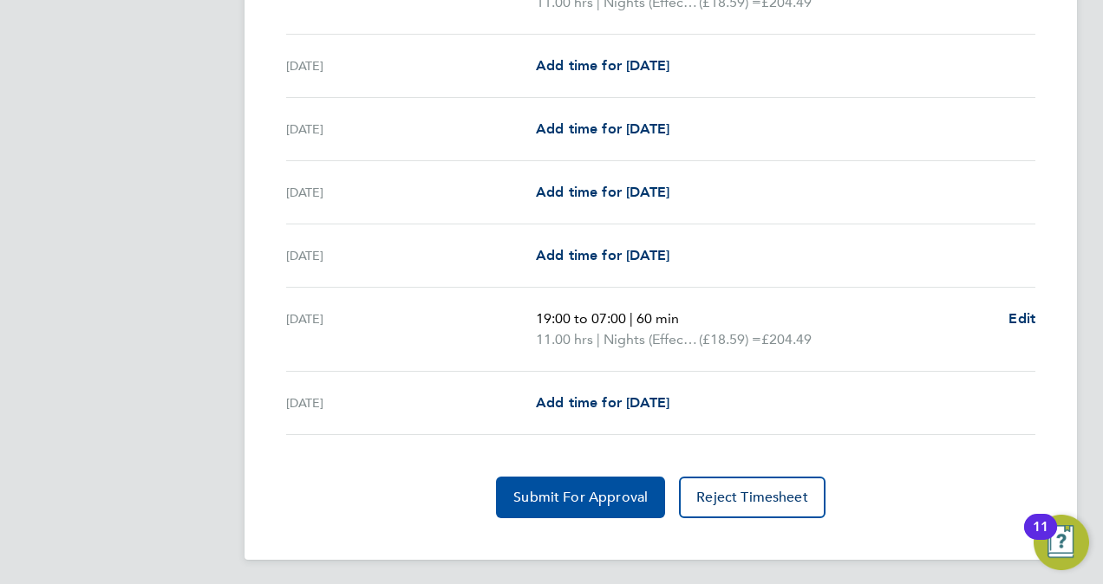
click at [590, 499] on span "Submit For Approval" at bounding box center [580, 497] width 134 height 17
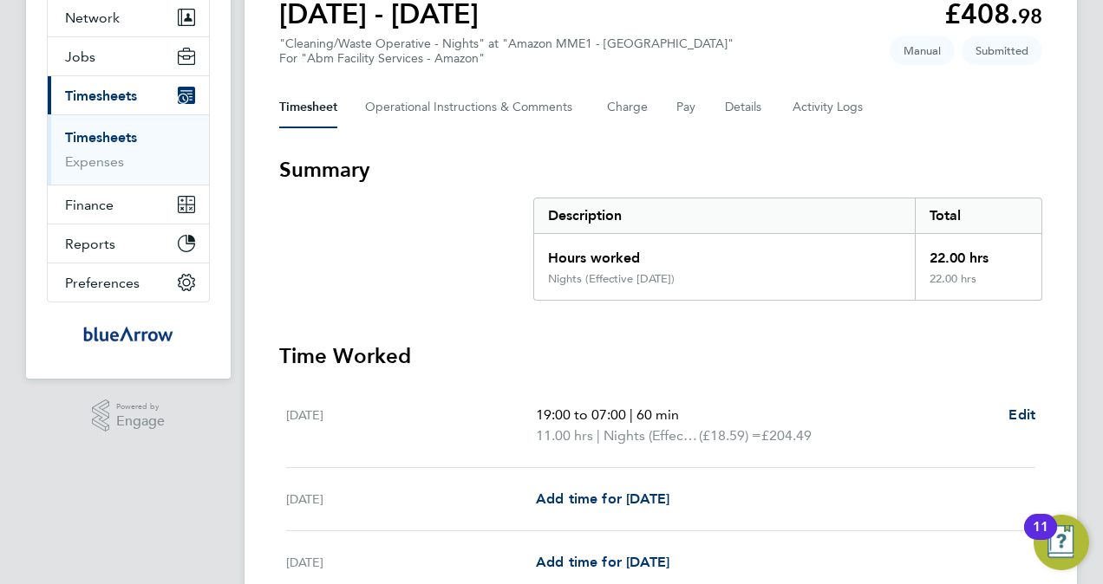
click at [115, 134] on link "Timesheets" at bounding box center [101, 137] width 72 height 16
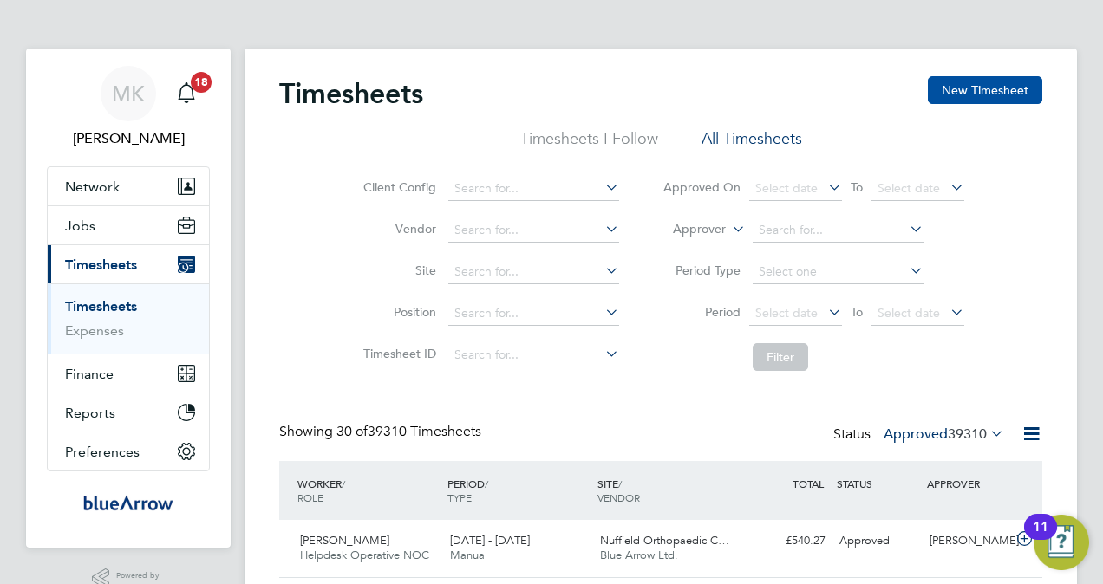
click at [994, 91] on button "New Timesheet" at bounding box center [985, 90] width 114 height 28
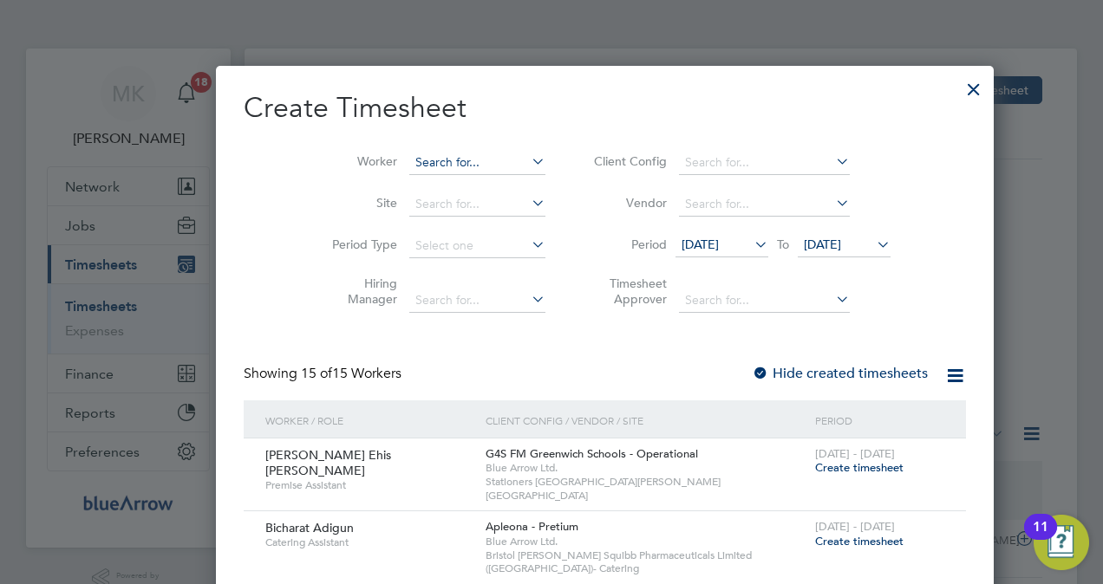
click at [409, 163] on input at bounding box center [477, 163] width 136 height 24
click at [465, 177] on li "Prosp [PERSON_NAME]" at bounding box center [429, 185] width 147 height 23
type input "[PERSON_NAME]"
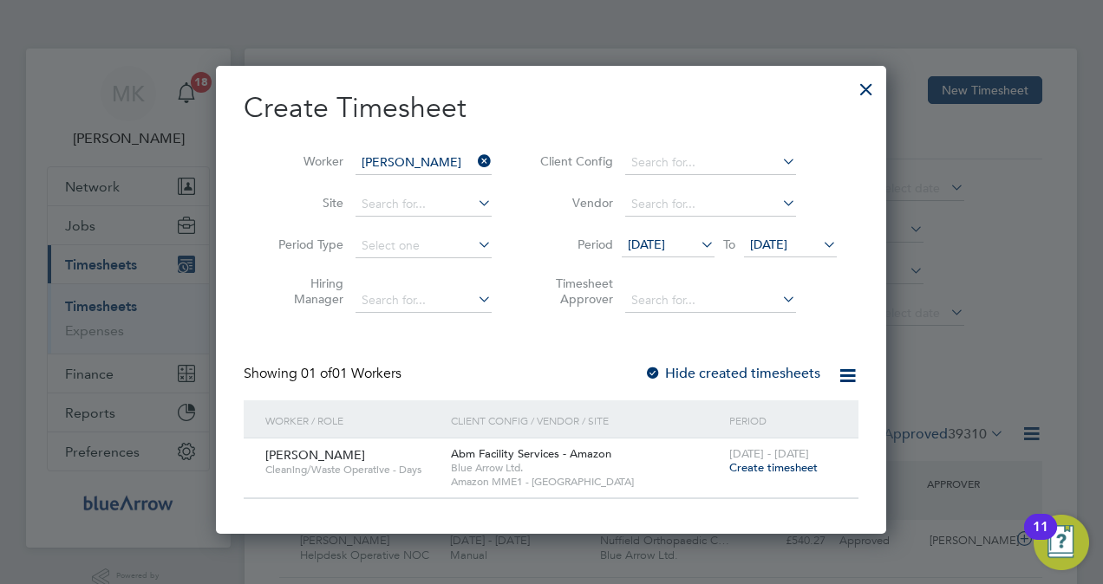
click at [735, 467] on span "Create timesheet" at bounding box center [773, 467] width 88 height 15
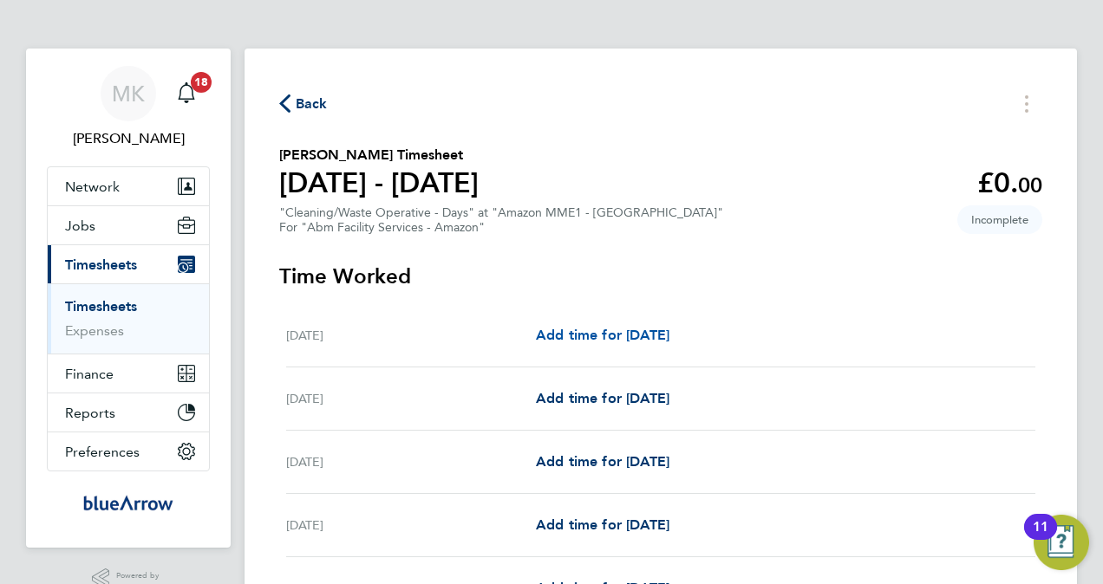
click at [592, 328] on span "Add time for [DATE]" at bounding box center [603, 335] width 134 height 16
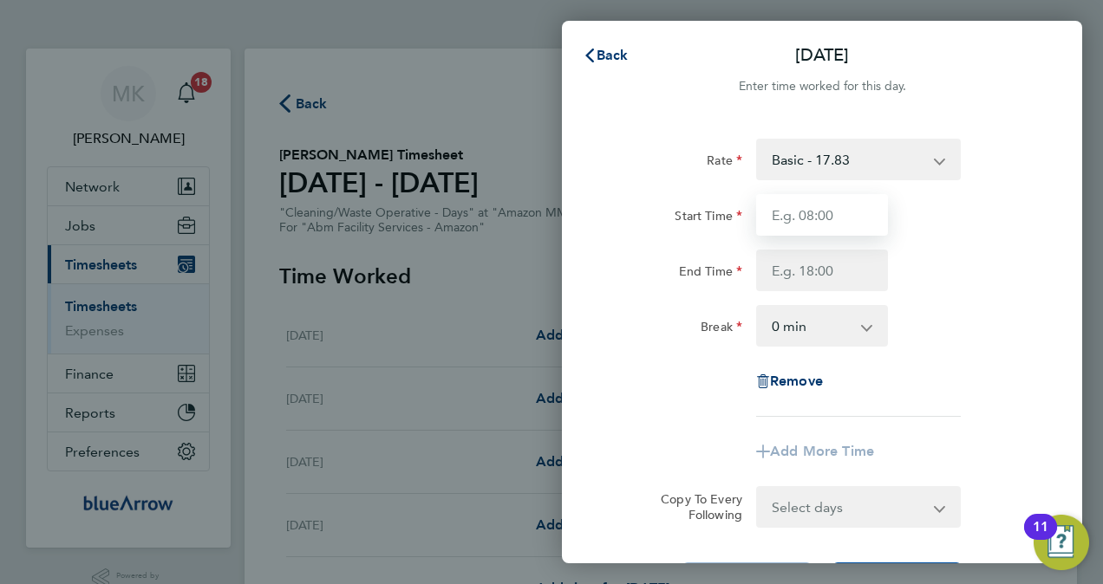
click at [810, 206] on input "Start Time" at bounding box center [822, 215] width 132 height 42
type input "07:00"
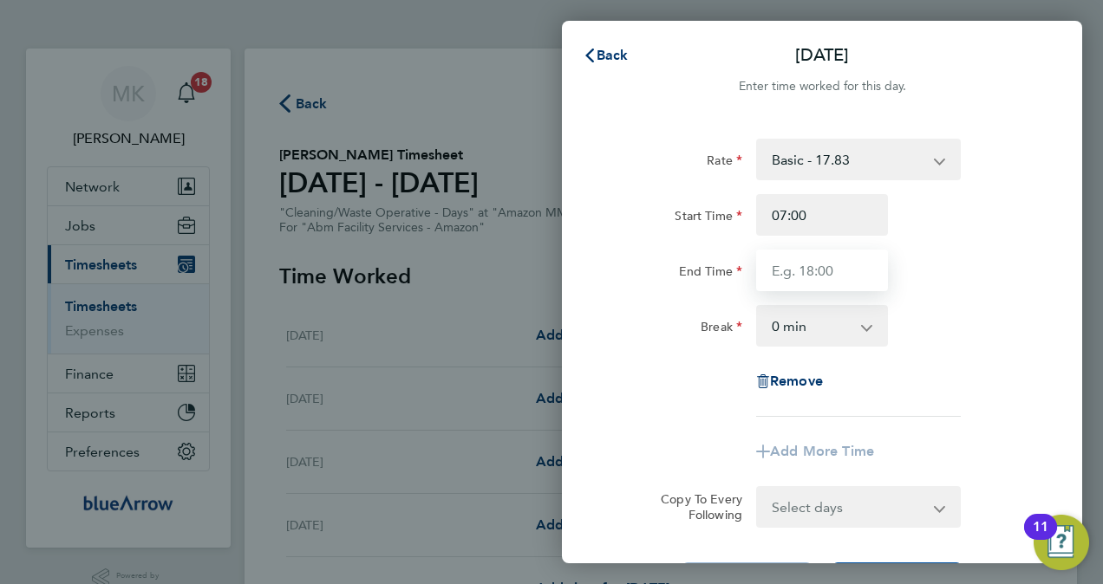
click at [794, 266] on input "End Time" at bounding box center [822, 271] width 132 height 42
type input "19:00"
click at [843, 331] on select "0 min 15 min 30 min 45 min 60 min 75 min 90 min" at bounding box center [812, 326] width 108 height 38
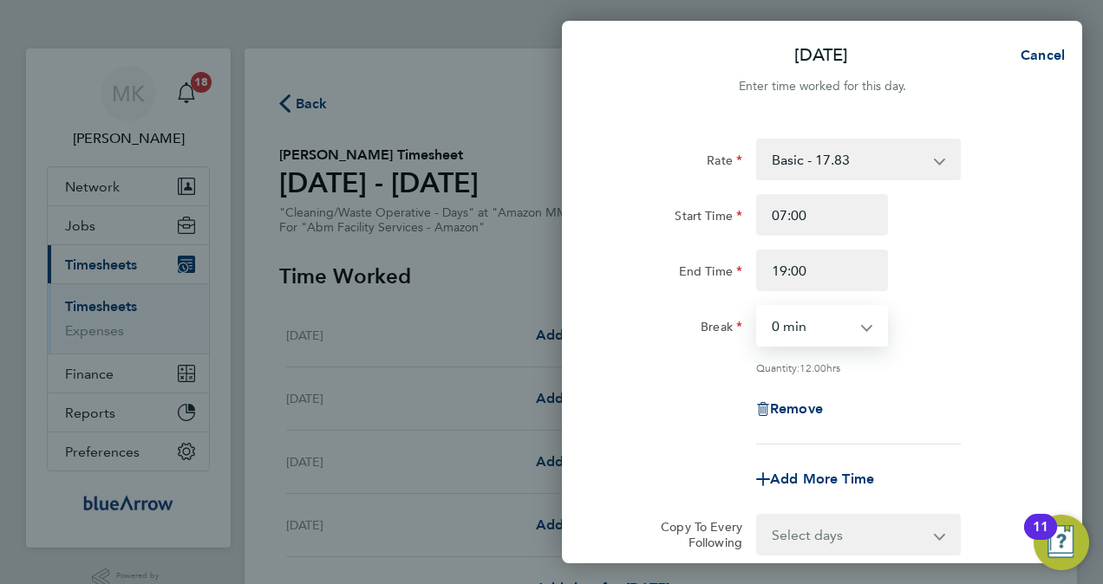
select select "60"
click at [758, 307] on select "0 min 15 min 30 min 45 min 60 min 75 min 90 min" at bounding box center [812, 326] width 108 height 38
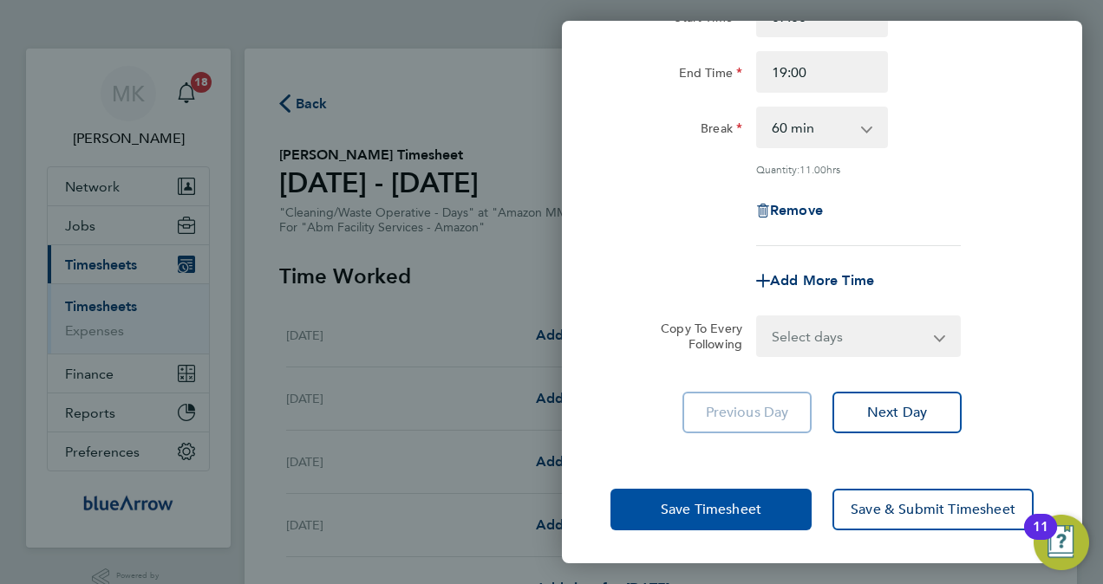
click at [740, 515] on span "Save Timesheet" at bounding box center [711, 509] width 101 height 17
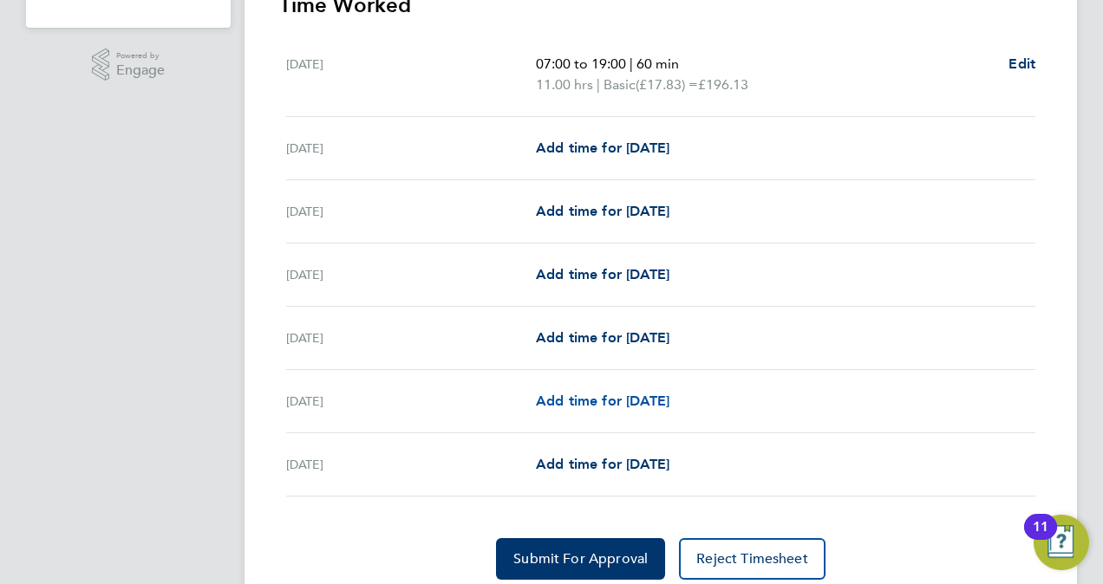
click at [577, 391] on link "Add time for [DATE]" at bounding box center [603, 401] width 134 height 21
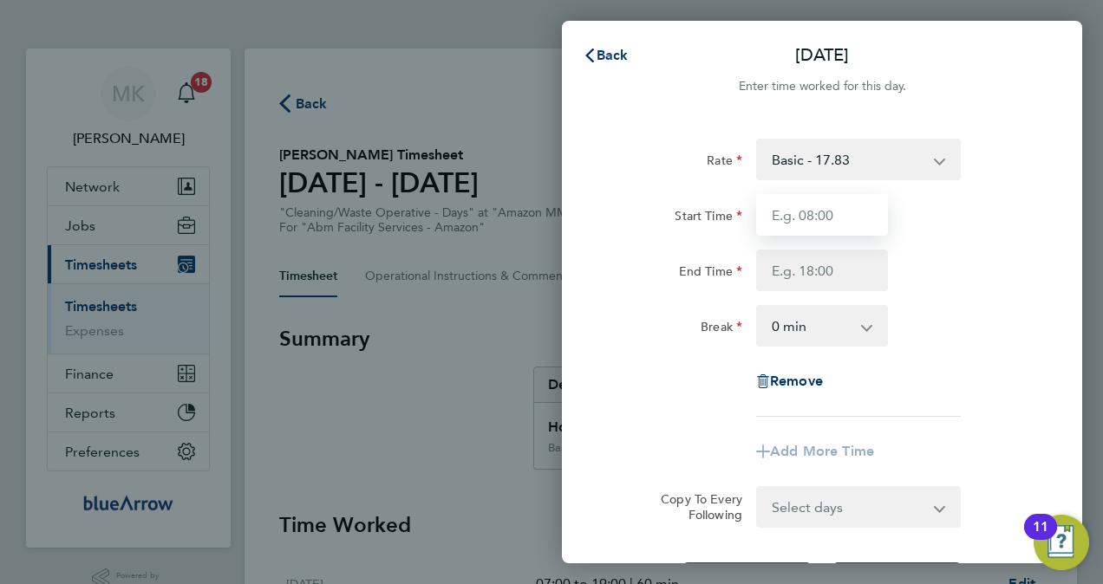
click at [820, 205] on input "Start Time" at bounding box center [822, 215] width 132 height 42
type input "07:00"
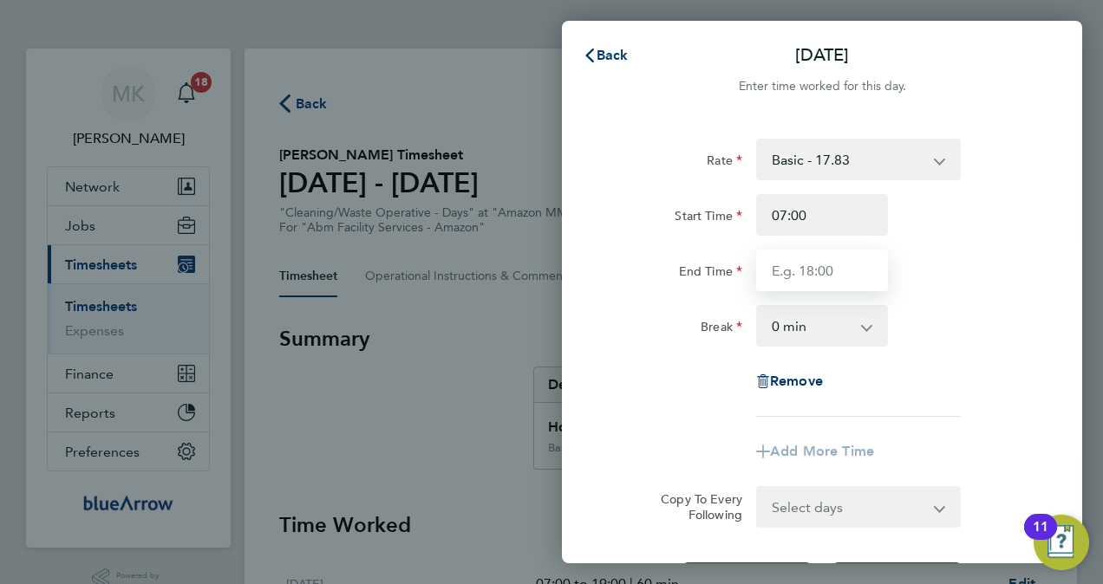
type input "19:00"
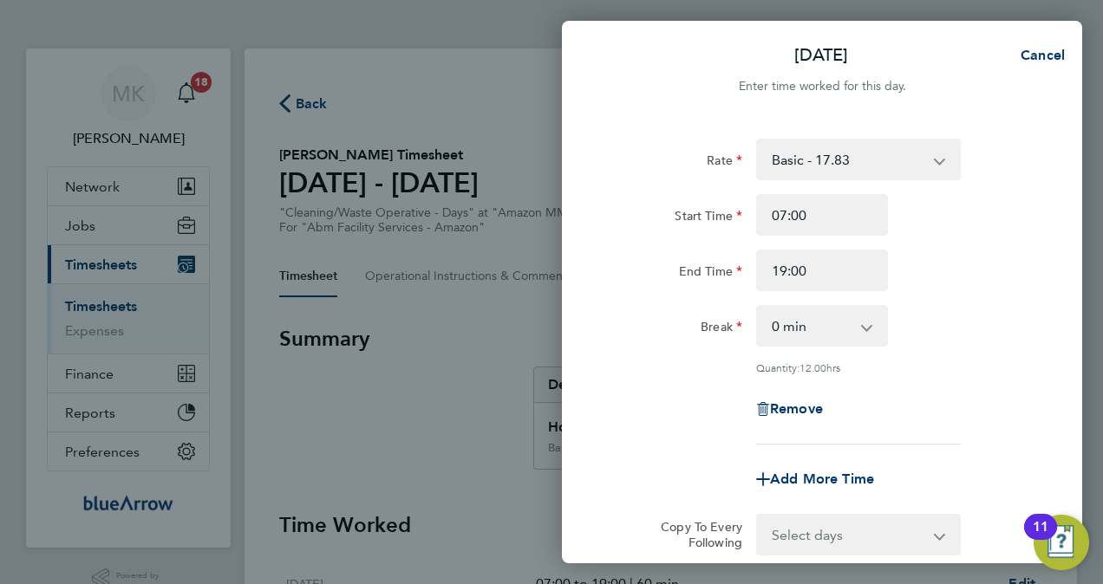
click at [806, 333] on select "0 min 15 min 30 min 45 min 60 min 75 min 90 min" at bounding box center [812, 326] width 108 height 38
select select "60"
click at [758, 307] on select "0 min 15 min 30 min 45 min 60 min 75 min 90 min" at bounding box center [812, 326] width 108 height 38
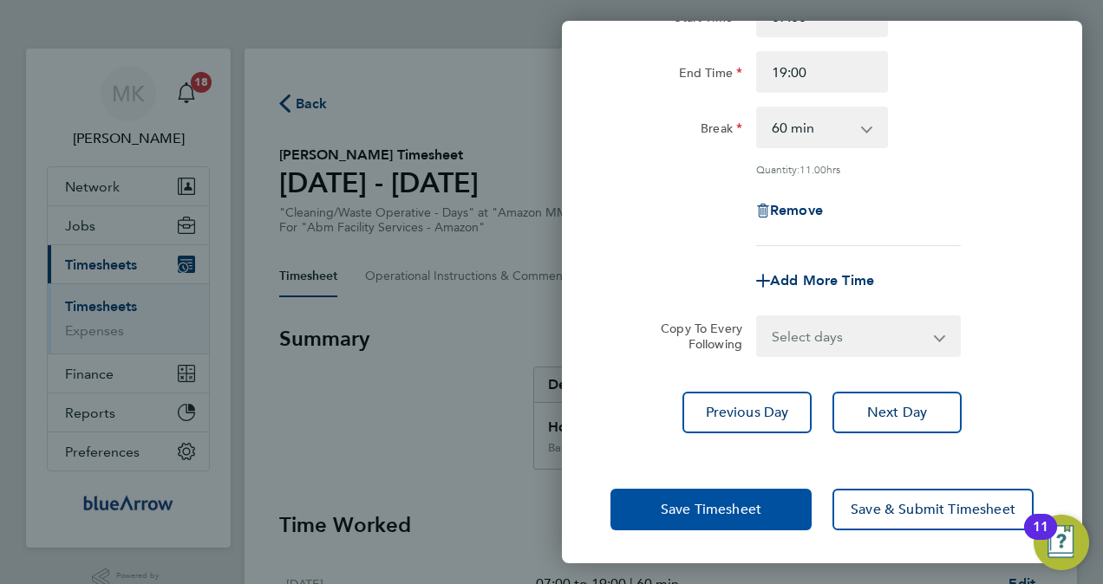
click at [773, 503] on button "Save Timesheet" at bounding box center [710, 510] width 201 height 42
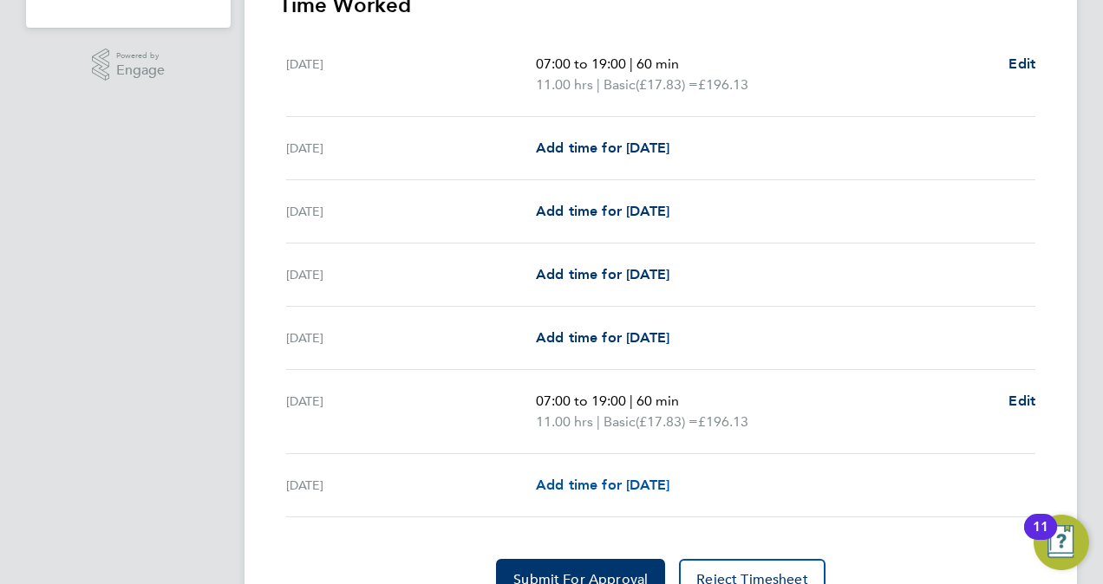
click at [619, 477] on span "Add time for [DATE]" at bounding box center [603, 485] width 134 height 16
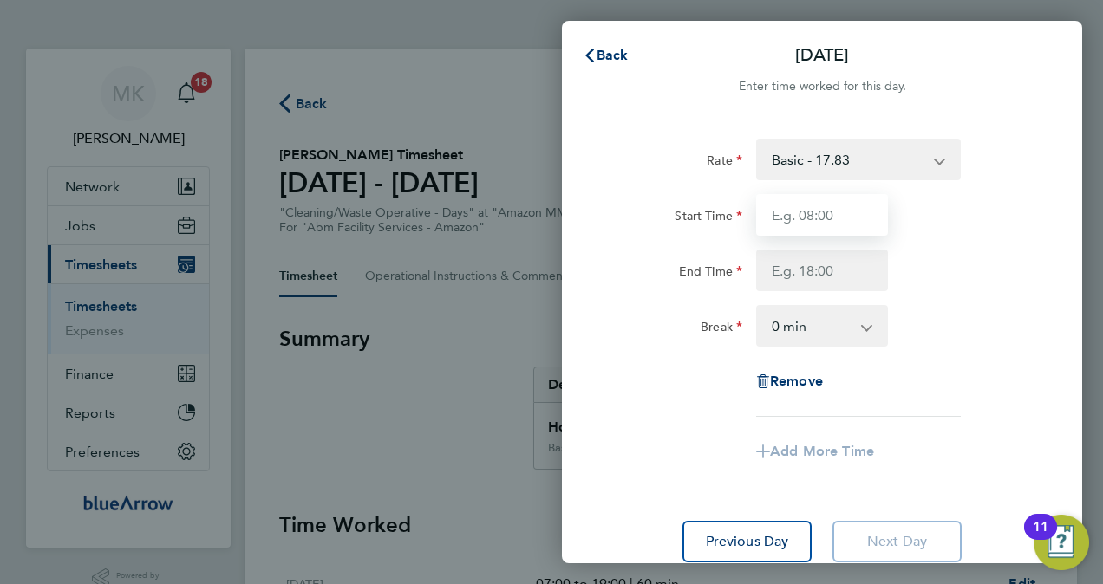
click at [810, 219] on input "Start Time" at bounding box center [822, 215] width 132 height 42
type input "07:00"
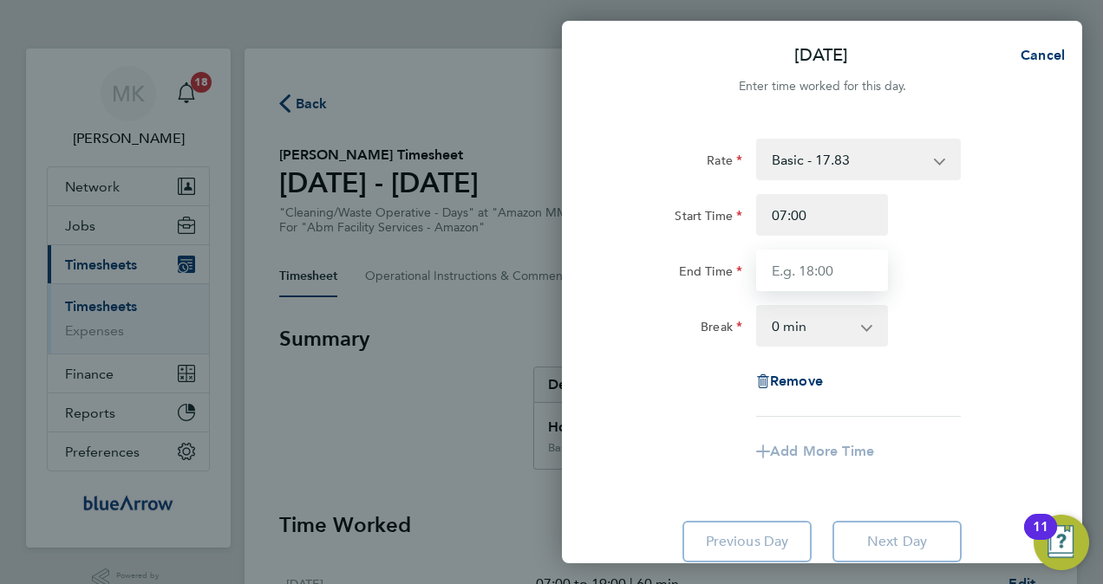
click at [834, 265] on input "End Time" at bounding box center [822, 271] width 132 height 42
type input "19:00"
click at [850, 320] on select "0 min 15 min 30 min 45 min 60 min 75 min 90 min" at bounding box center [812, 326] width 108 height 38
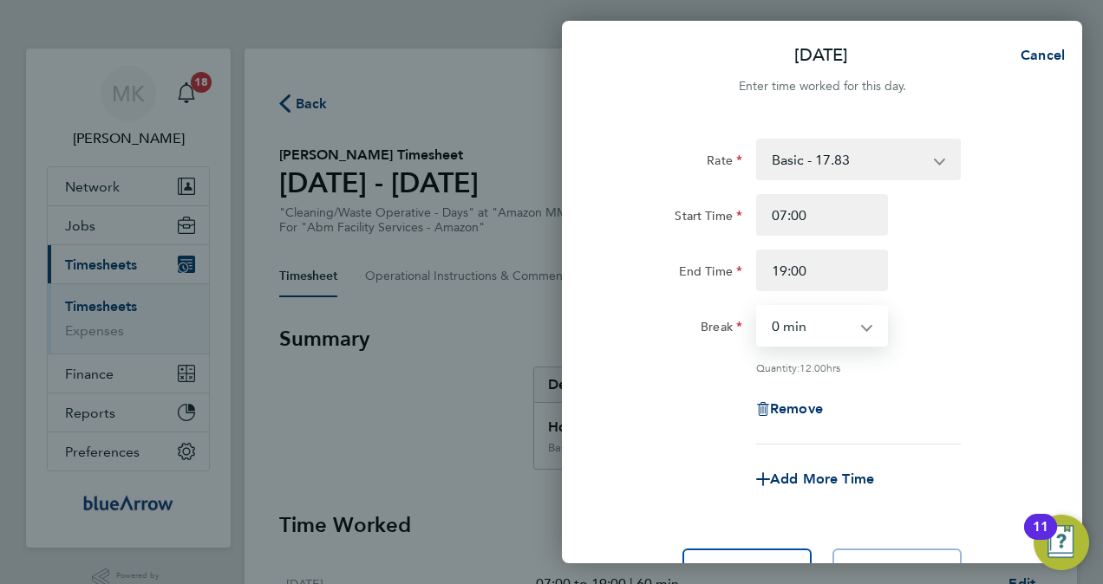
select select "60"
click at [758, 307] on select "0 min 15 min 30 min 45 min 60 min 75 min 90 min" at bounding box center [812, 326] width 108 height 38
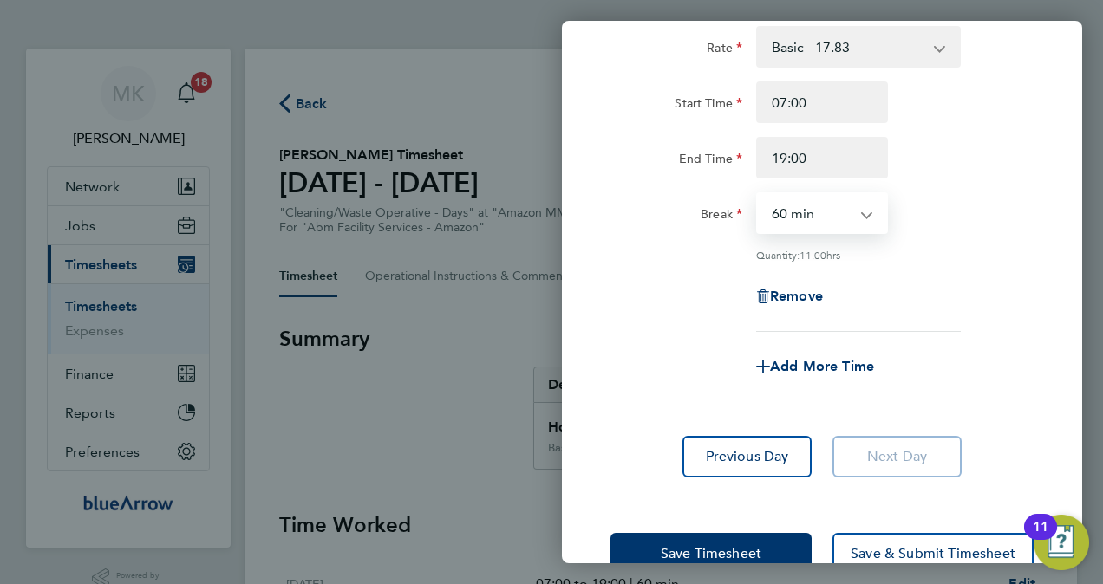
scroll to position [157, 0]
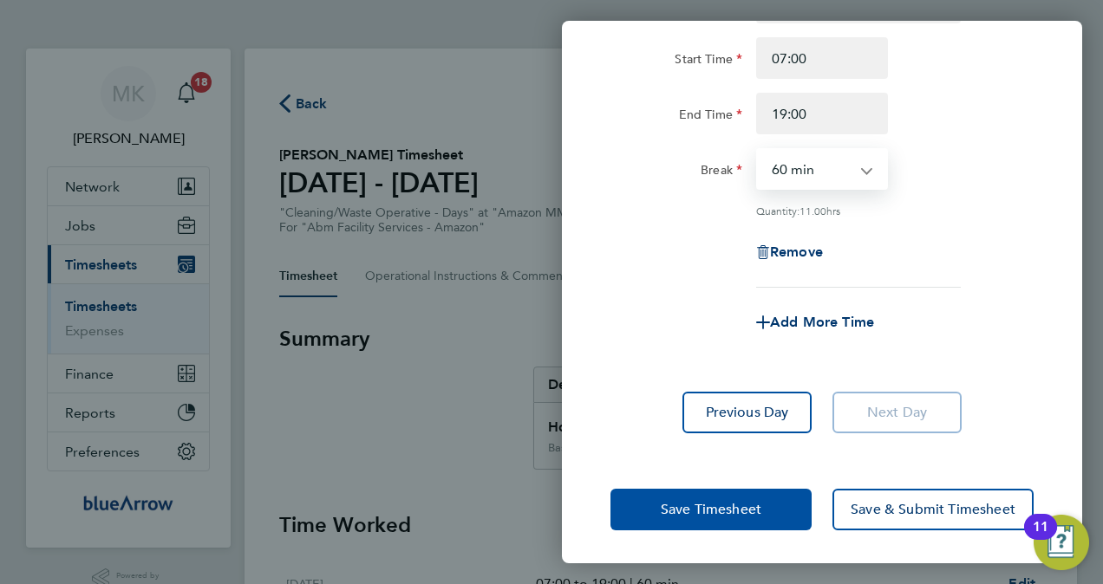
click at [751, 502] on span "Save Timesheet" at bounding box center [711, 509] width 101 height 17
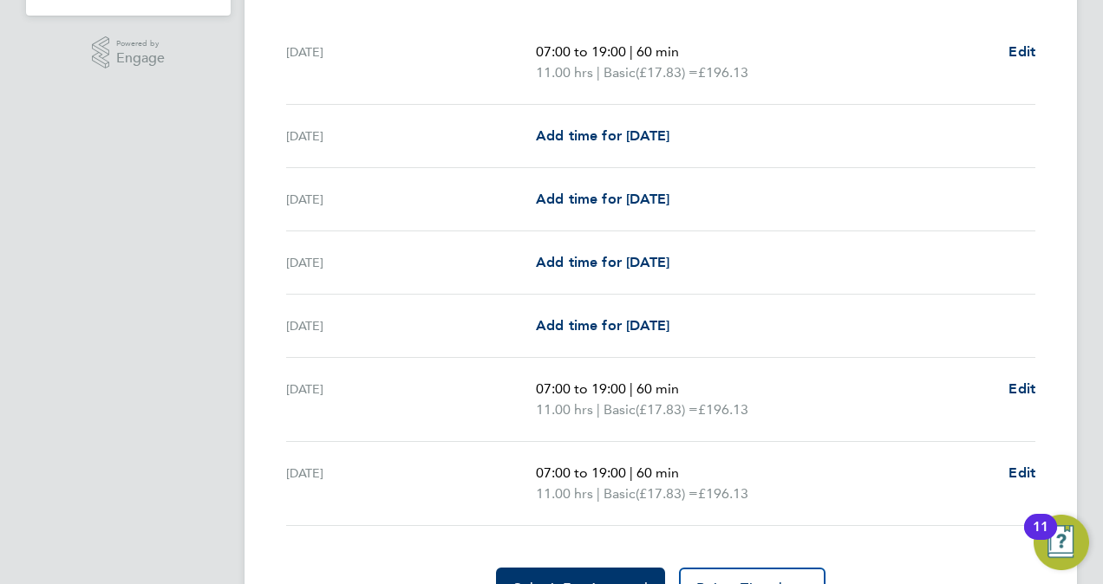
scroll to position [623, 0]
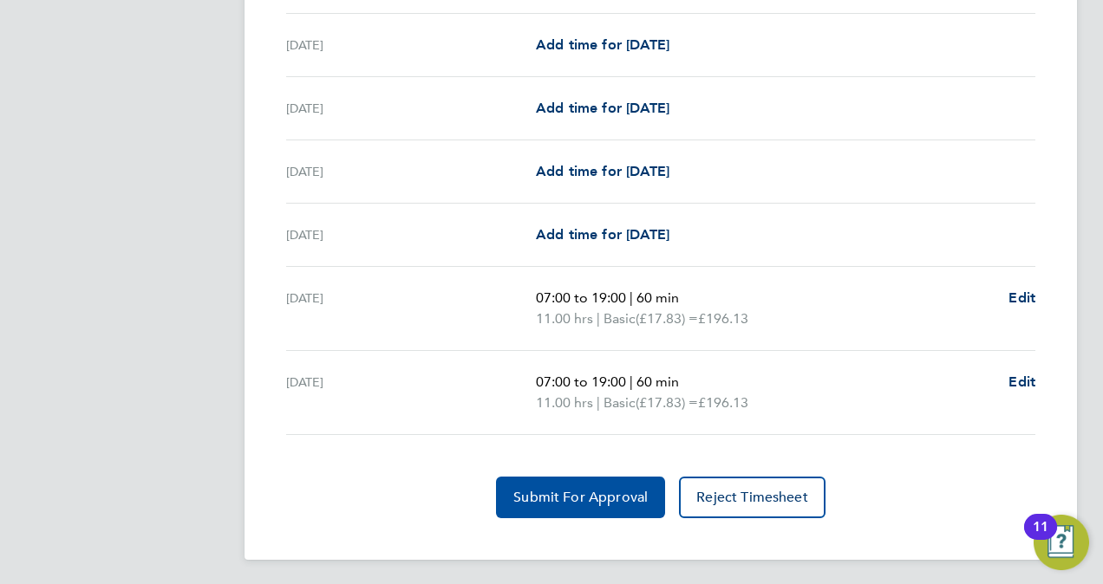
click at [577, 510] on button "Submit For Approval" at bounding box center [580, 498] width 169 height 42
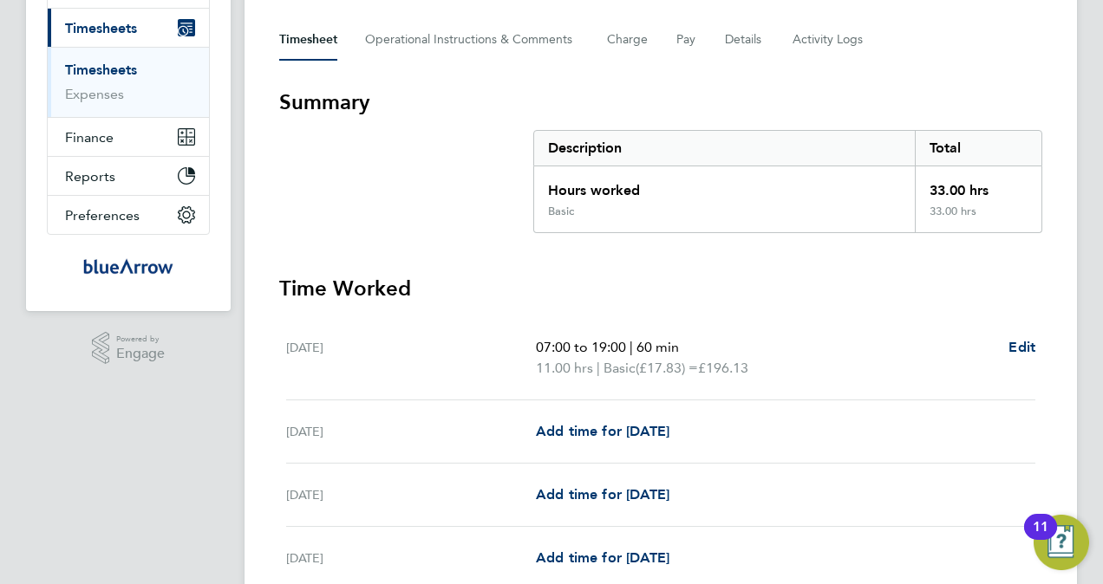
scroll to position [0, 0]
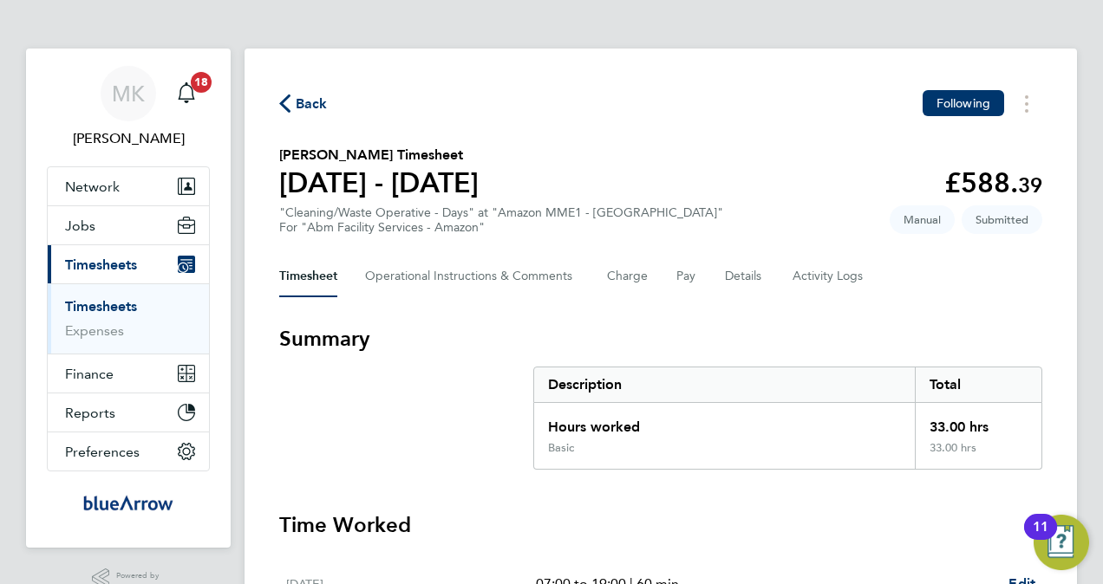
click at [106, 307] on link "Timesheets" at bounding box center [101, 306] width 72 height 16
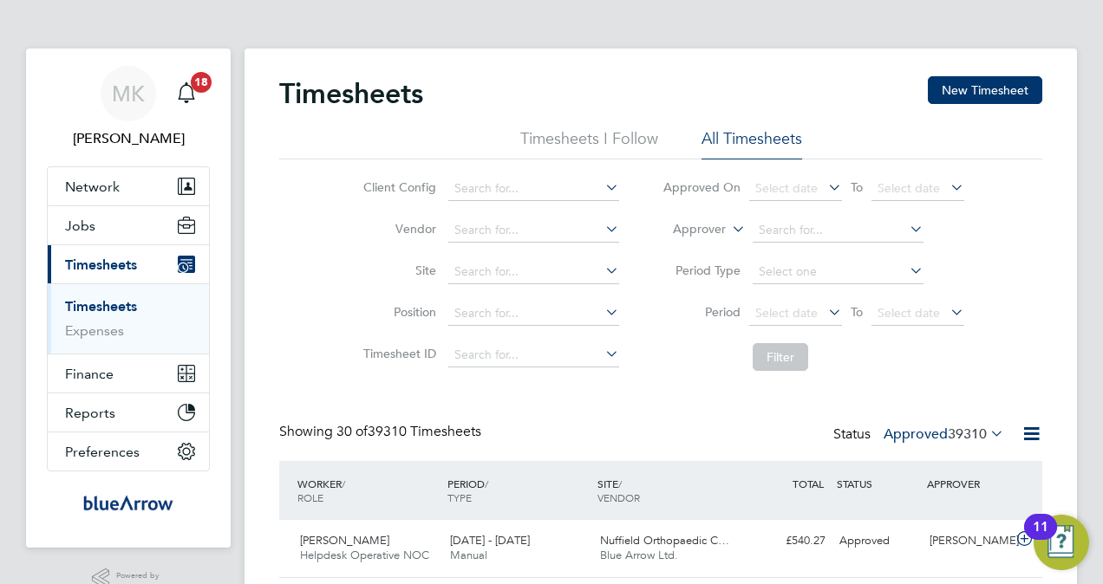
scroll to position [58, 150]
click at [472, 181] on input at bounding box center [533, 189] width 171 height 24
click at [995, 78] on button "New Timesheet" at bounding box center [985, 90] width 114 height 28
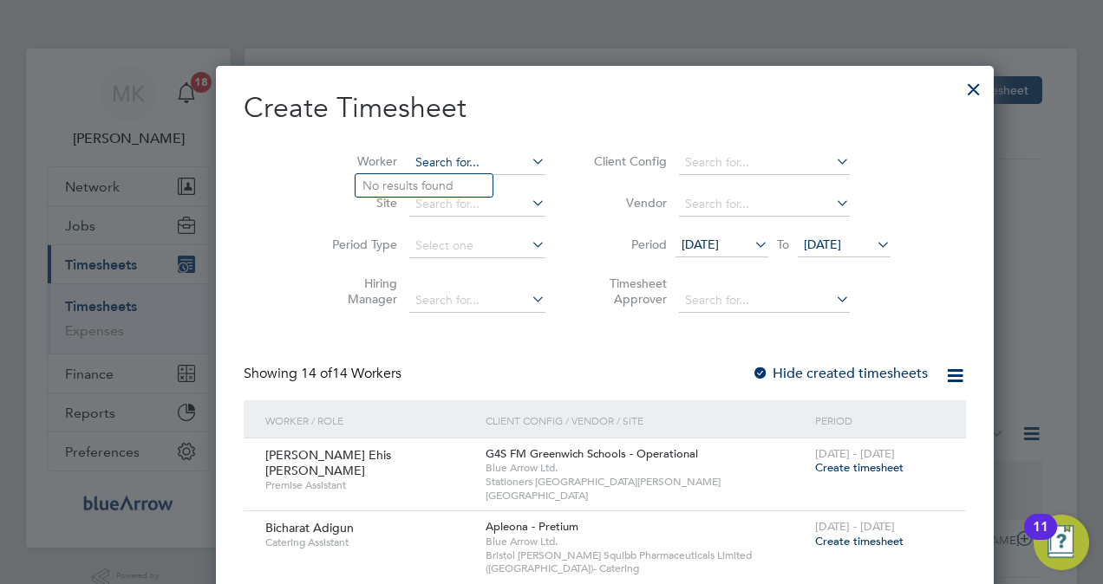
click at [418, 170] on input at bounding box center [477, 163] width 136 height 24
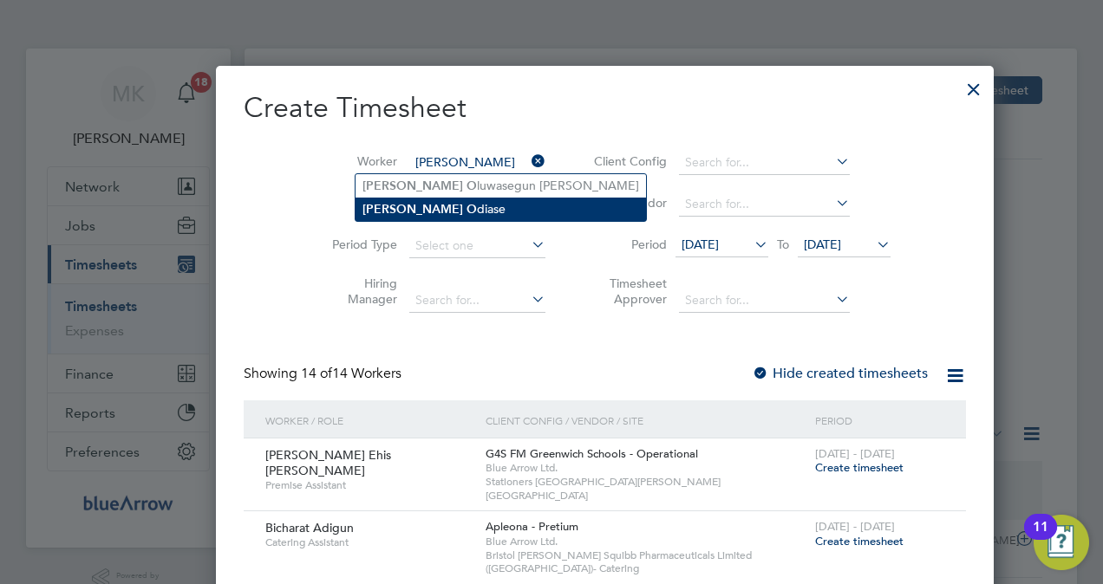
click at [458, 204] on li "[PERSON_NAME]" at bounding box center [501, 209] width 290 height 23
type input "[PERSON_NAME]"
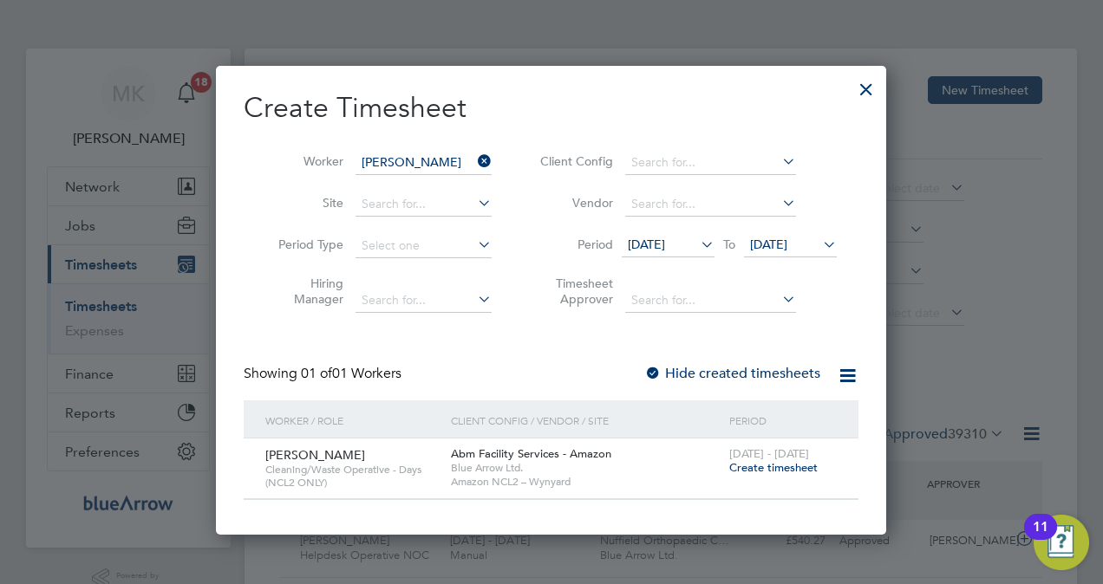
click at [738, 466] on span "Create timesheet" at bounding box center [773, 467] width 88 height 15
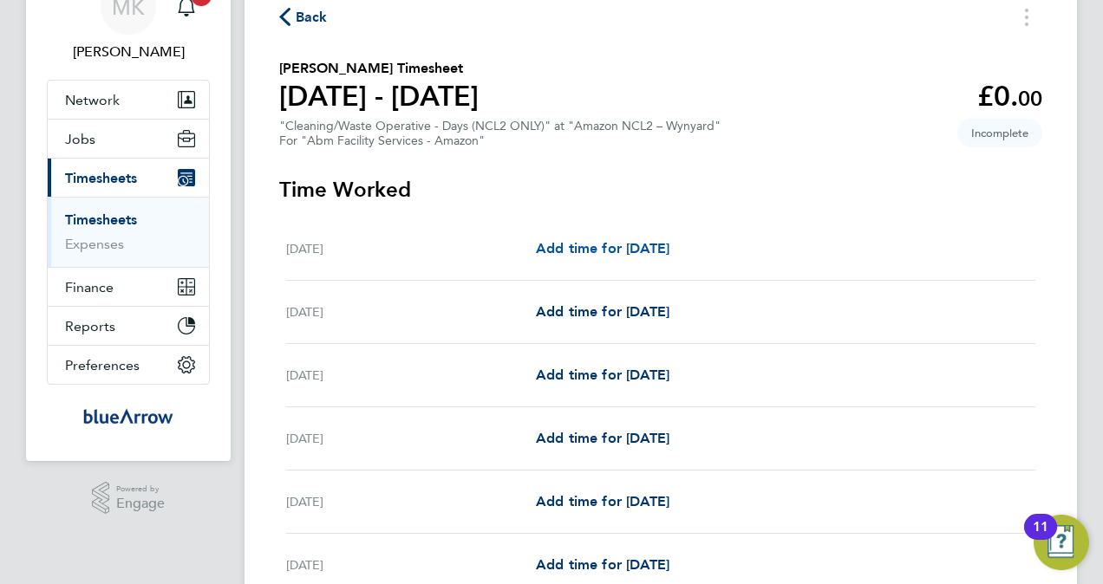
click at [598, 251] on span "Add time for [DATE]" at bounding box center [603, 248] width 134 height 16
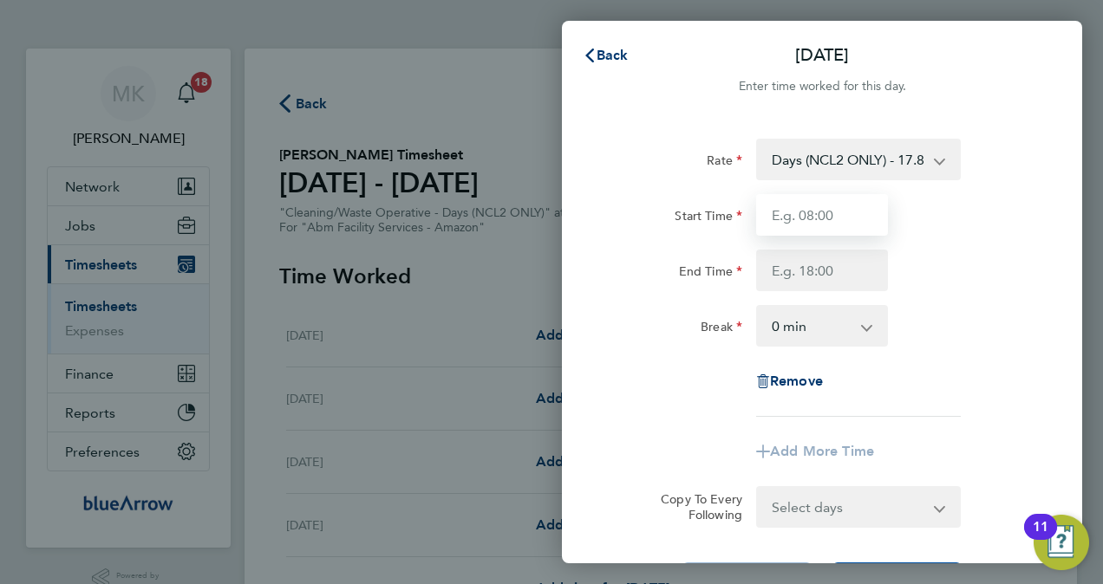
click at [809, 219] on input "Start Time" at bounding box center [822, 215] width 132 height 42
type input "07:00"
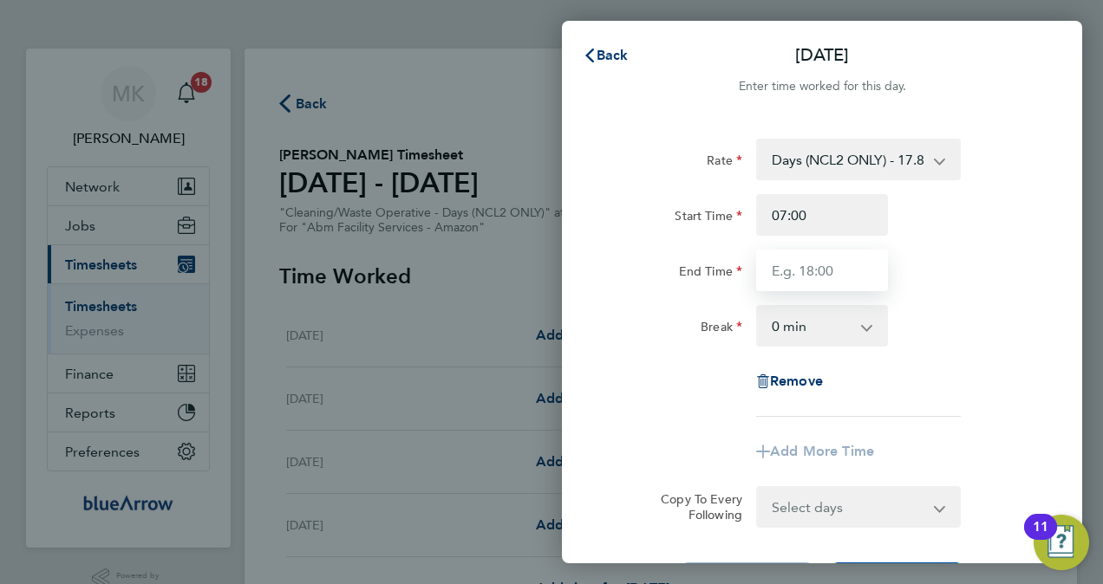
type input "19:00"
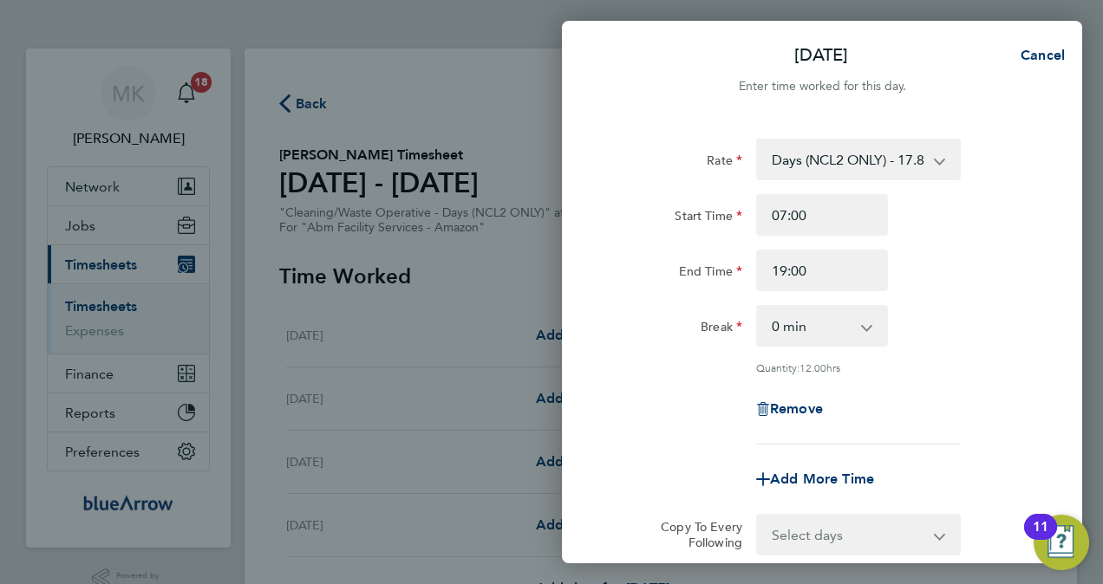
click at [819, 331] on select "0 min 15 min 30 min 45 min 60 min 75 min 90 min" at bounding box center [812, 326] width 108 height 38
select select "60"
click at [758, 307] on select "0 min 15 min 30 min 45 min 60 min 75 min 90 min" at bounding box center [812, 326] width 108 height 38
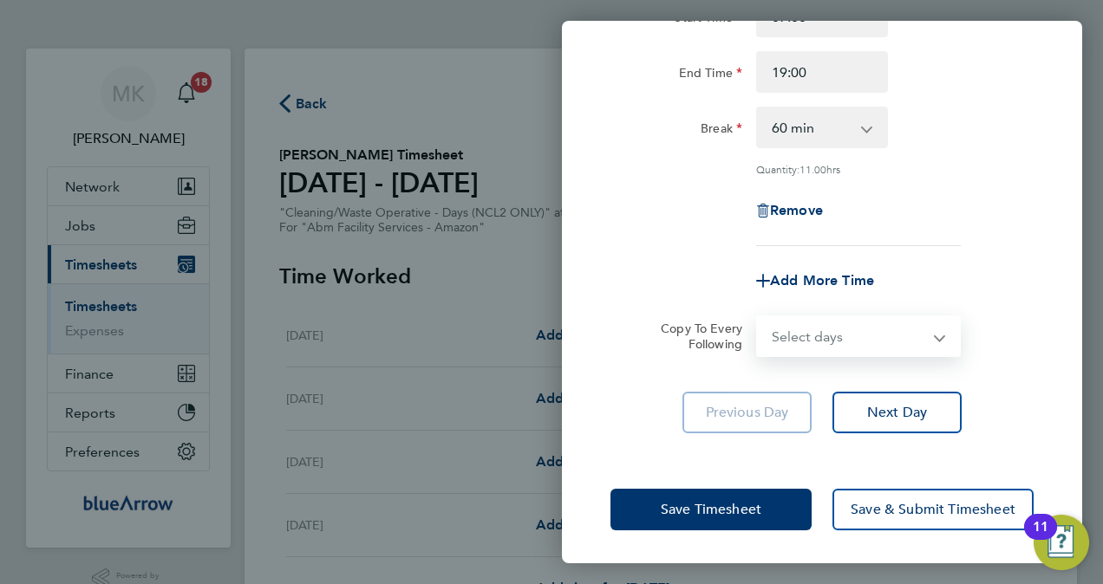
click at [855, 338] on select "Select days Day Weekday (Mon-Fri) [DATE] [DATE] [DATE] [DATE] [DATE] [DATE]" at bounding box center [849, 336] width 182 height 38
select select "DAY"
click at [758, 317] on select "Select days Day Weekday (Mon-Fri) [DATE] [DATE] [DATE] [DATE] [DATE] [DATE]" at bounding box center [849, 336] width 182 height 38
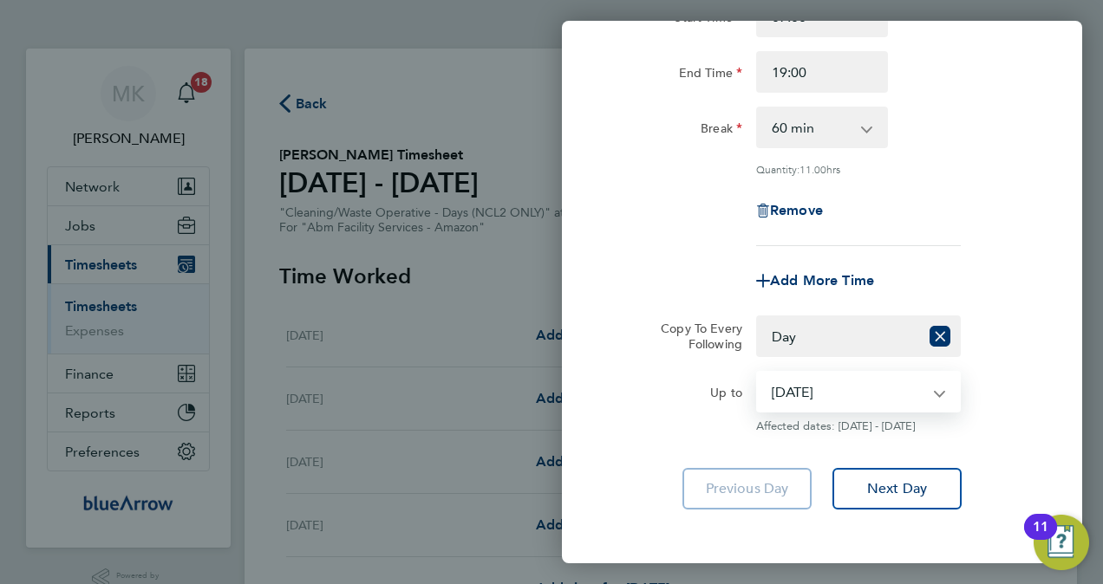
click at [834, 393] on select "[DATE] [DATE] [DATE] [DATE] [DATE] [DATE]" at bounding box center [848, 392] width 180 height 38
select select "[DATE]"
click at [758, 373] on select "[DATE] [DATE] [DATE] [DATE] [DATE] [DATE]" at bounding box center [848, 392] width 180 height 38
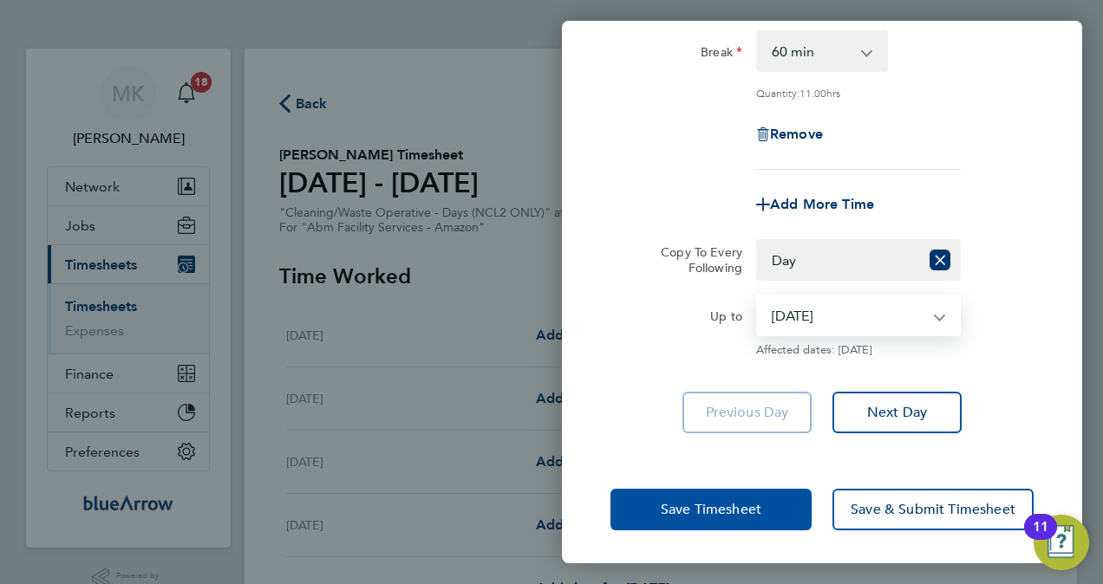
click at [768, 496] on button "Save Timesheet" at bounding box center [710, 510] width 201 height 42
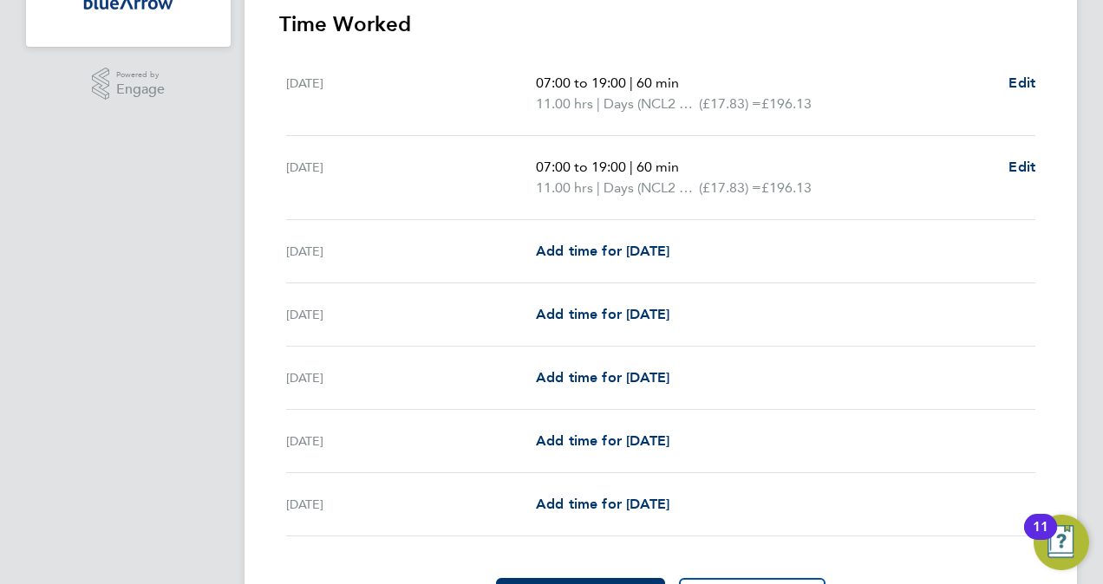
scroll to position [520, 0]
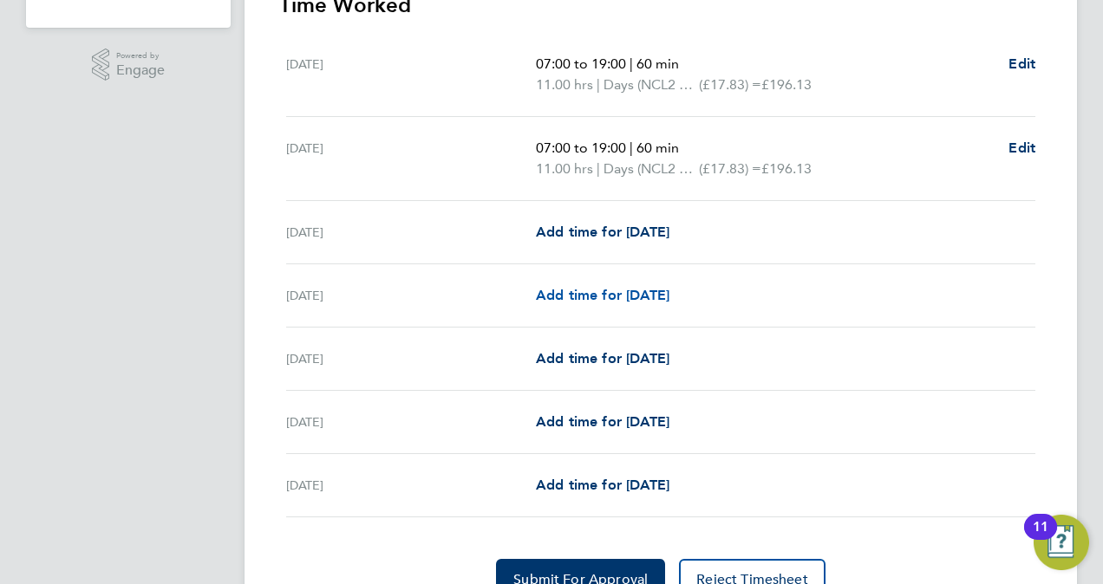
click at [614, 296] on span "Add time for [DATE]" at bounding box center [603, 295] width 134 height 16
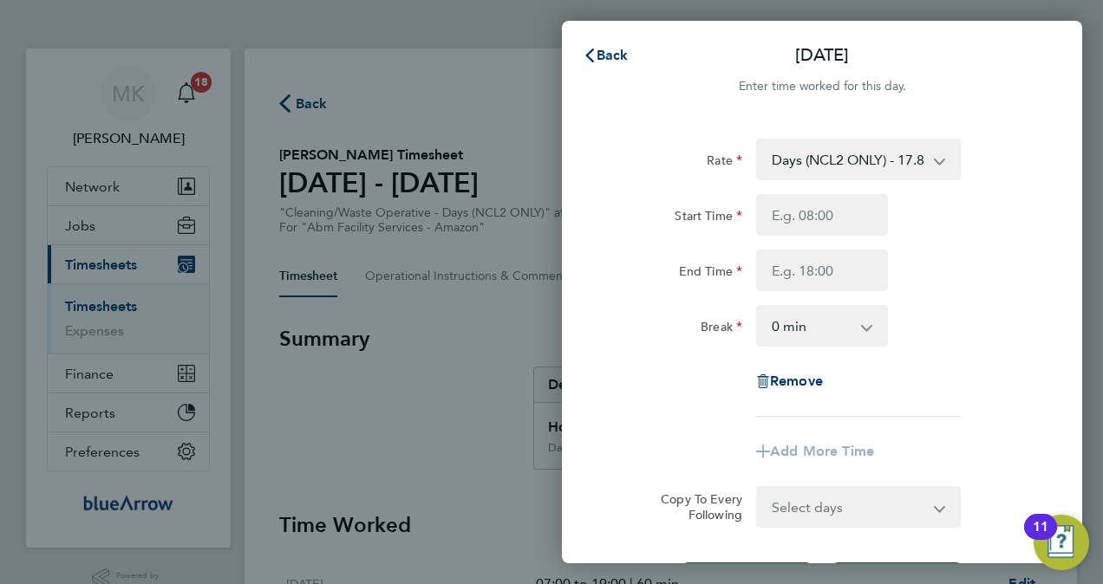
click at [828, 239] on div "Start Time End Time" at bounding box center [821, 242] width 437 height 97
click at [827, 226] on input "Start Time" at bounding box center [822, 215] width 132 height 42
type input "07:00"
type input "19:00"
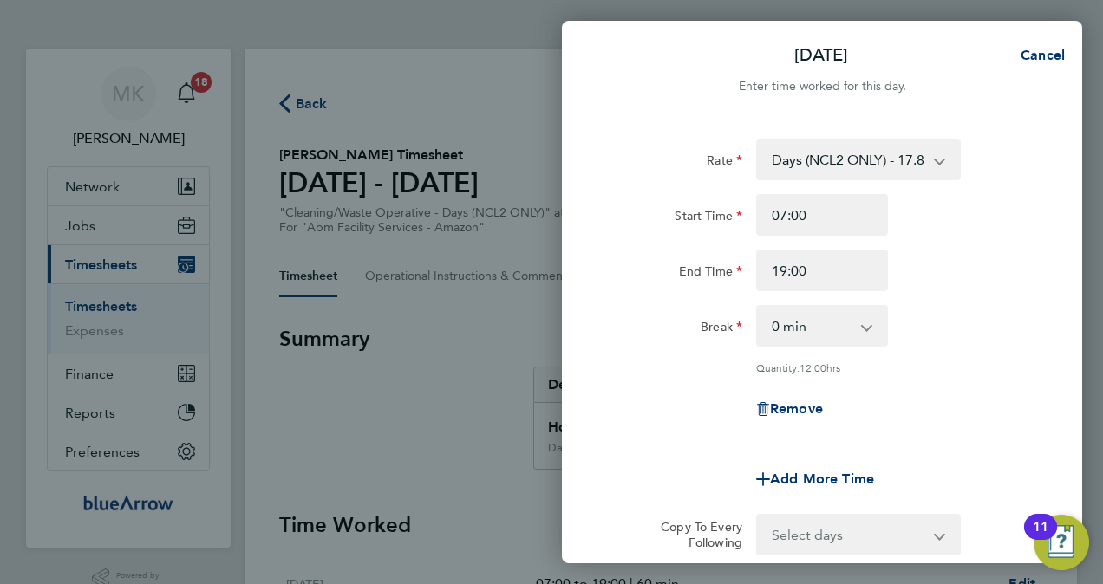
click at [819, 323] on select "0 min 15 min 30 min 45 min 60 min 75 min 90 min" at bounding box center [812, 326] width 108 height 38
select select "60"
click at [758, 307] on select "0 min 15 min 30 min 45 min 60 min 75 min 90 min" at bounding box center [812, 326] width 108 height 38
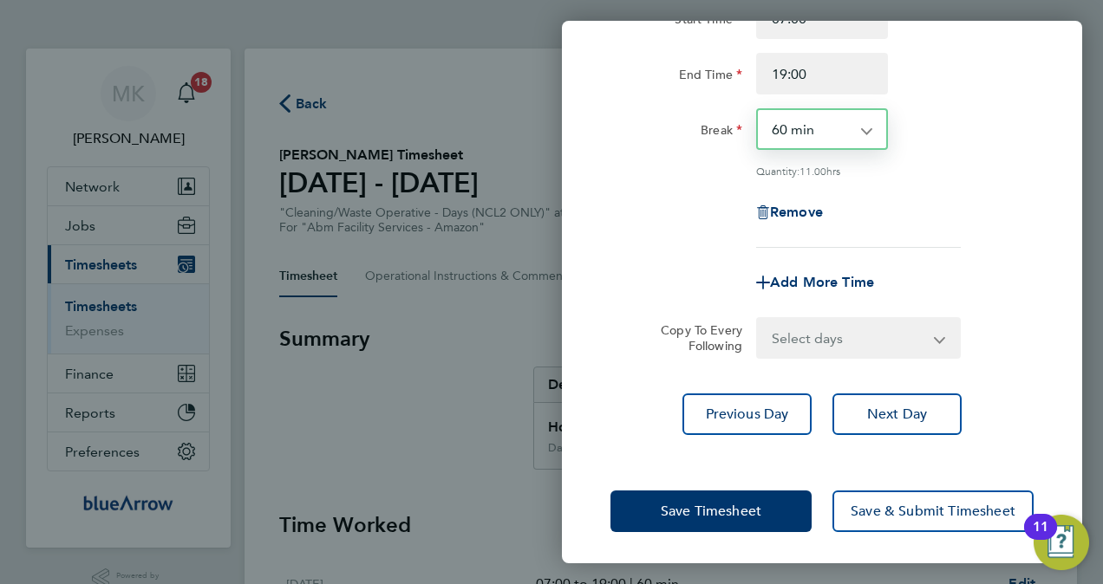
scroll to position [199, 0]
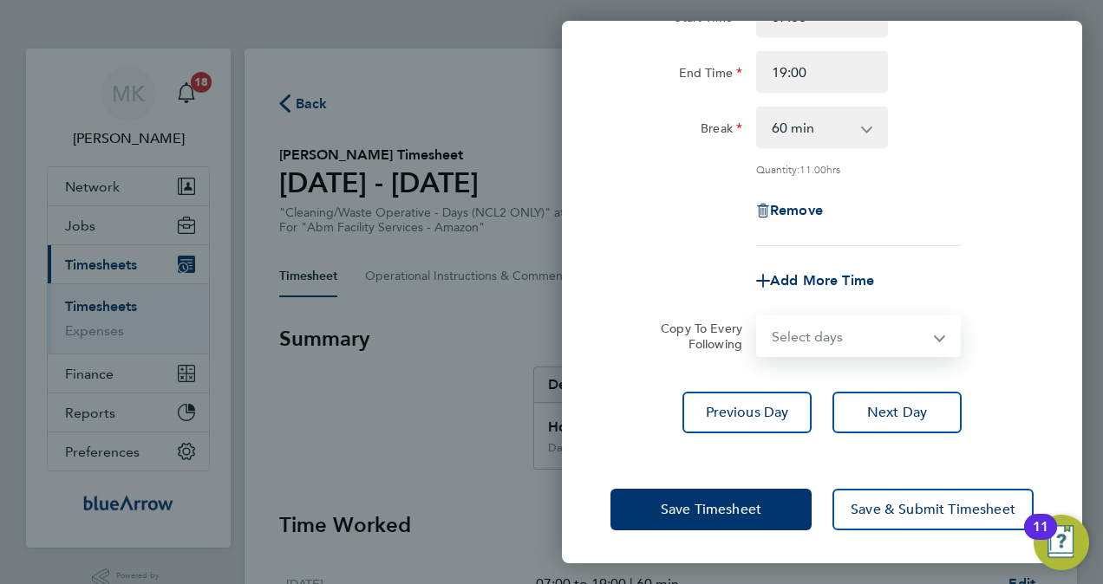
click at [866, 338] on select "Select days Day [DATE] [DATE] [DATE]" at bounding box center [849, 336] width 182 height 38
select select "DAY"
click at [758, 317] on select "Select days Day [DATE] [DATE] [DATE]" at bounding box center [849, 336] width 182 height 38
select select "[DATE]"
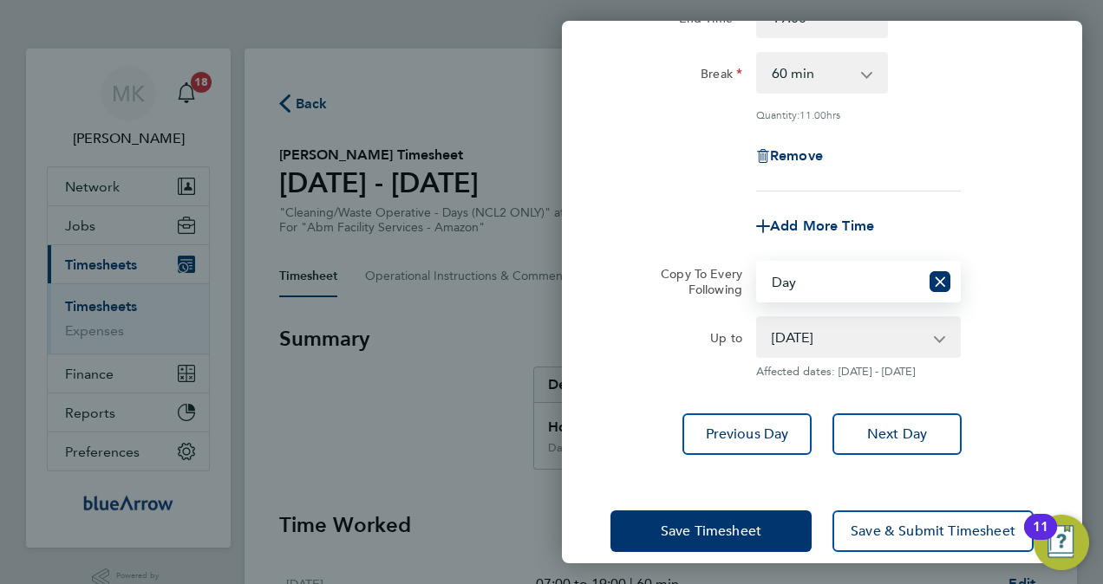
scroll to position [275, 0]
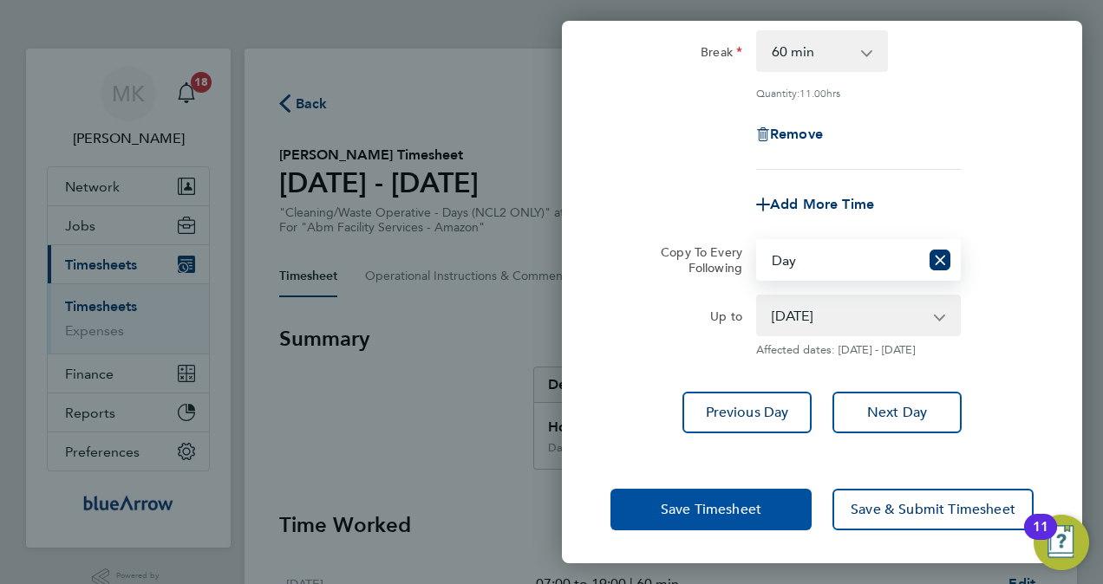
click at [733, 515] on span "Save Timesheet" at bounding box center [711, 509] width 101 height 17
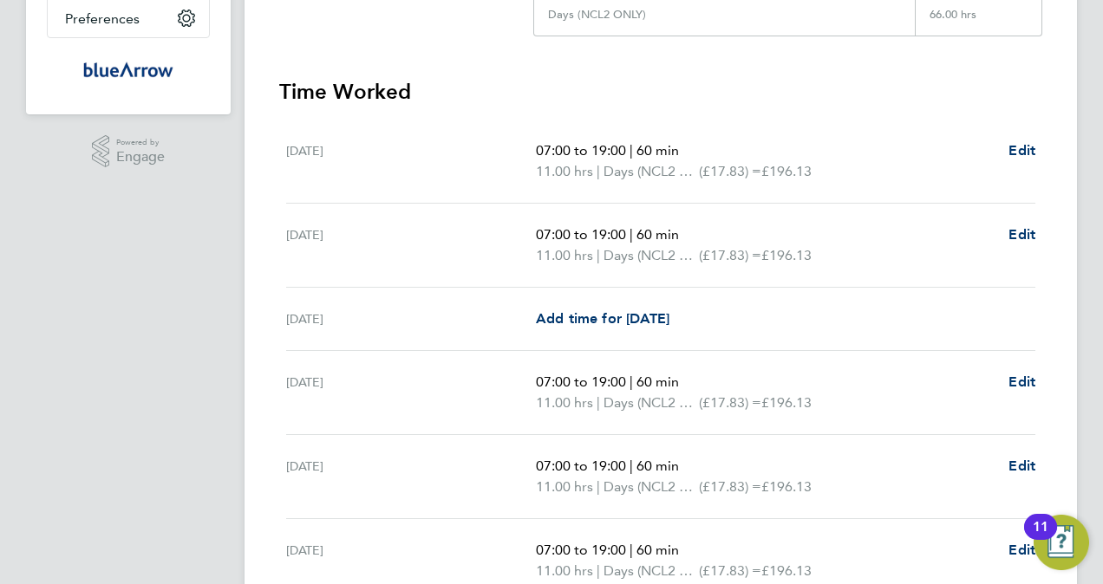
scroll to position [686, 0]
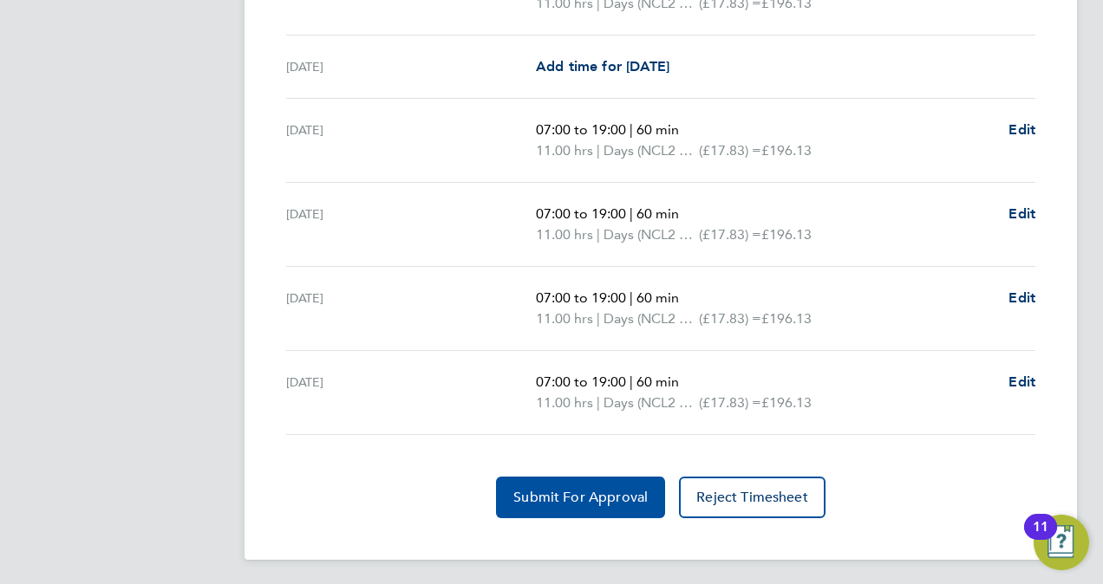
click at [600, 501] on span "Submit For Approval" at bounding box center [580, 497] width 134 height 17
